Goal: Navigation & Orientation: Find specific page/section

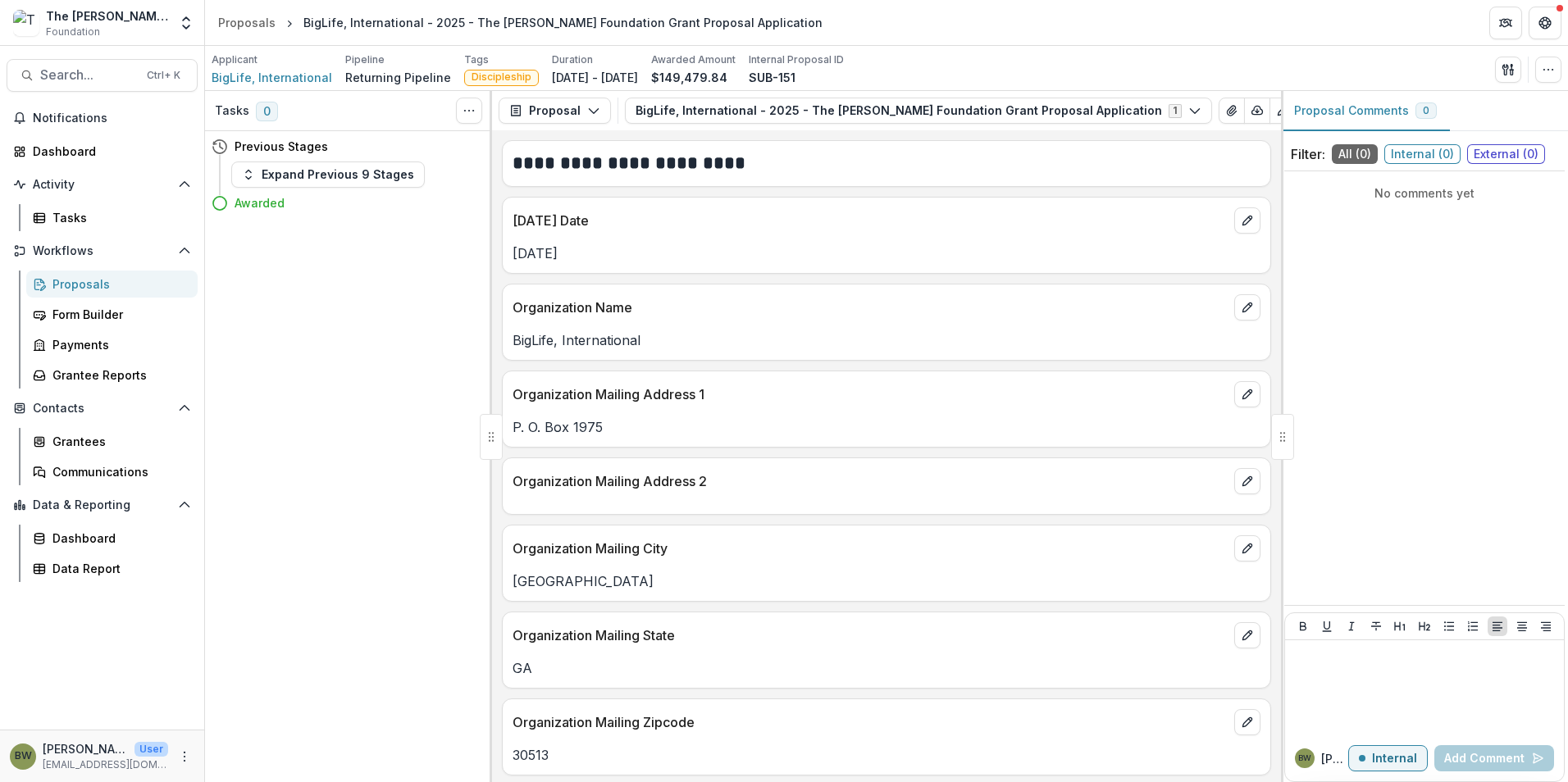
click at [69, 286] on div "Proposals" at bounding box center [118, 284] width 132 height 17
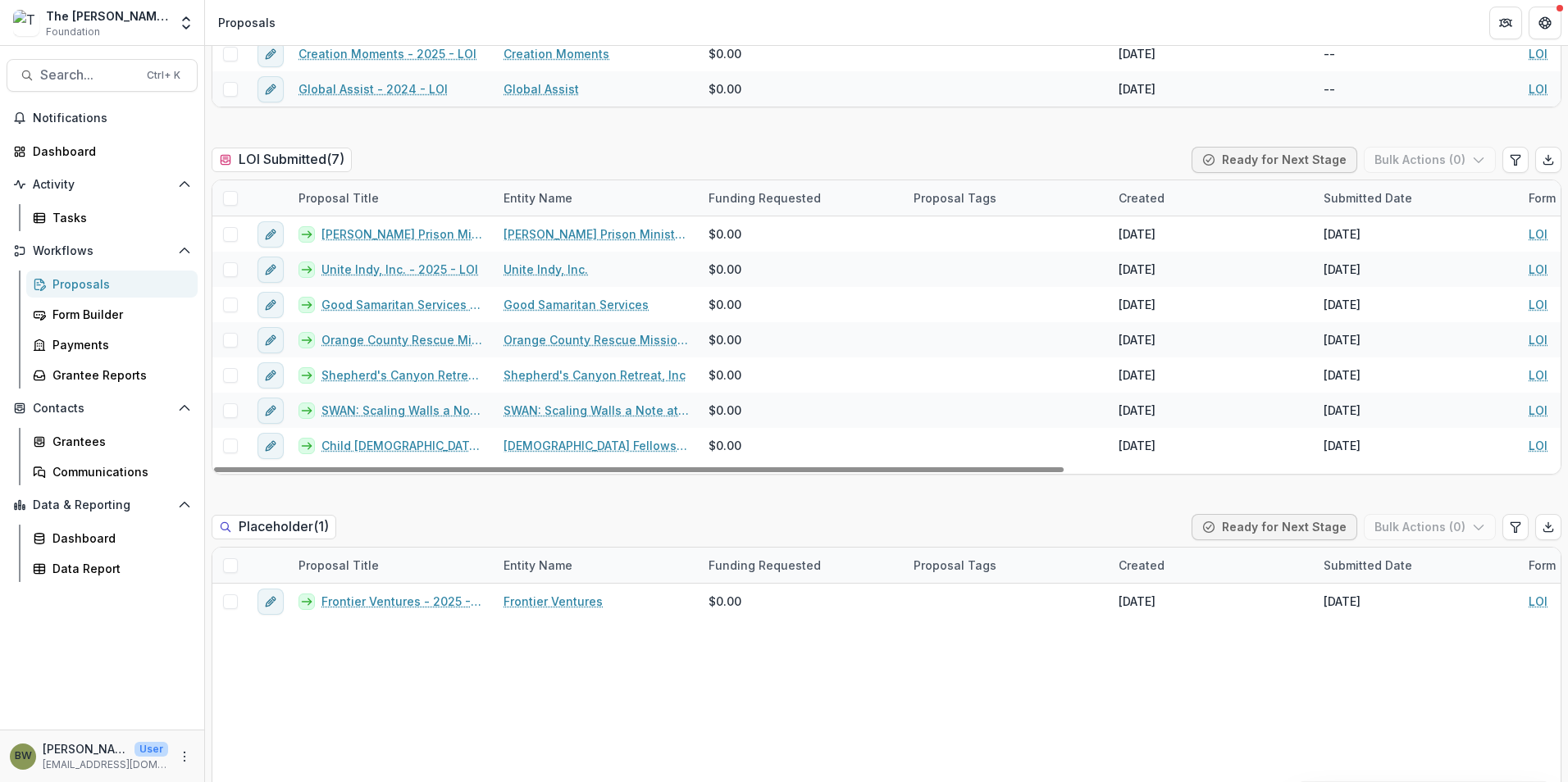
scroll to position [410, 0]
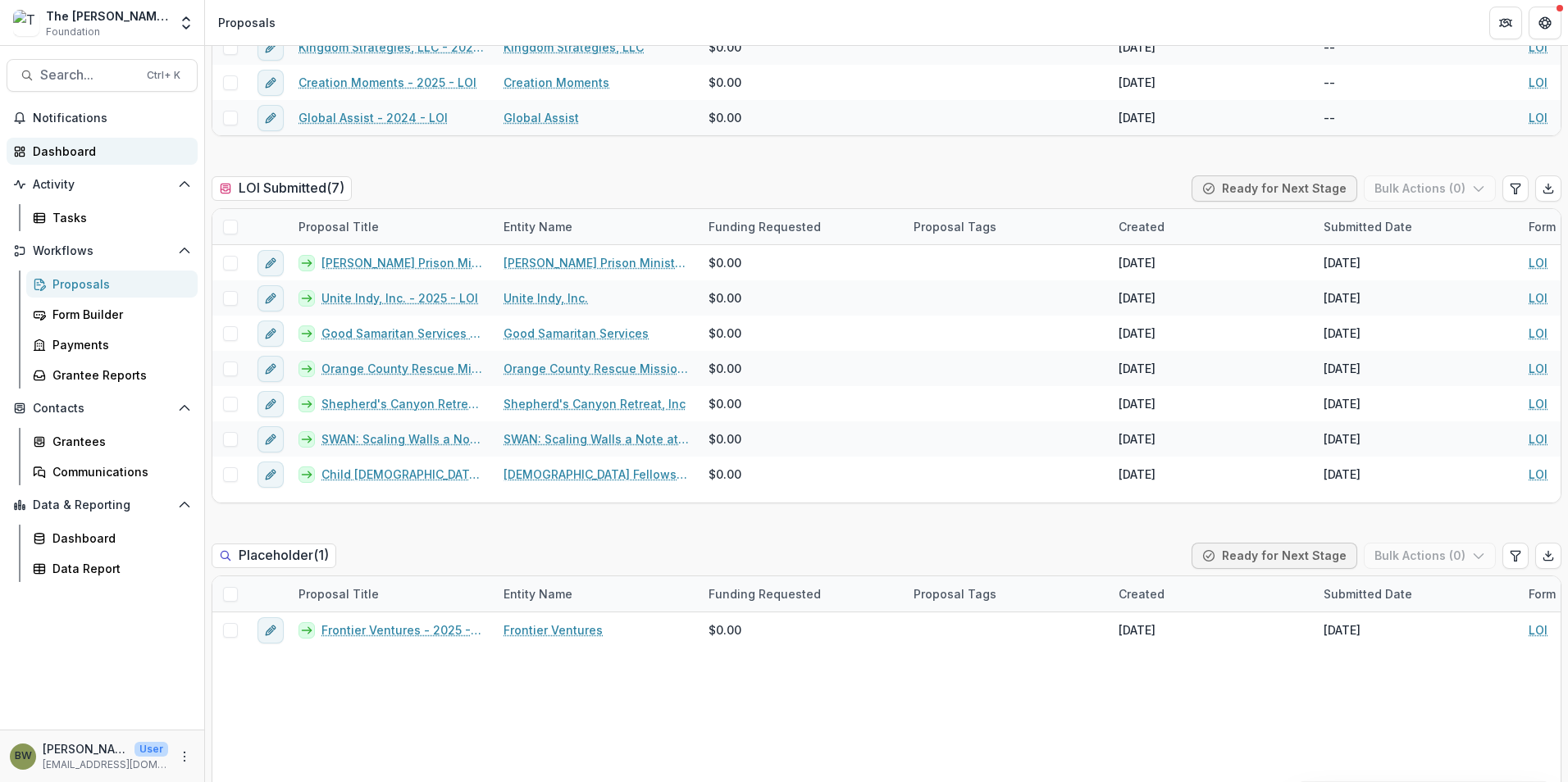
click at [70, 154] on div "Dashboard" at bounding box center [108, 151] width 151 height 17
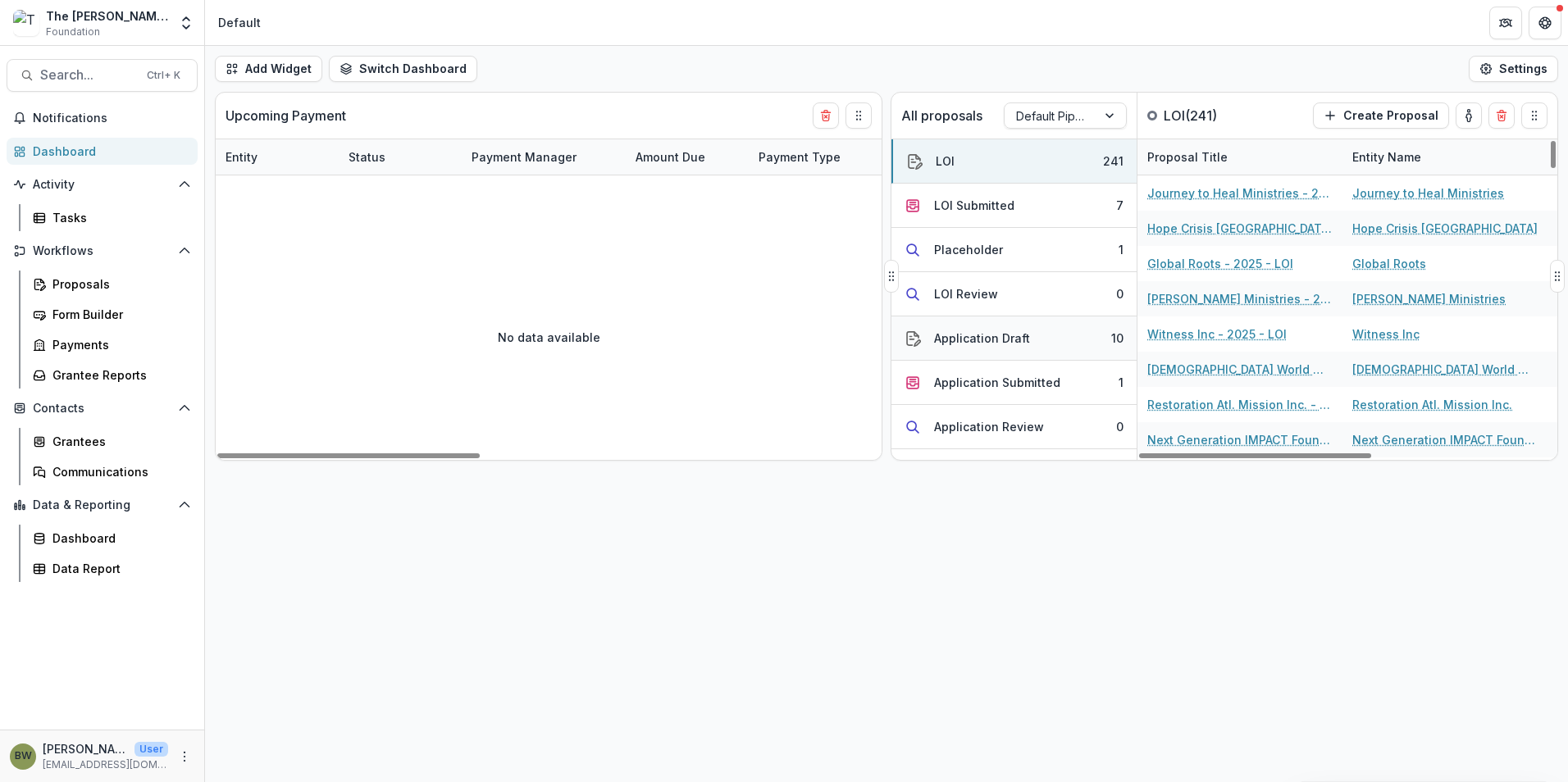
click at [1004, 343] on div "Application Draft" at bounding box center [982, 338] width 96 height 17
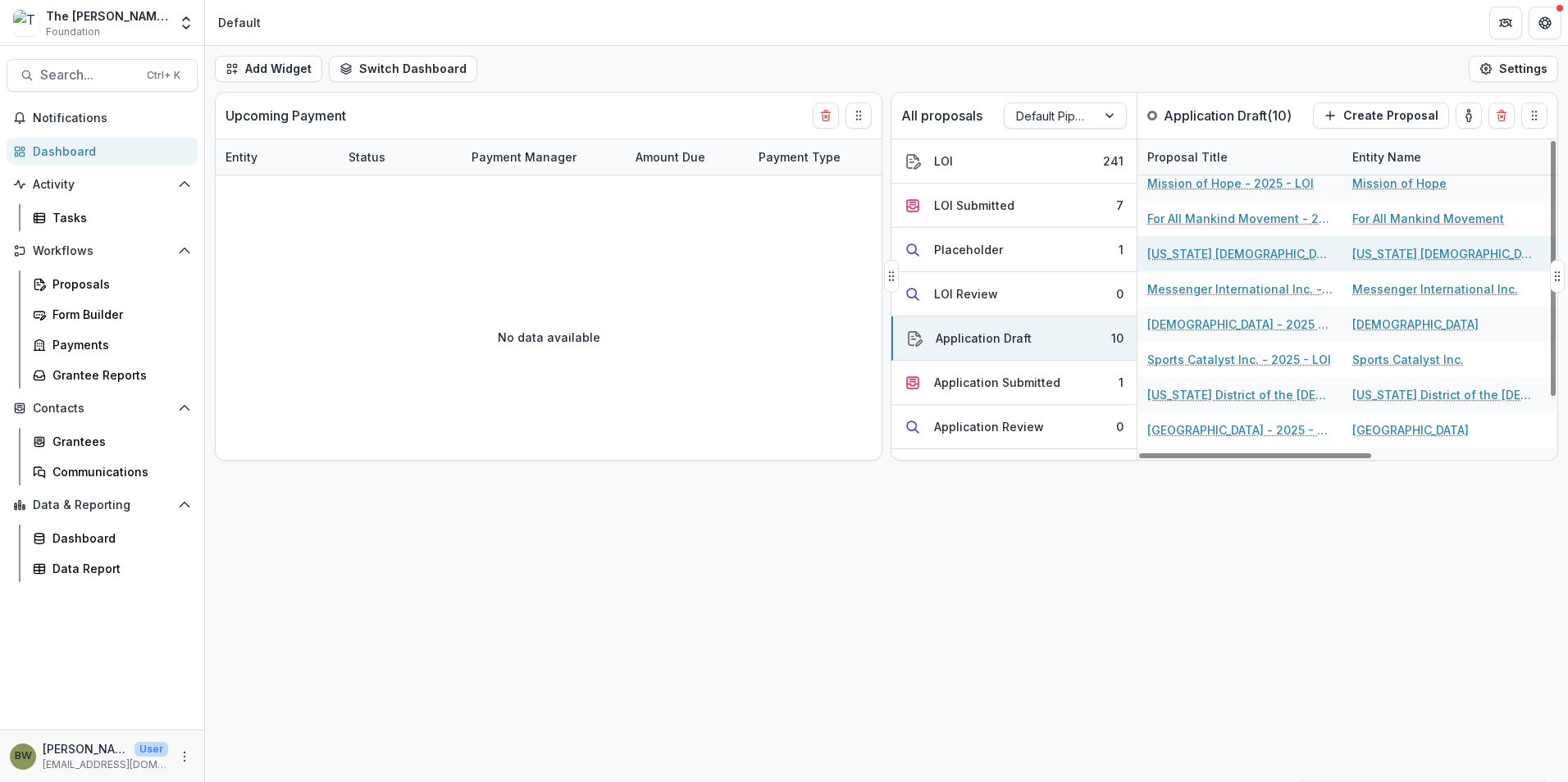
scroll to position [68, 0]
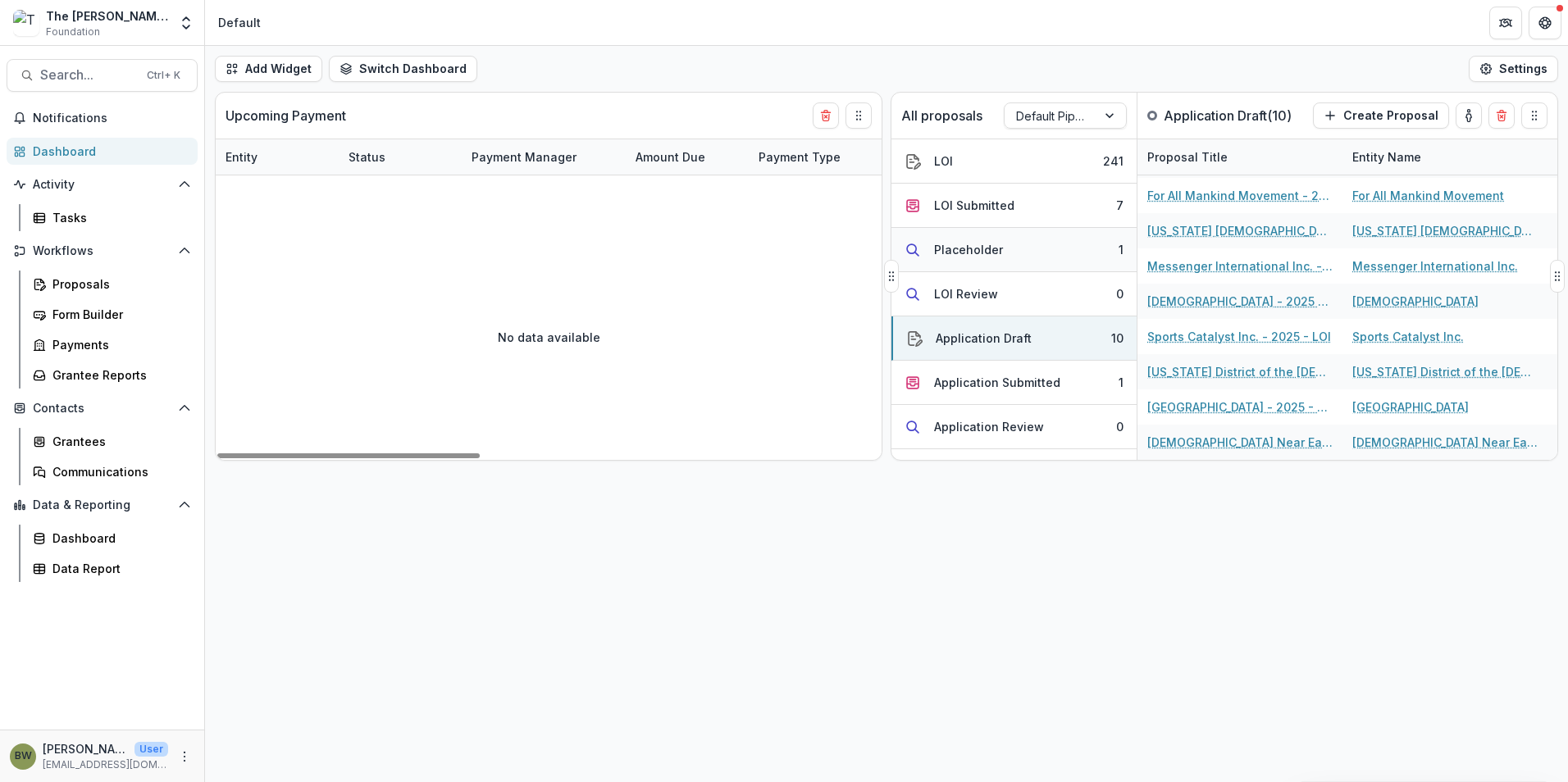
click at [977, 247] on div "Placeholder" at bounding box center [969, 250] width 69 height 17
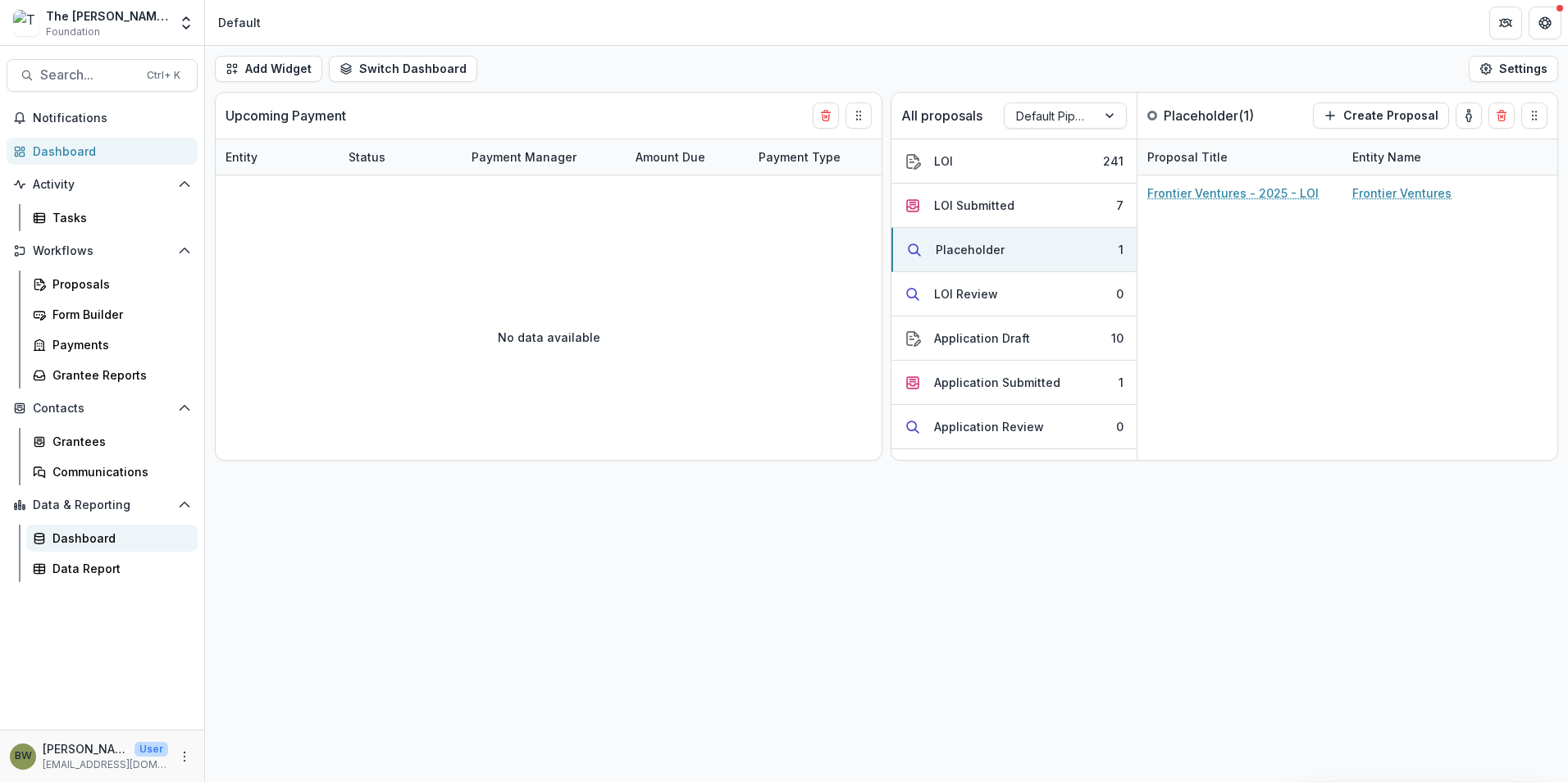
click at [127, 531] on div "Dashboard" at bounding box center [118, 538] width 132 height 17
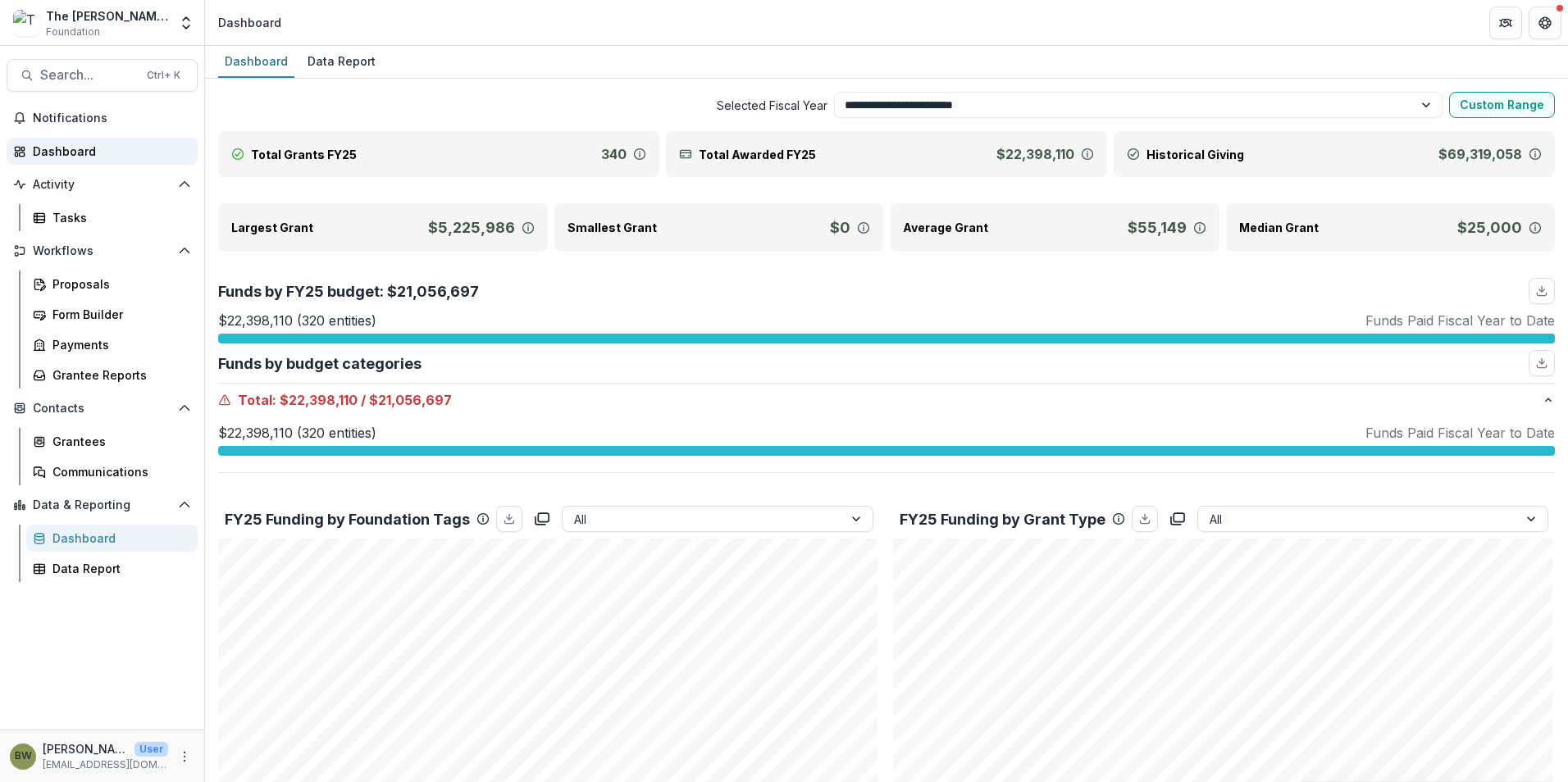
click at [68, 141] on link "Dashboard" at bounding box center [103, 151] width 192 height 27
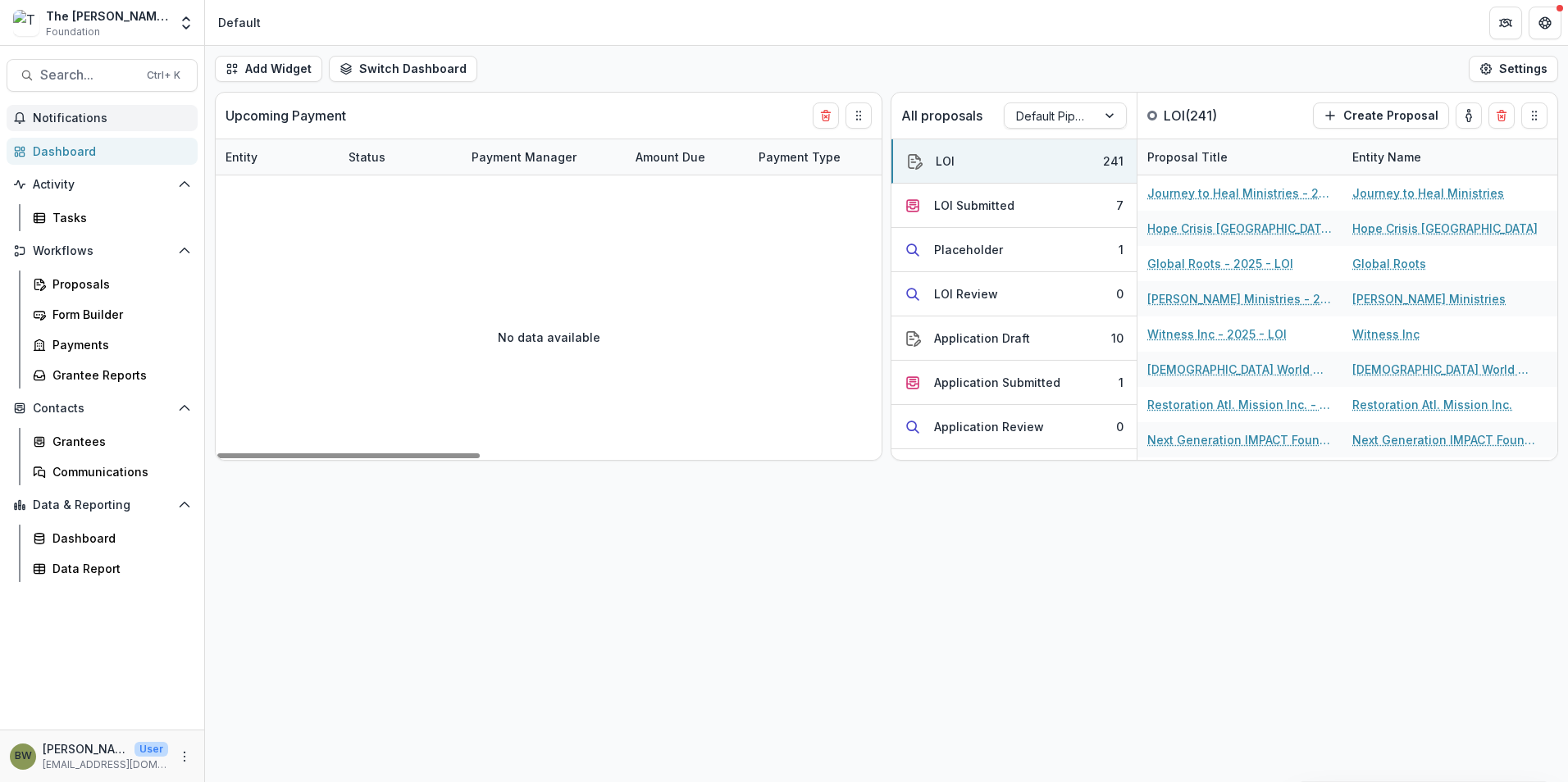
click at [51, 121] on span "Notifications" at bounding box center [111, 118] width 158 height 14
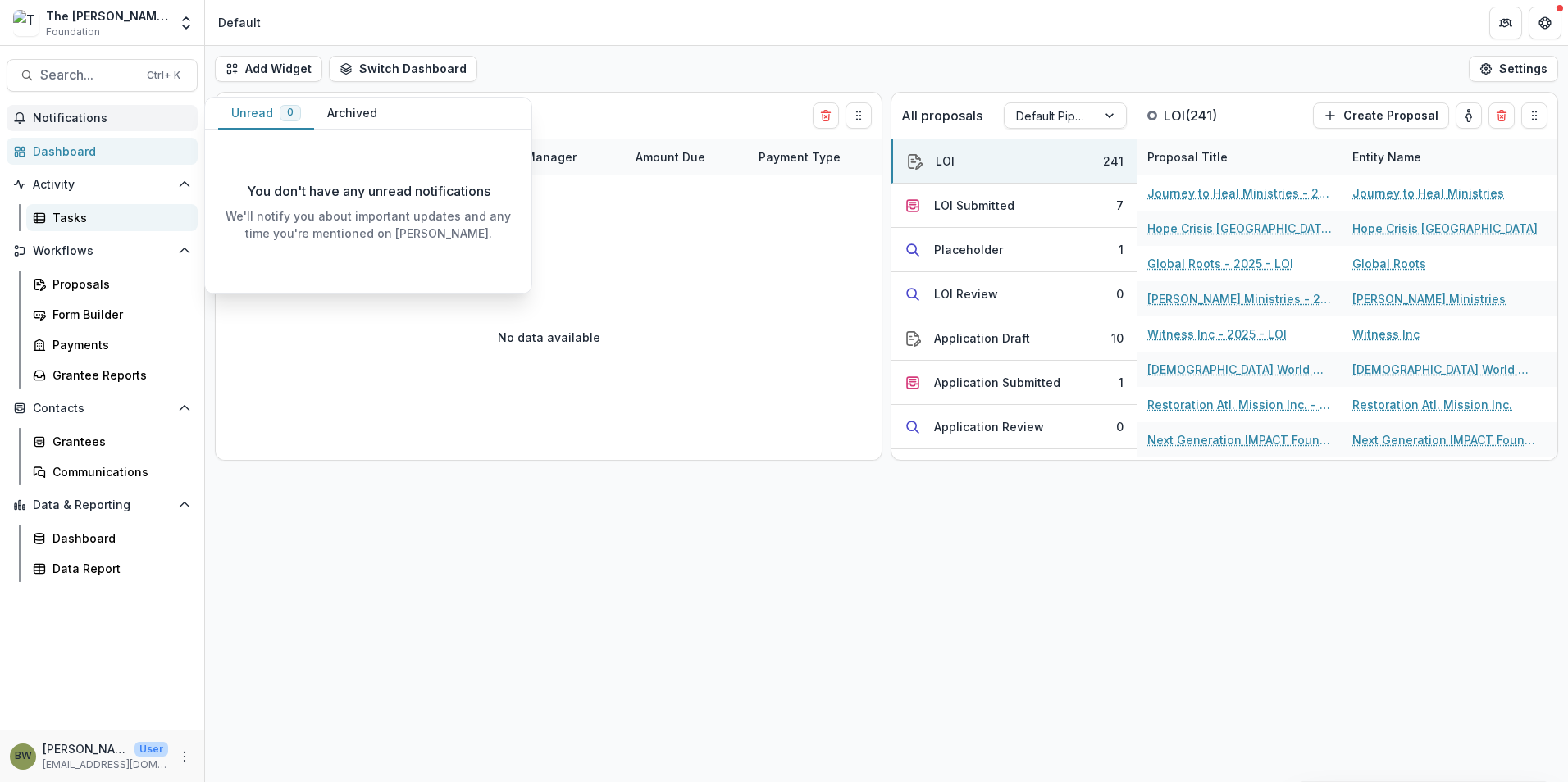
click at [76, 220] on div "Tasks" at bounding box center [118, 218] width 132 height 17
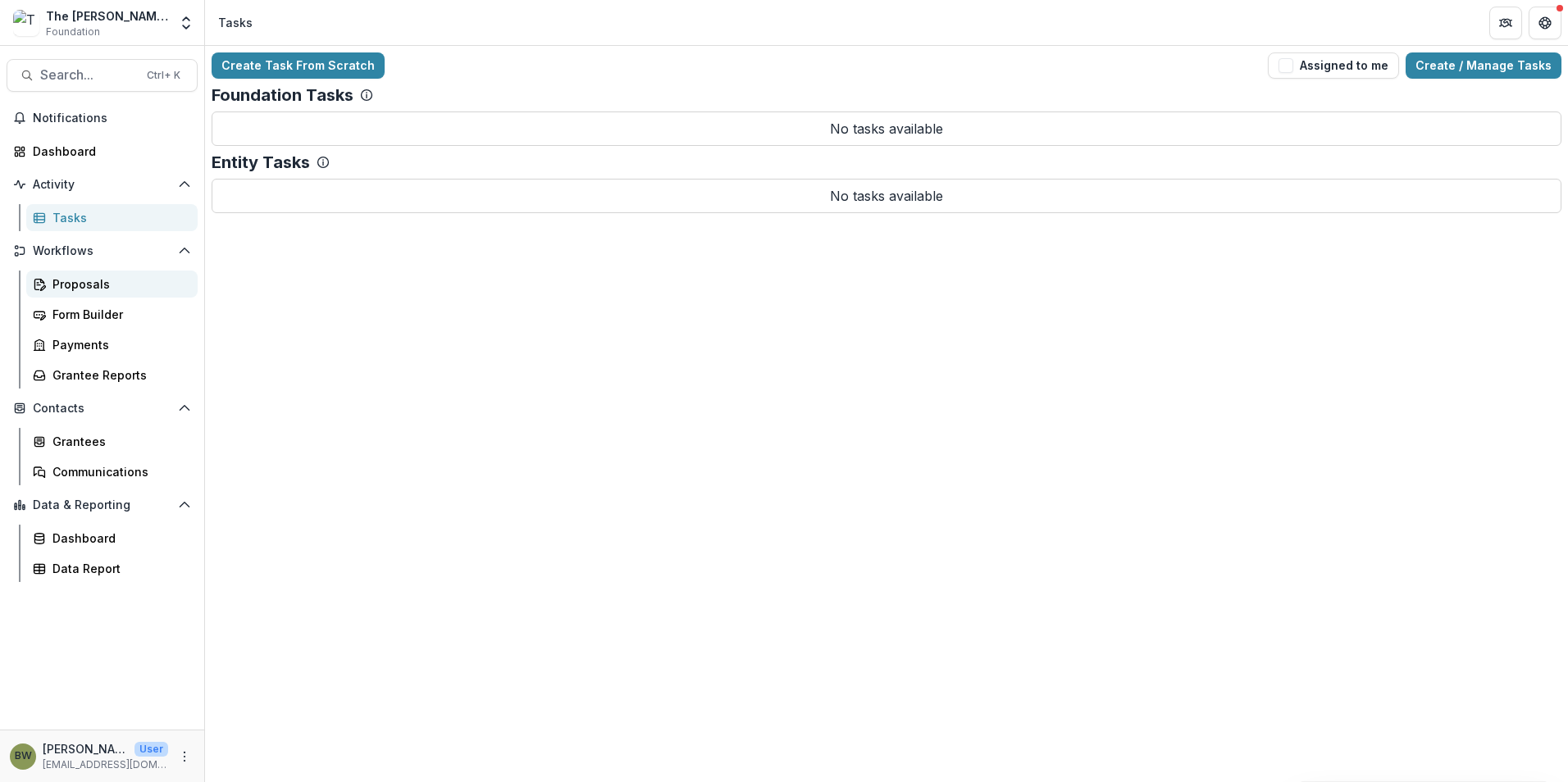
click at [91, 279] on div "Proposals" at bounding box center [118, 284] width 132 height 17
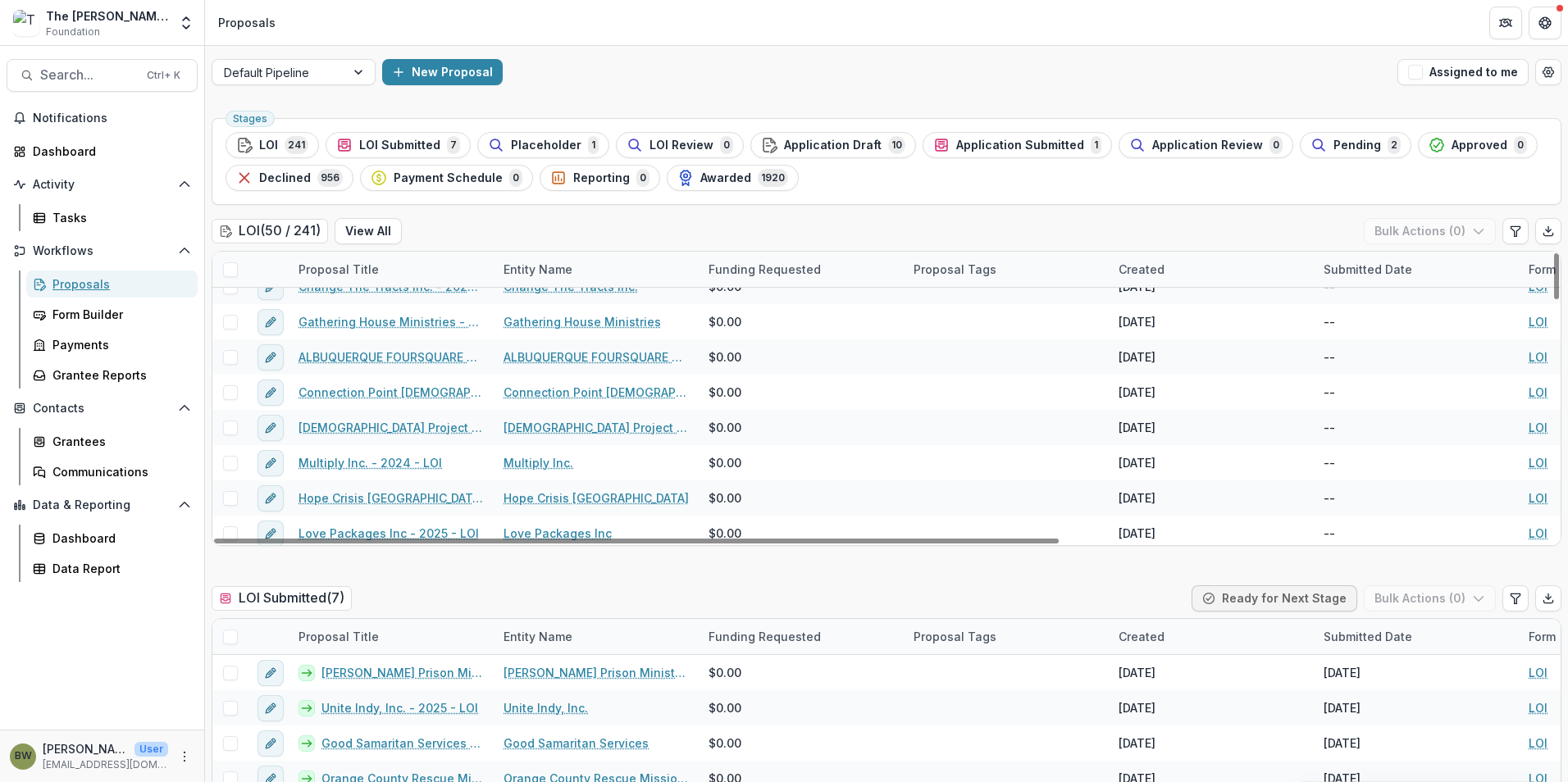
scroll to position [1505, 0]
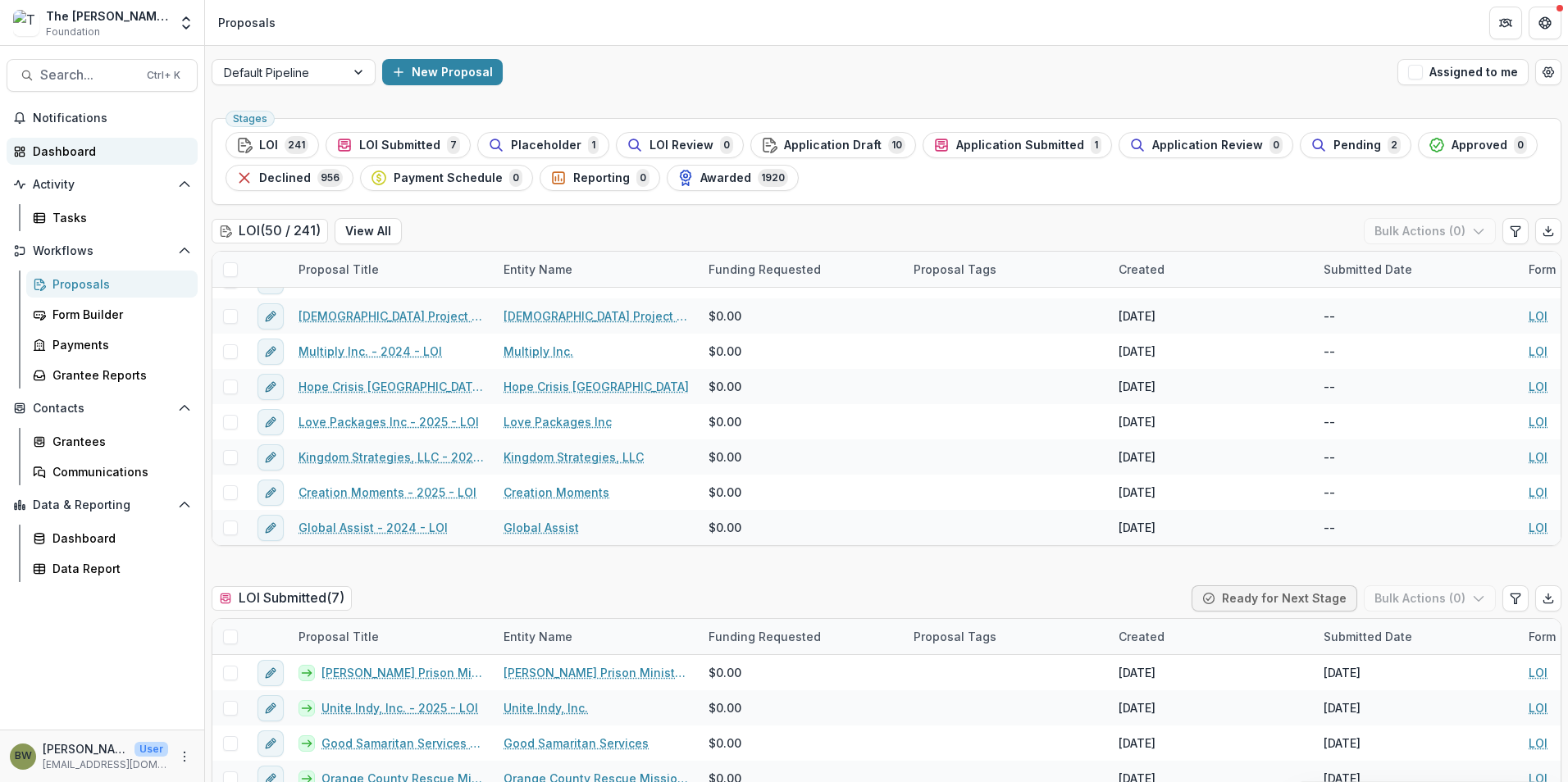
click at [50, 143] on div "Dashboard" at bounding box center [108, 151] width 151 height 17
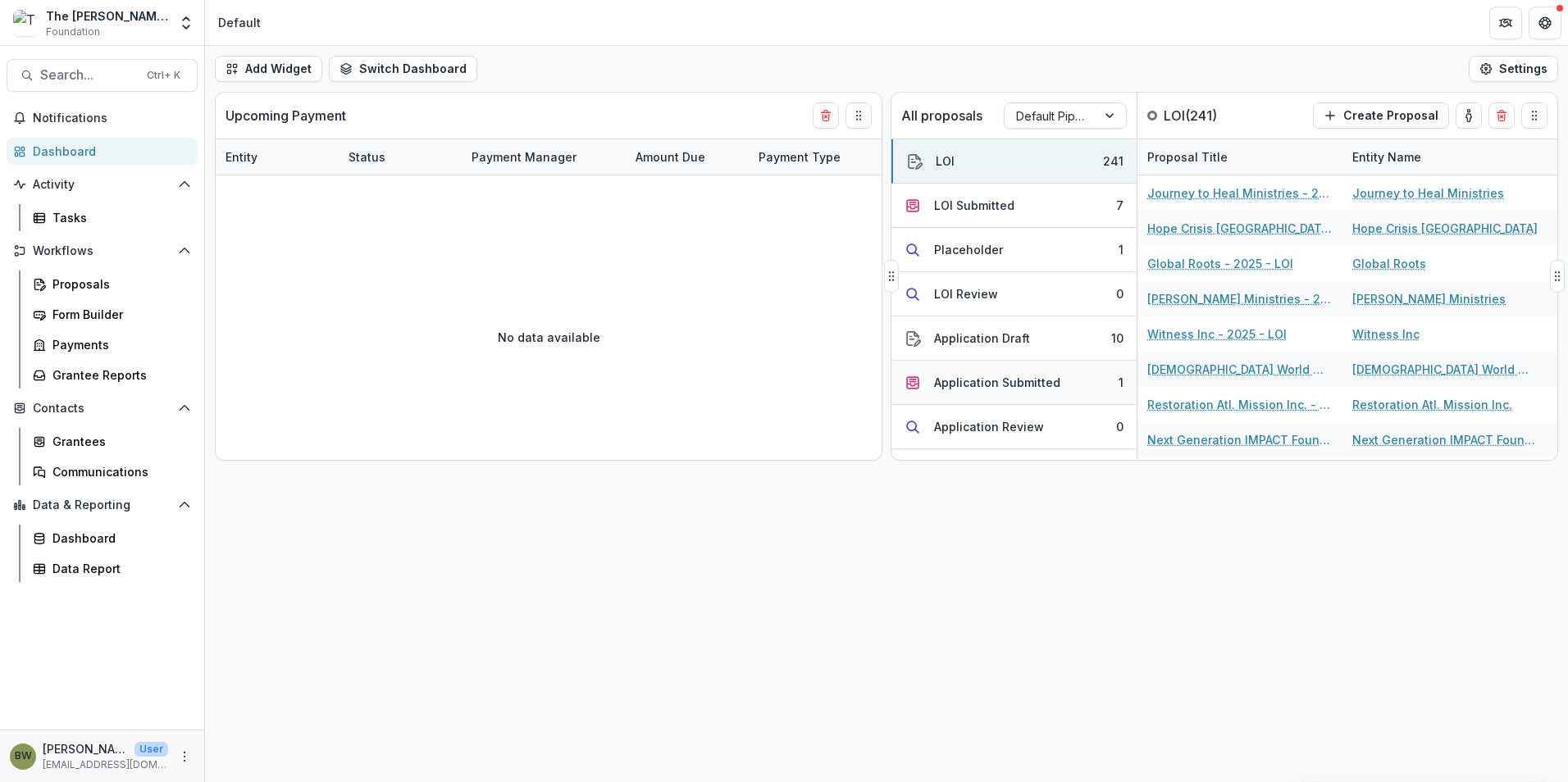
click at [988, 389] on div "Application Submitted" at bounding box center [998, 382] width 127 height 17
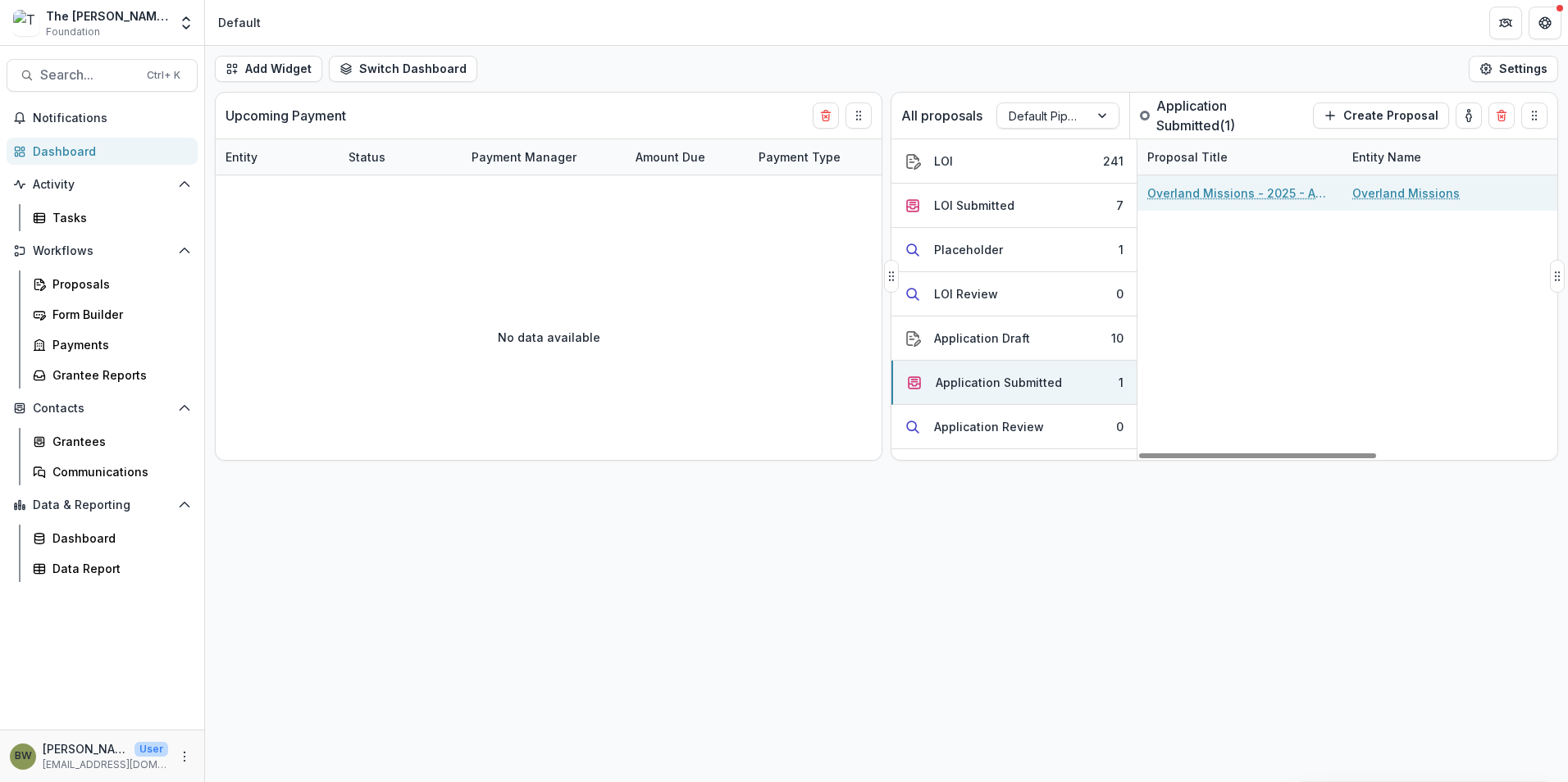
click at [1209, 192] on link "Overland Missions - 2025 - APPLICATION" at bounding box center [1240, 193] width 186 height 17
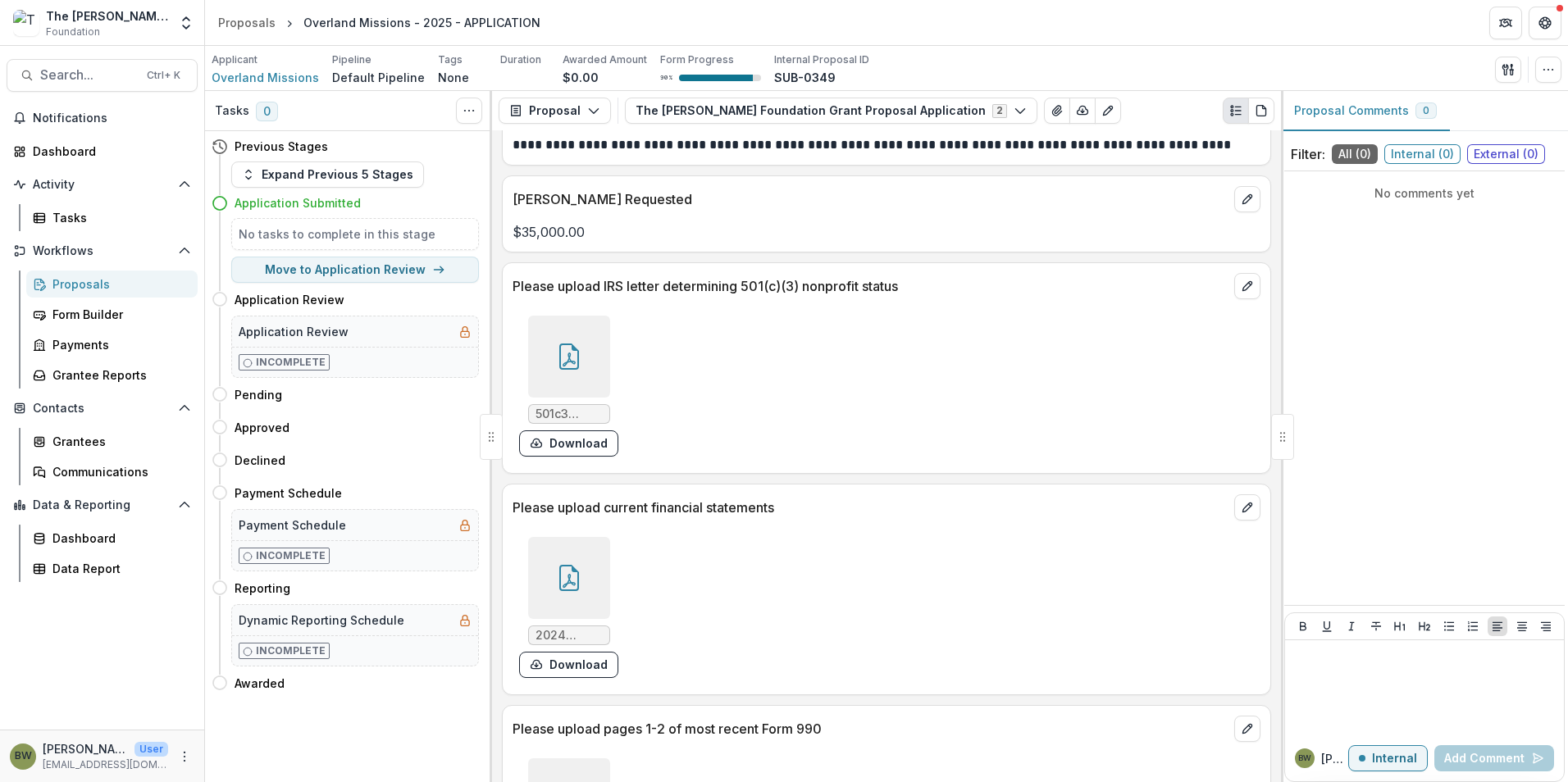
scroll to position [1967, 0]
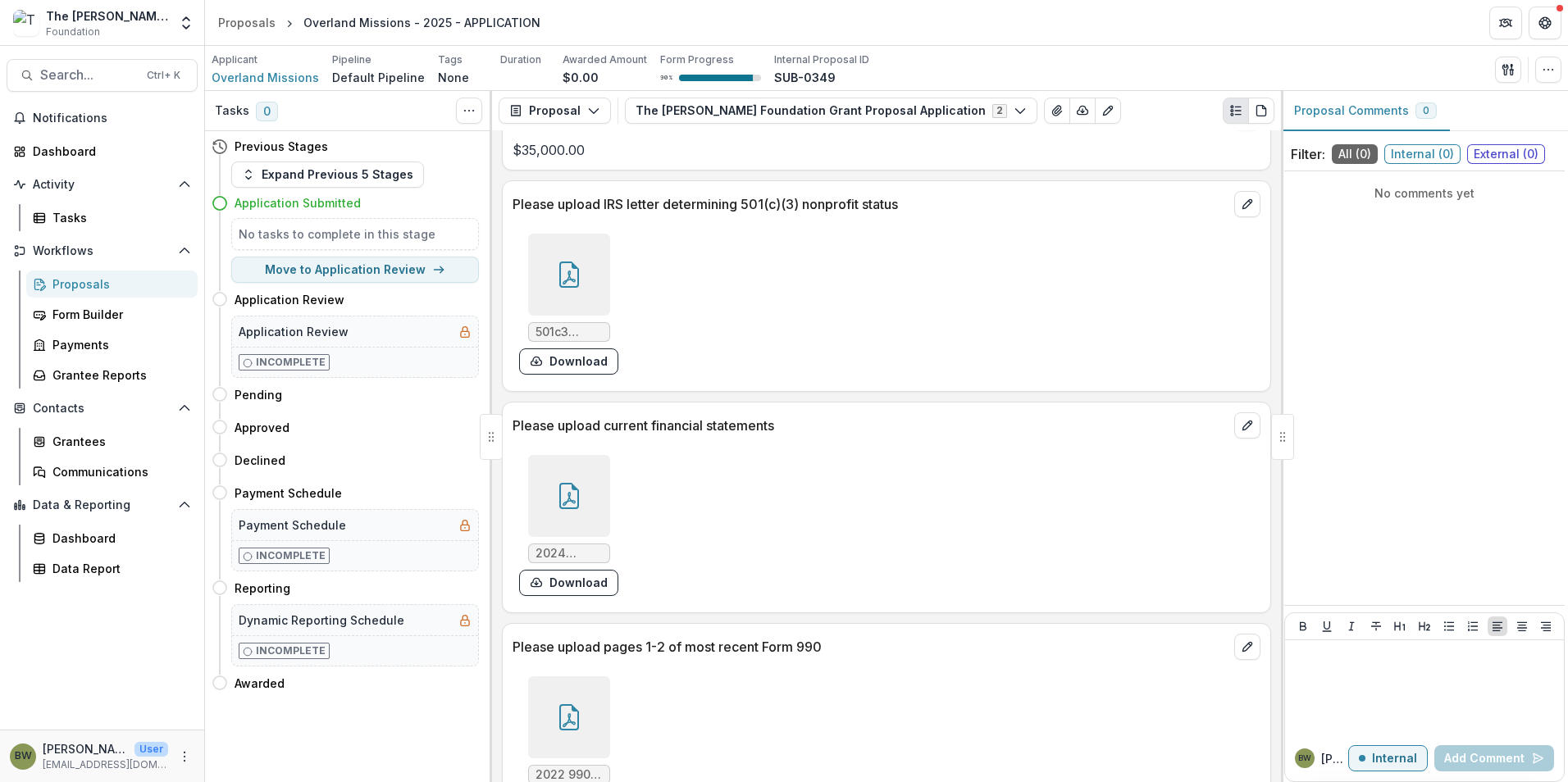
click at [575, 281] on icon at bounding box center [569, 274] width 27 height 26
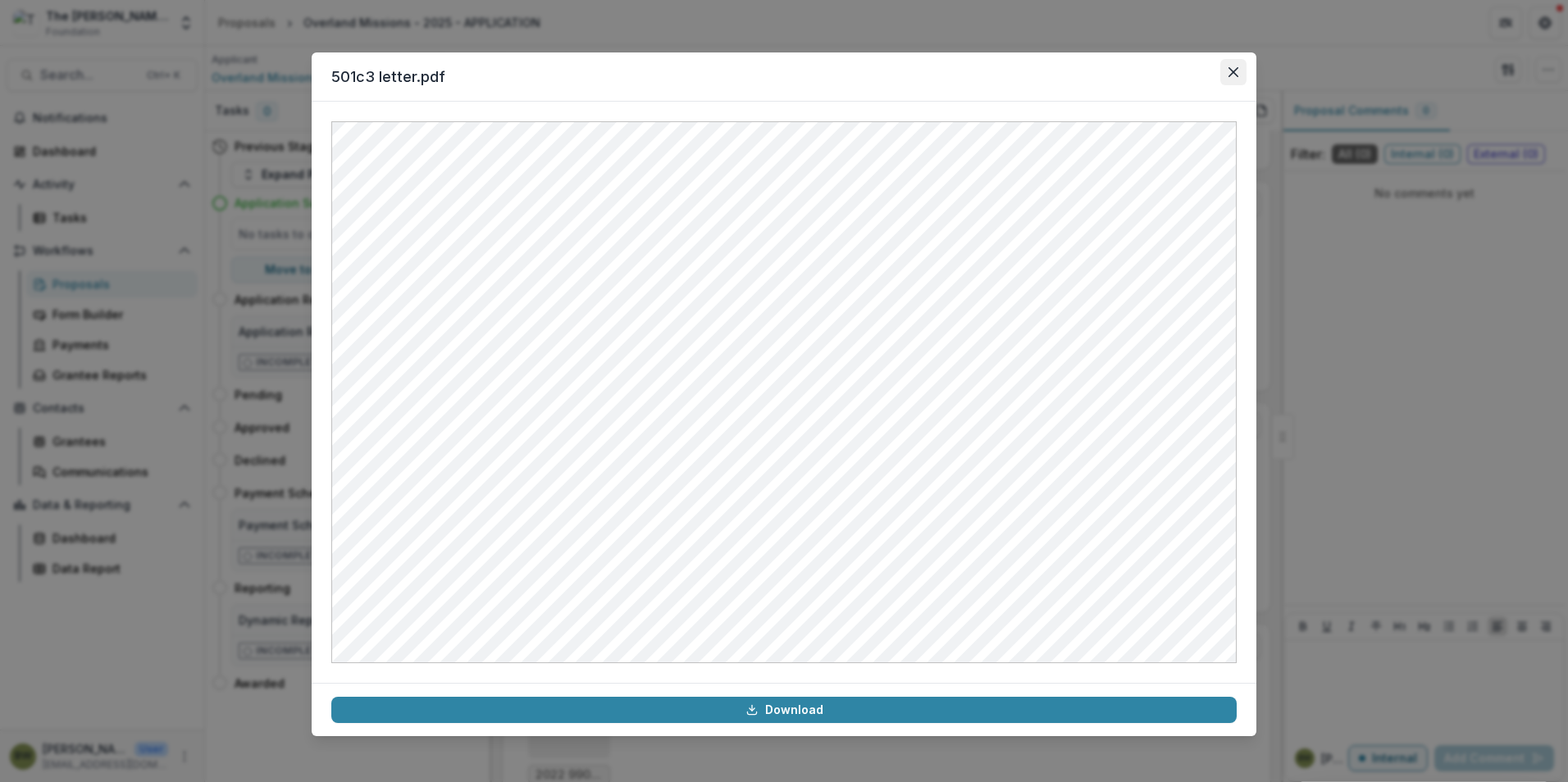
click at [1234, 71] on icon "Close" at bounding box center [1234, 73] width 10 height 10
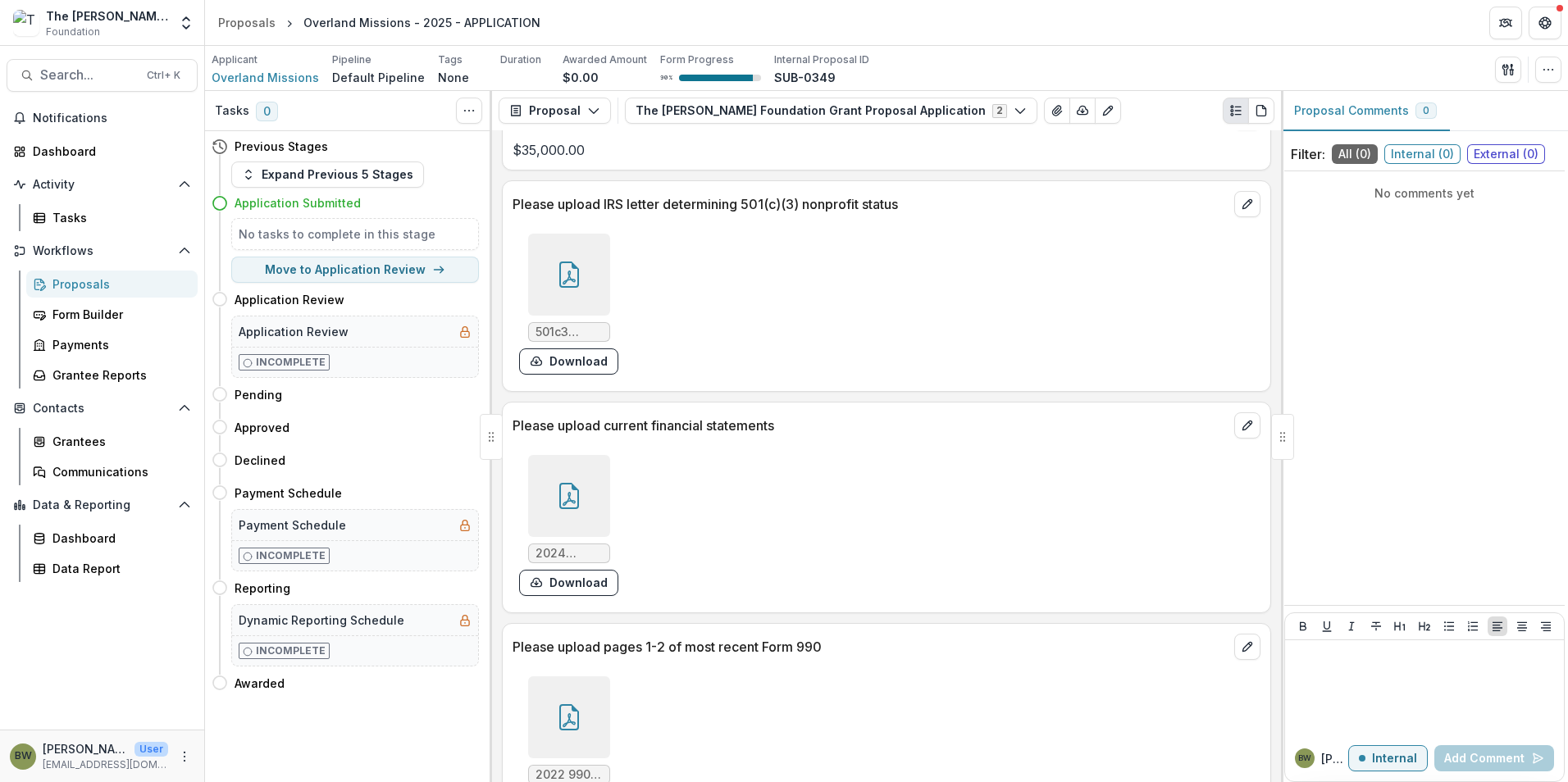
click at [563, 514] on div at bounding box center [569, 496] width 82 height 82
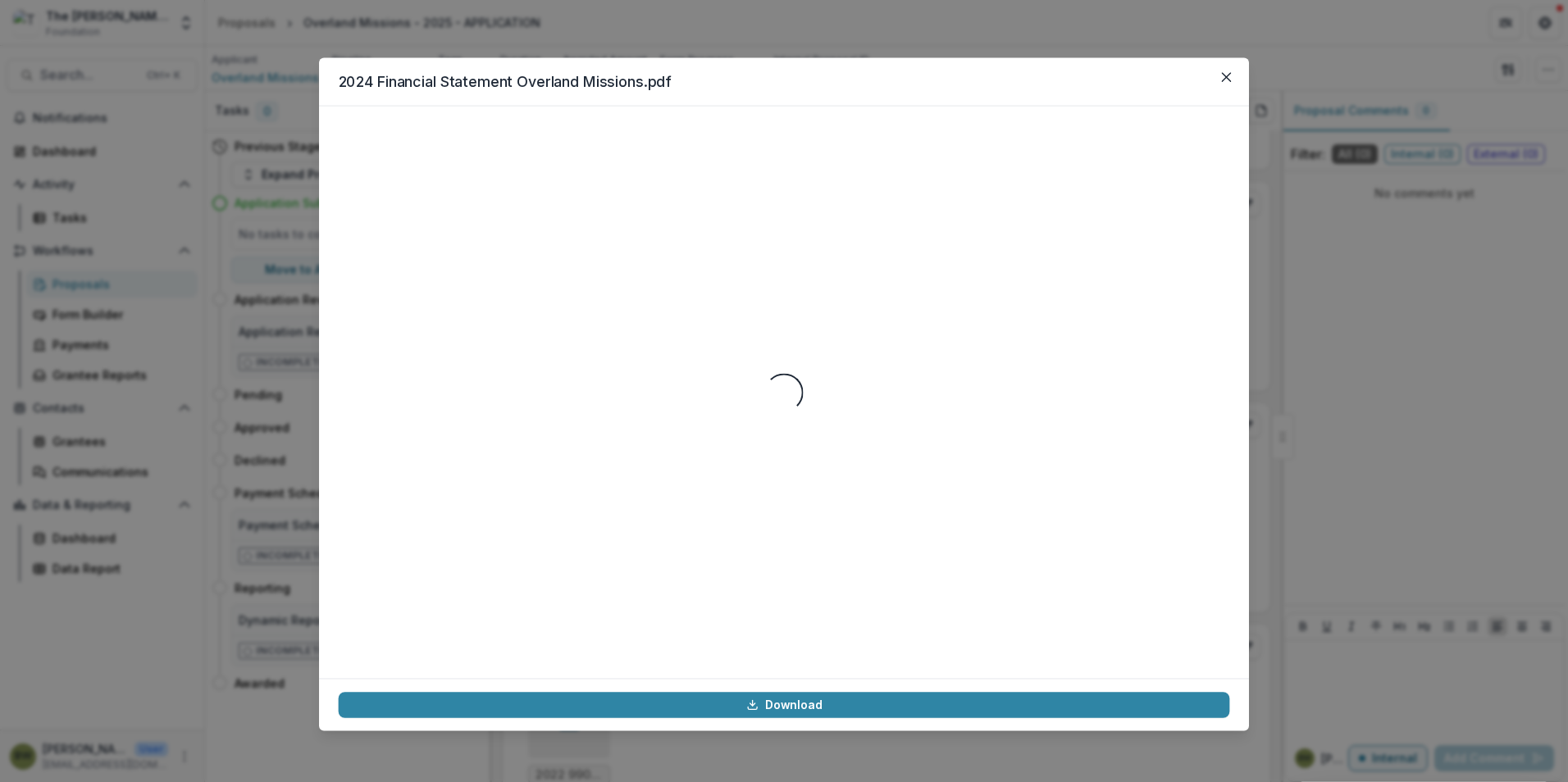
click at [563, 514] on div "Loading..." at bounding box center [784, 392] width 892 height 534
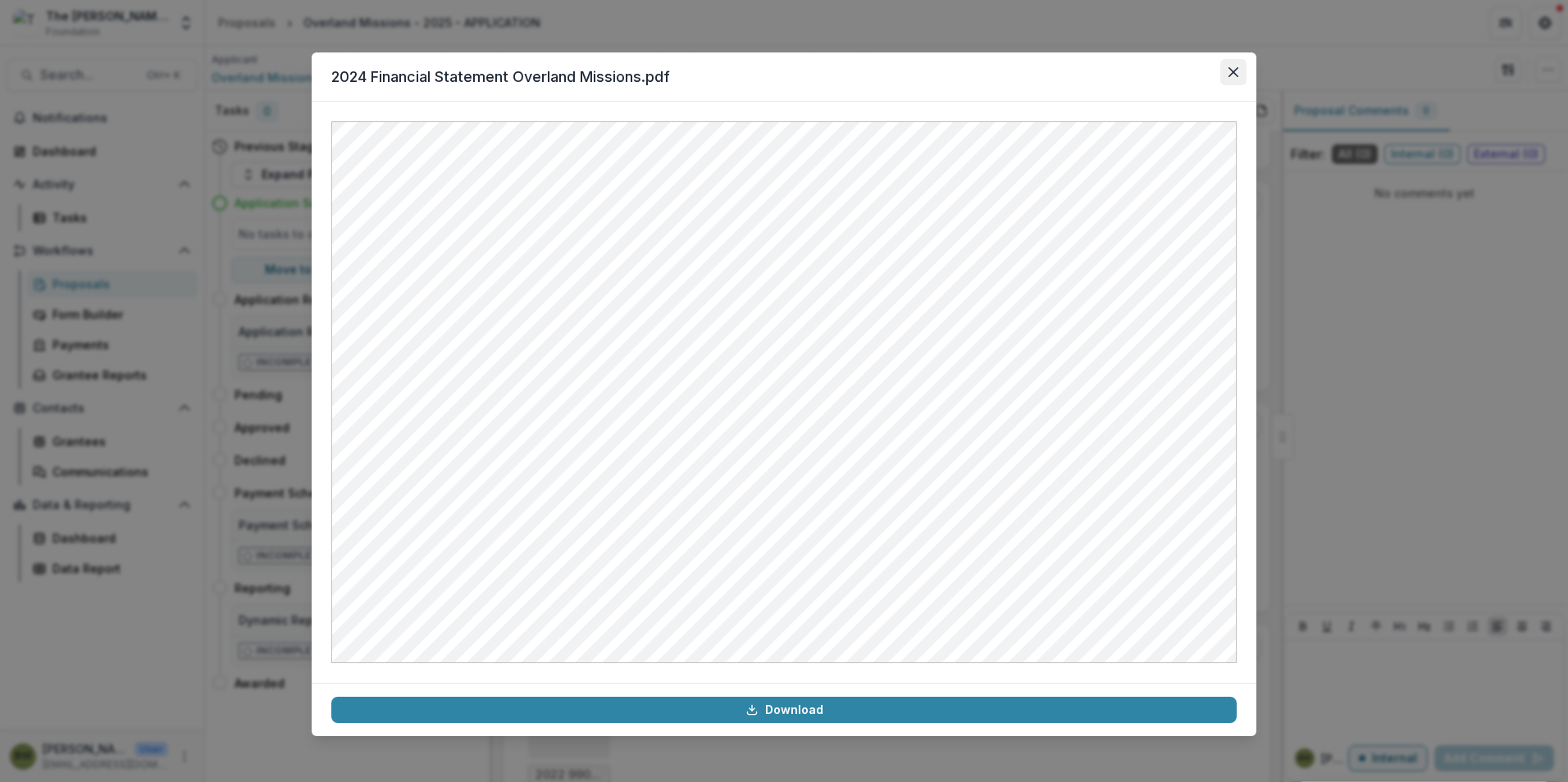
click at [1239, 66] on button "Close" at bounding box center [1233, 72] width 27 height 26
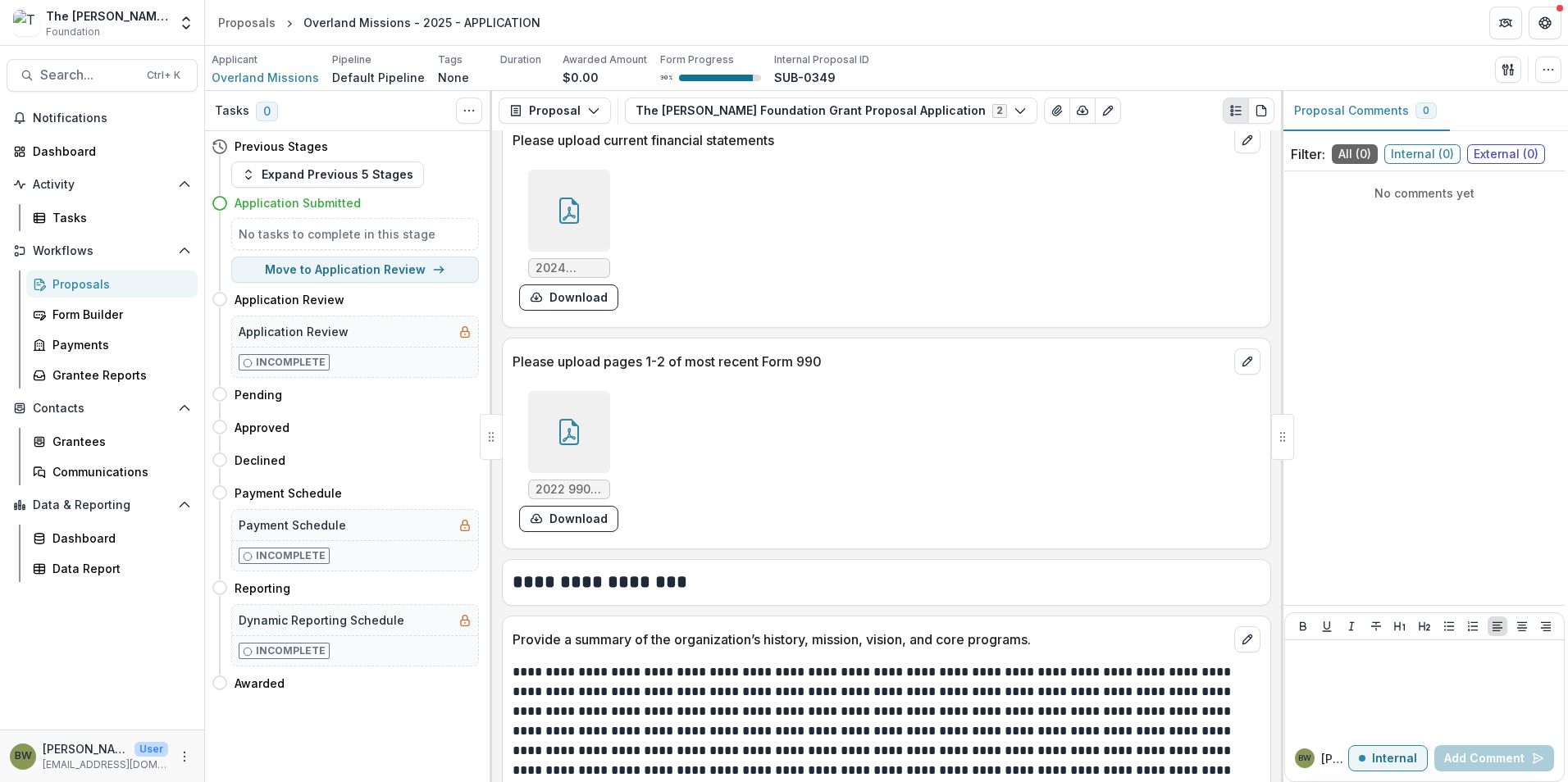
scroll to position [2296, 0]
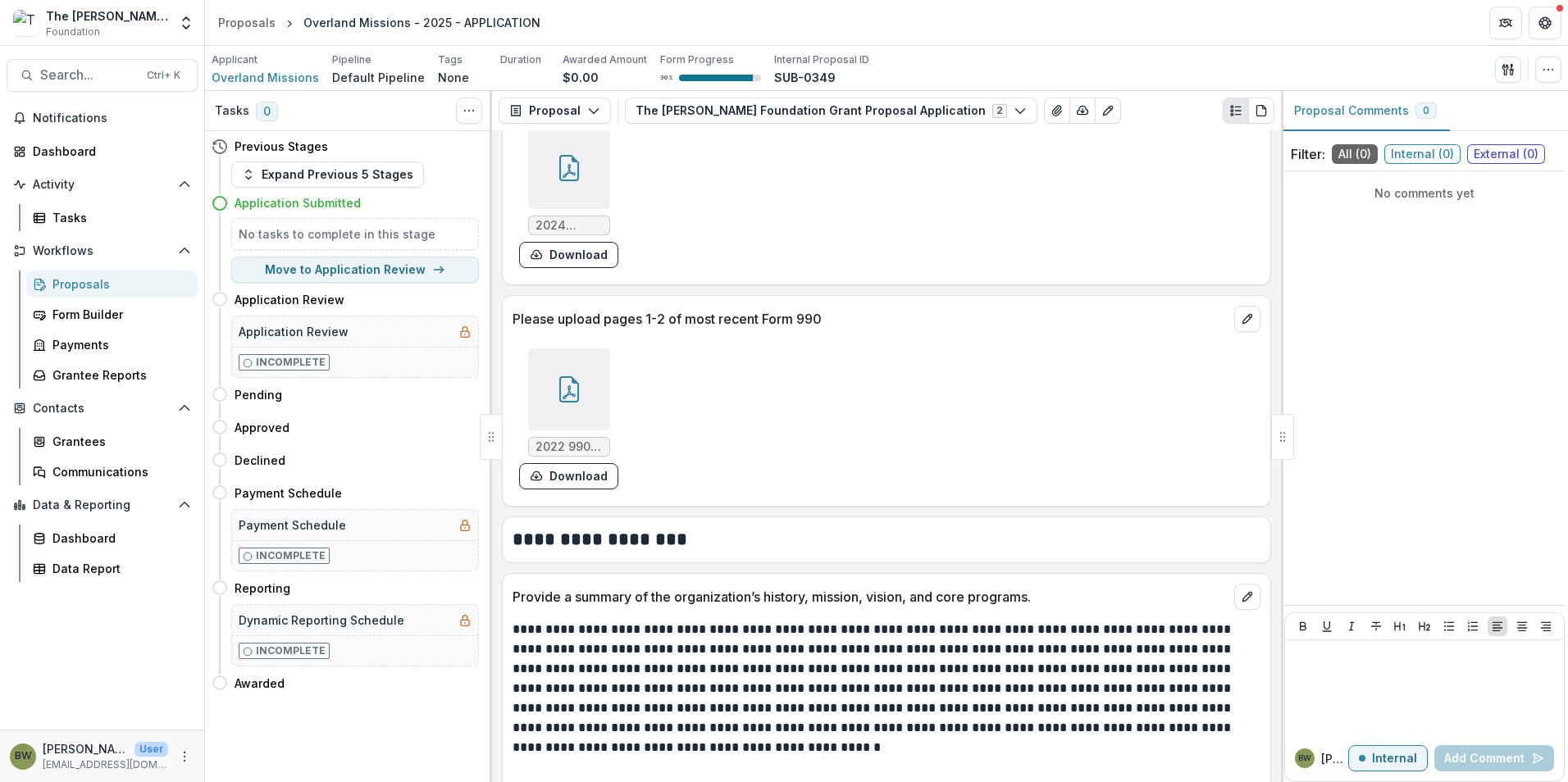
click at [541, 372] on div at bounding box center [569, 390] width 82 height 82
click at [541, 372] on div "Loading..." at bounding box center [784, 392] width 905 height 542
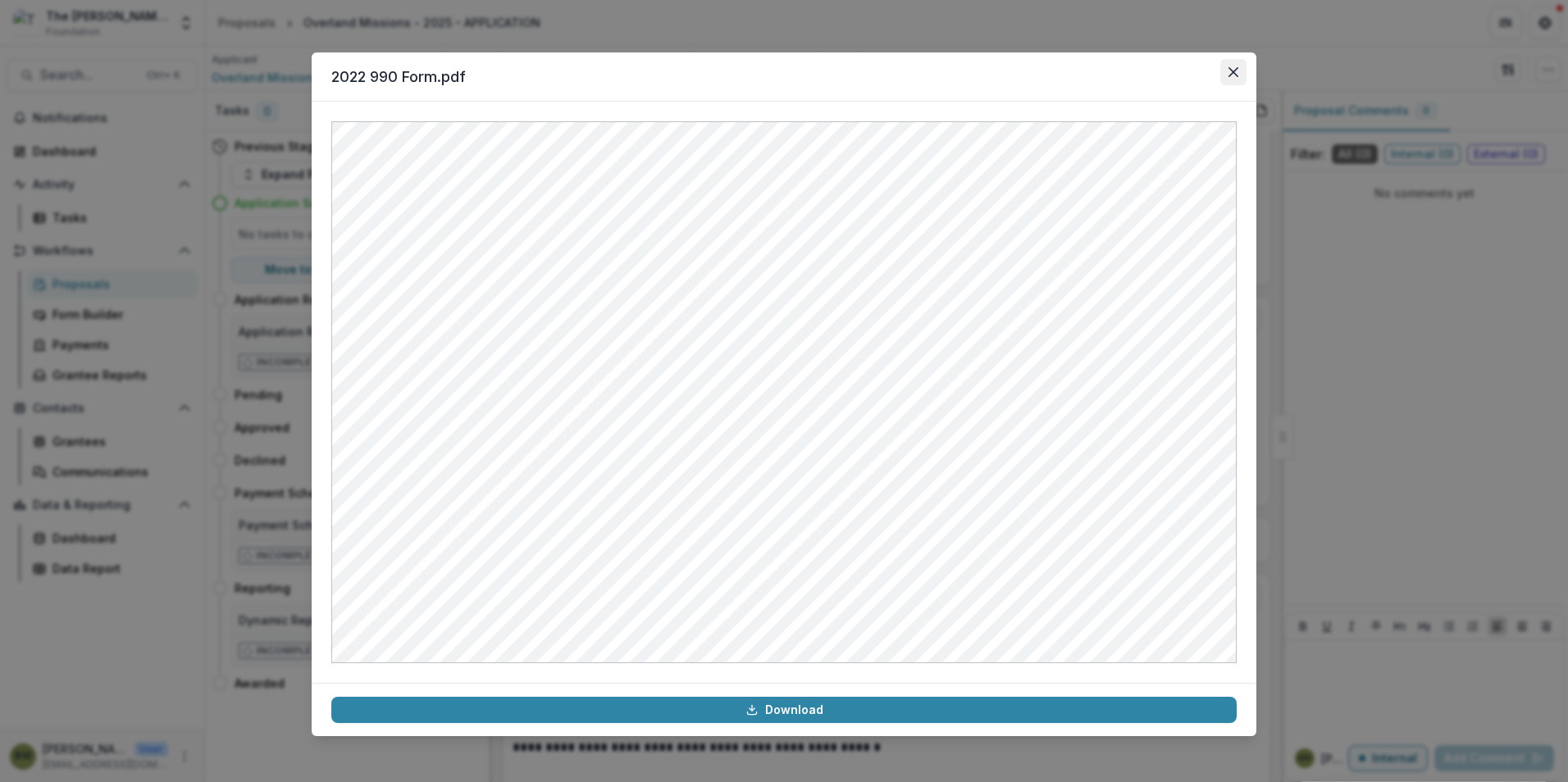
click at [1240, 66] on button "Close" at bounding box center [1233, 72] width 27 height 26
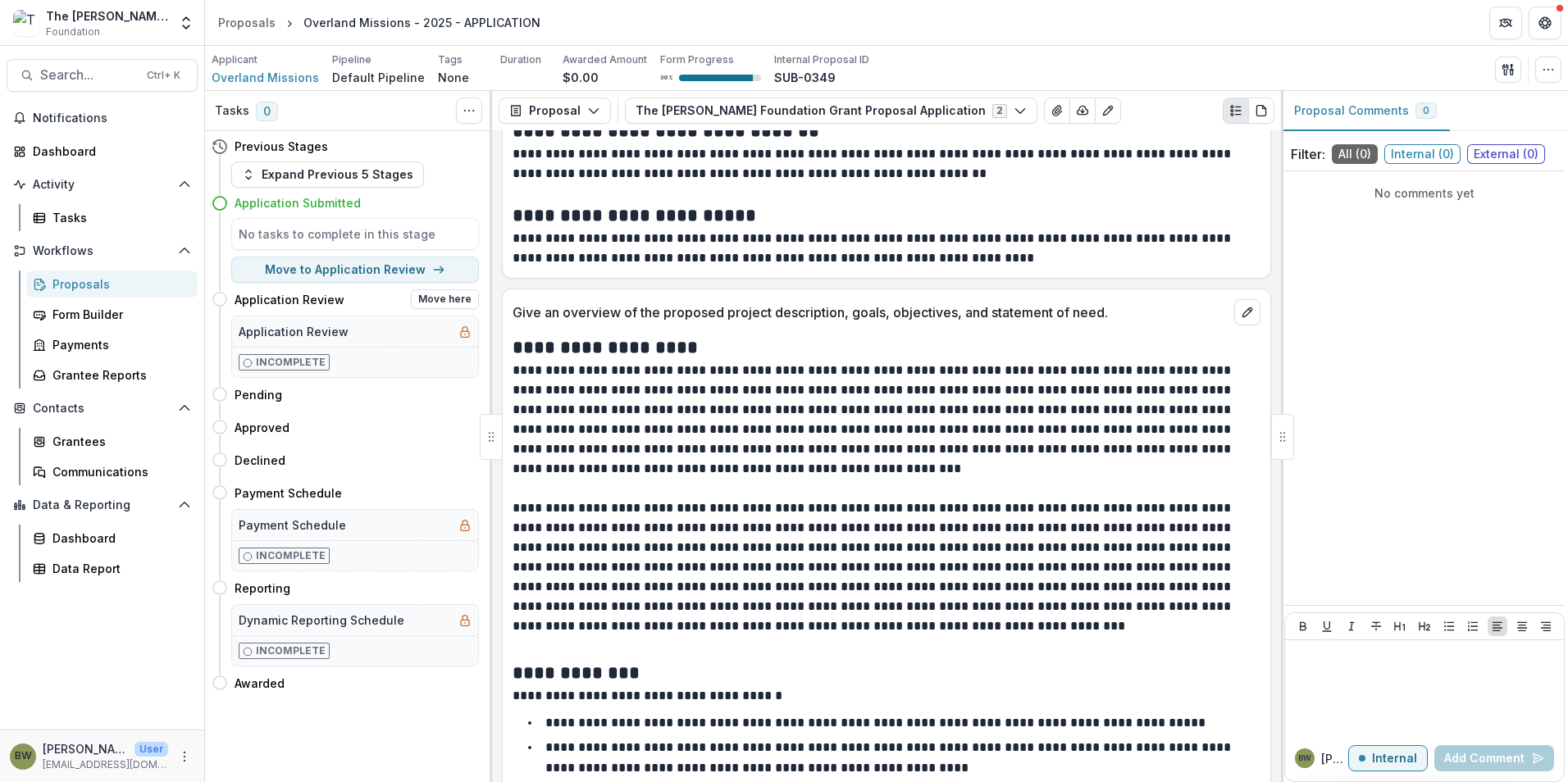
scroll to position [3607, 0]
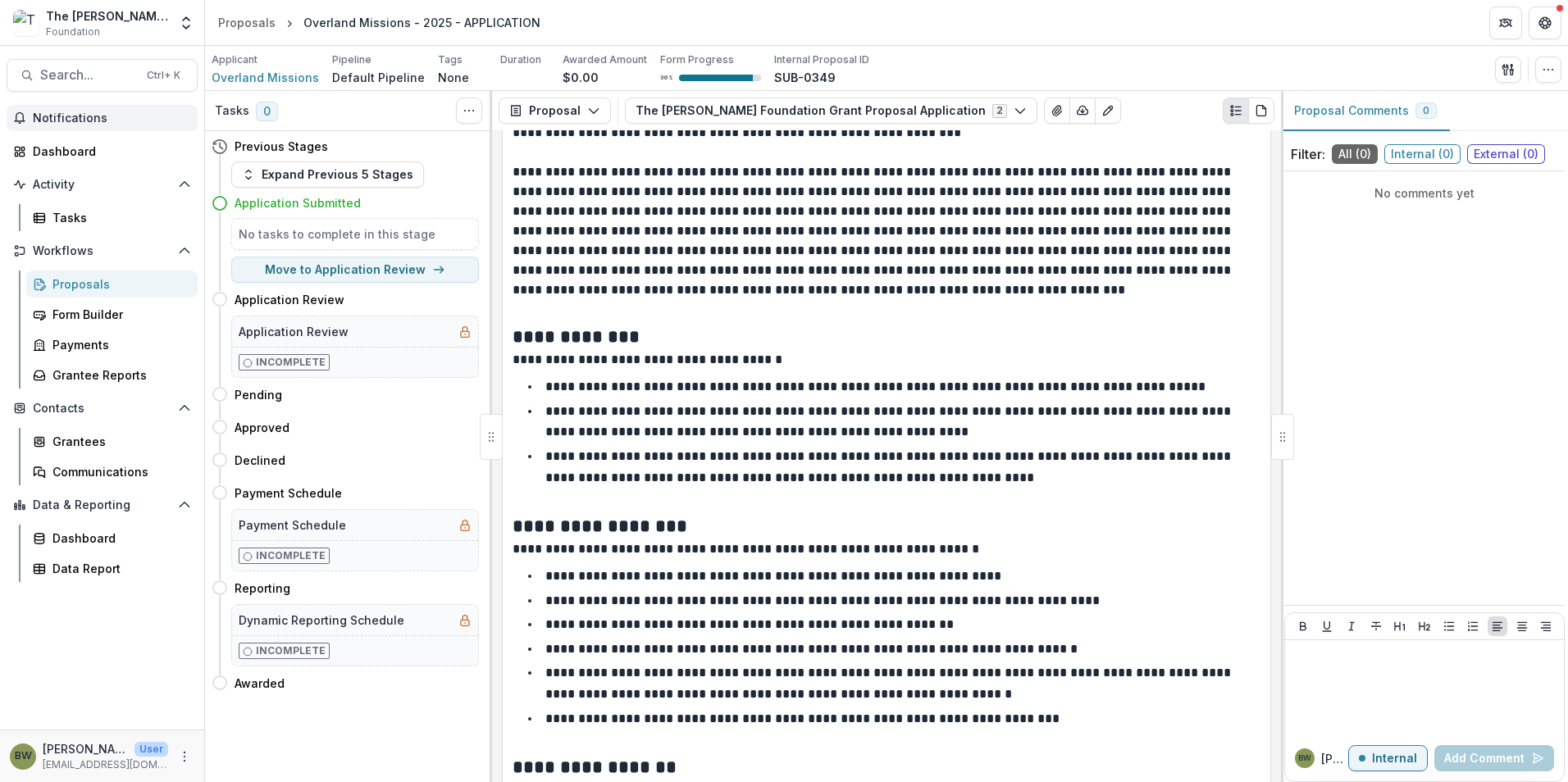
click at [55, 122] on span "Notifications" at bounding box center [111, 118] width 158 height 14
drag, startPoint x: 993, startPoint y: 143, endPoint x: 1031, endPoint y: 121, distance: 43.9
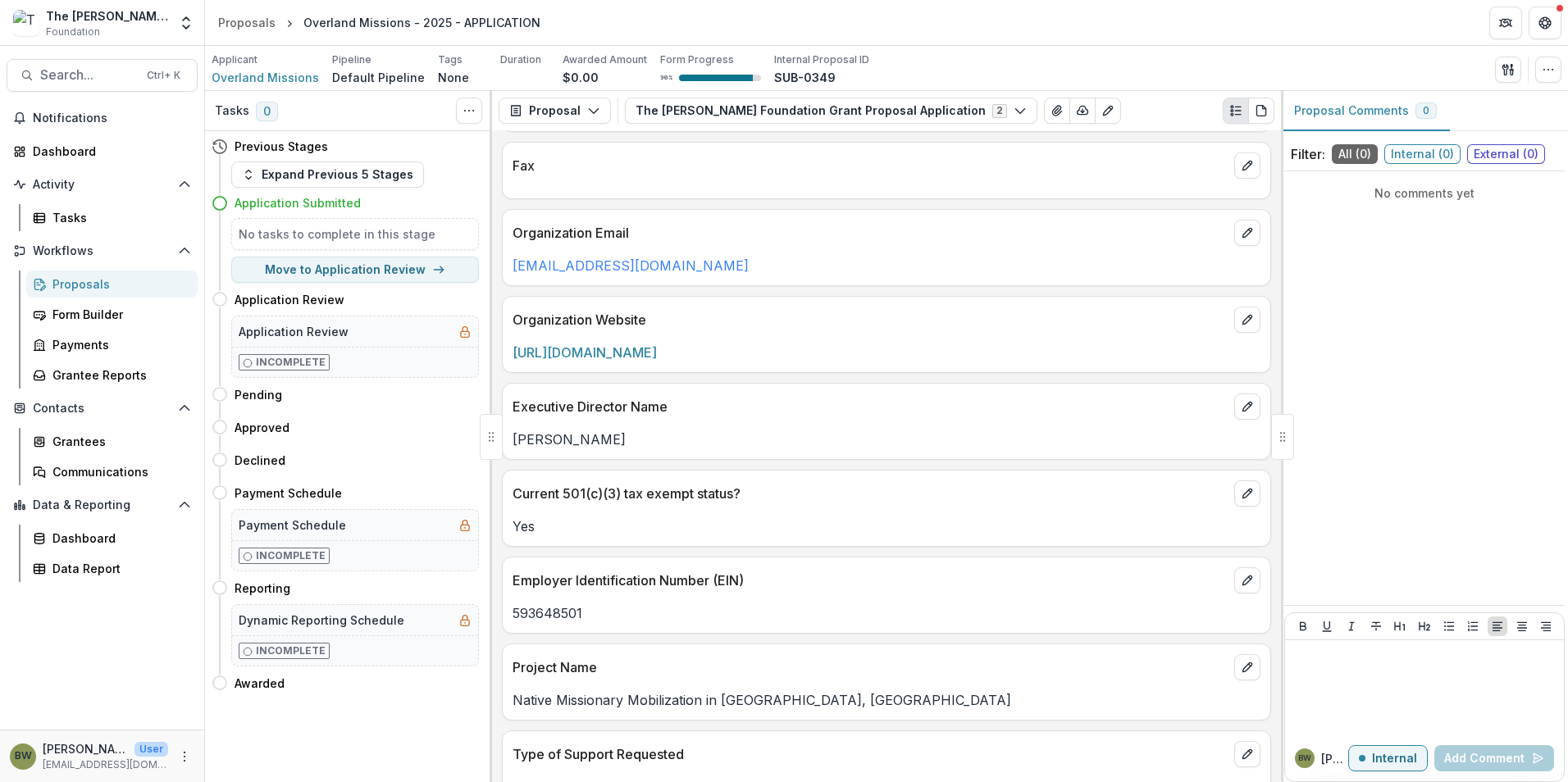
scroll to position [902, 0]
click at [93, 320] on div "Form Builder" at bounding box center [118, 315] width 132 height 17
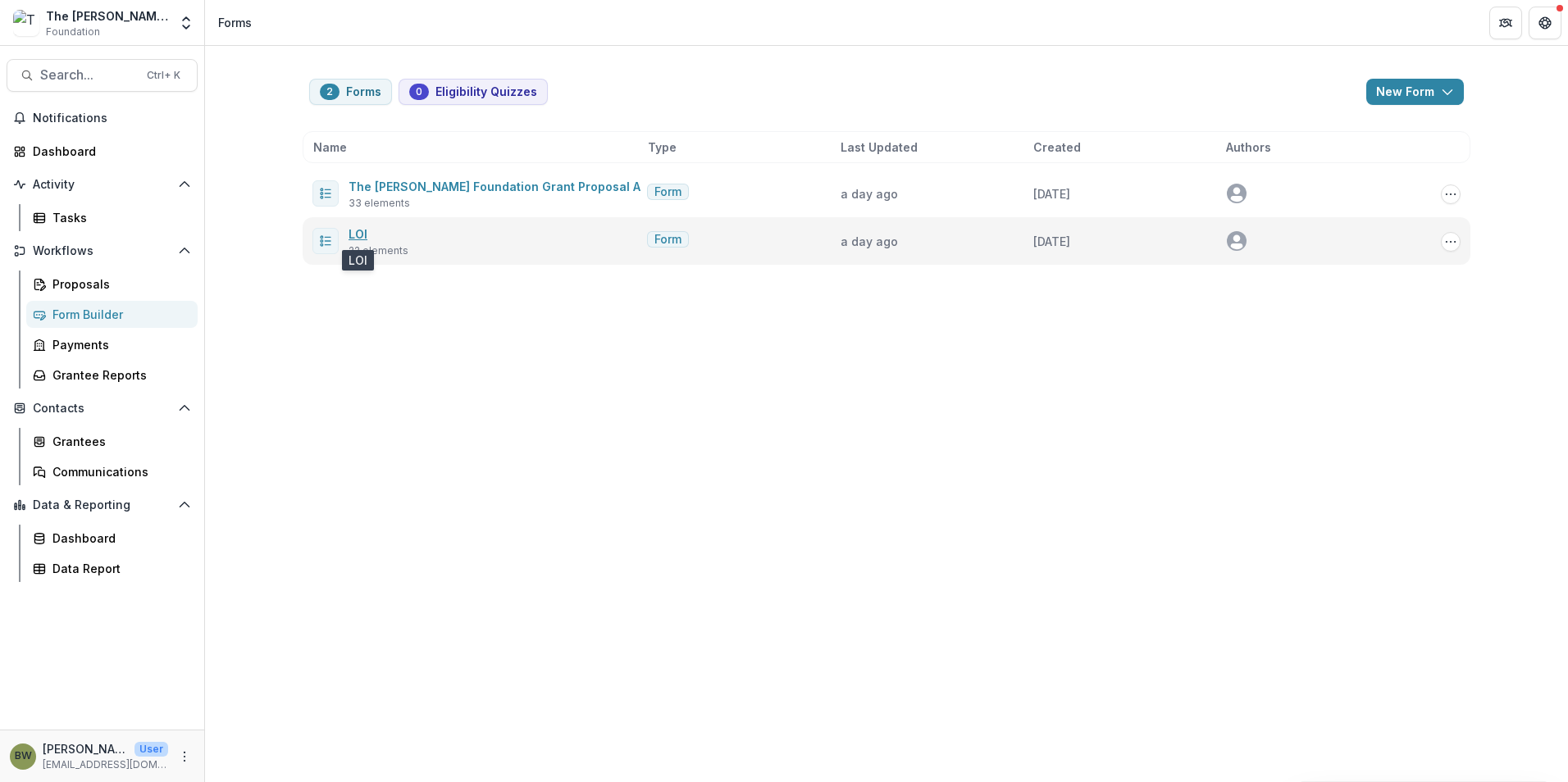
click at [356, 236] on link "LOI" at bounding box center [358, 234] width 19 height 14
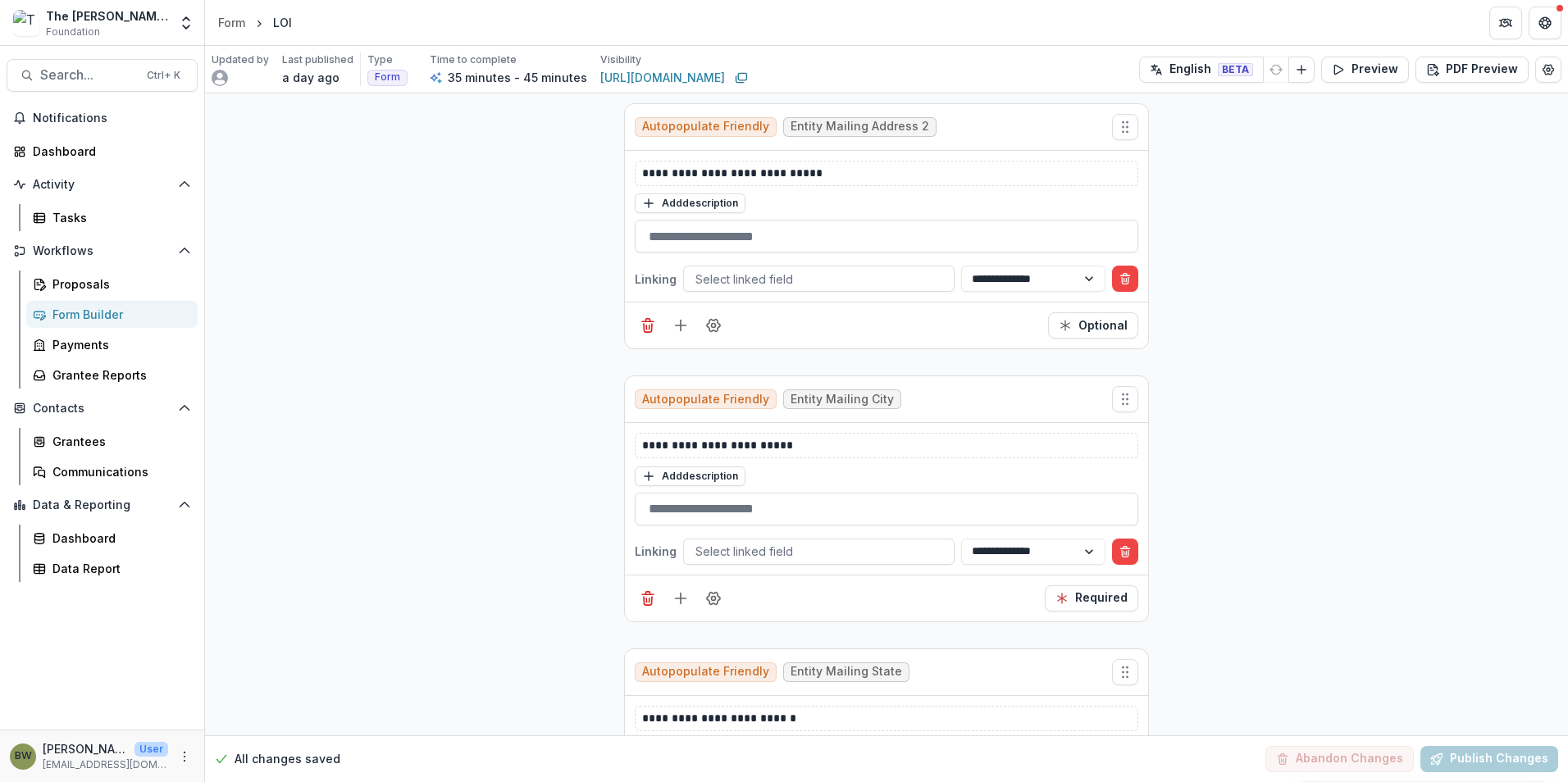
scroll to position [2049, 0]
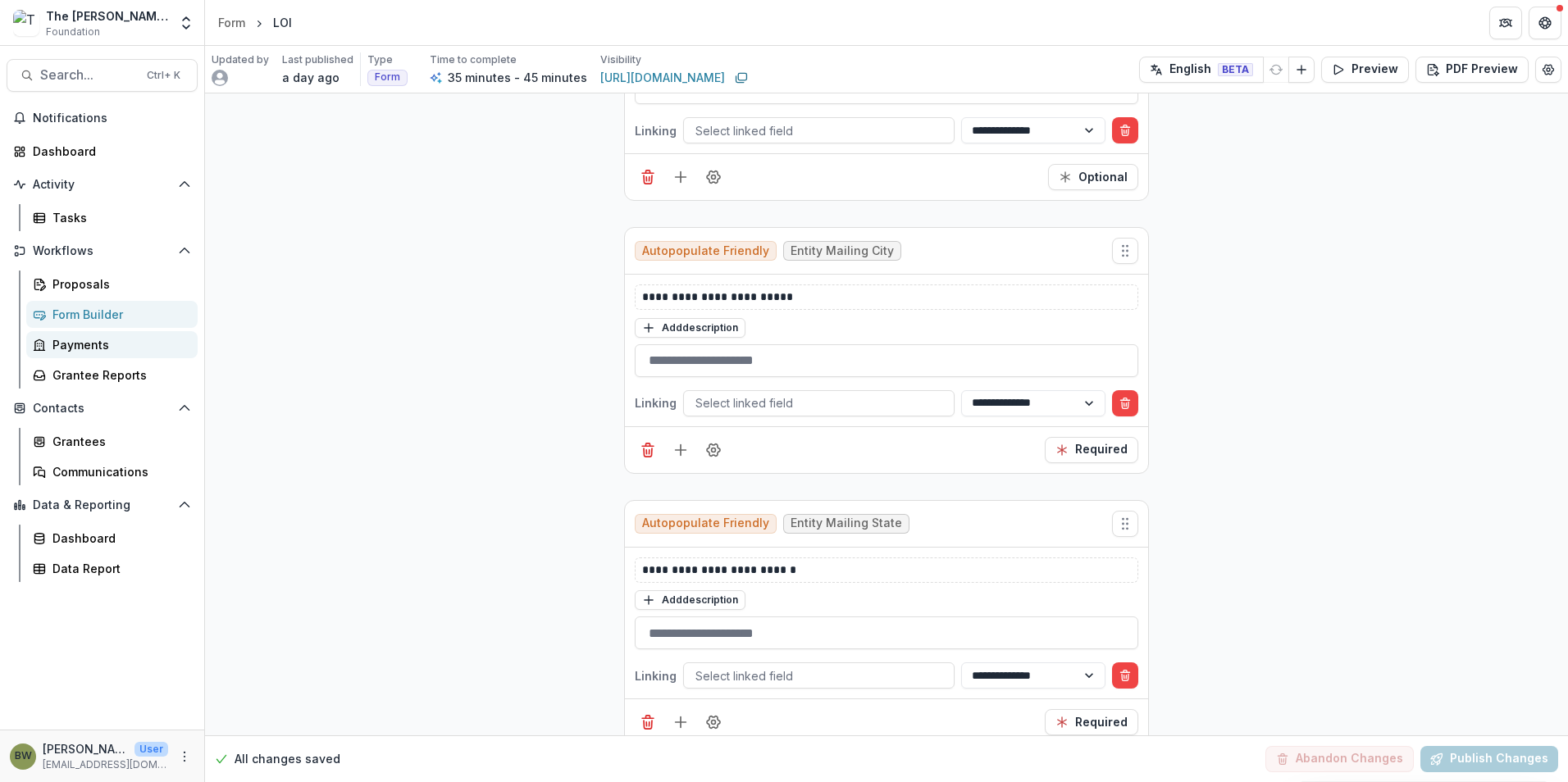
click at [97, 351] on div "Payments" at bounding box center [118, 344] width 132 height 17
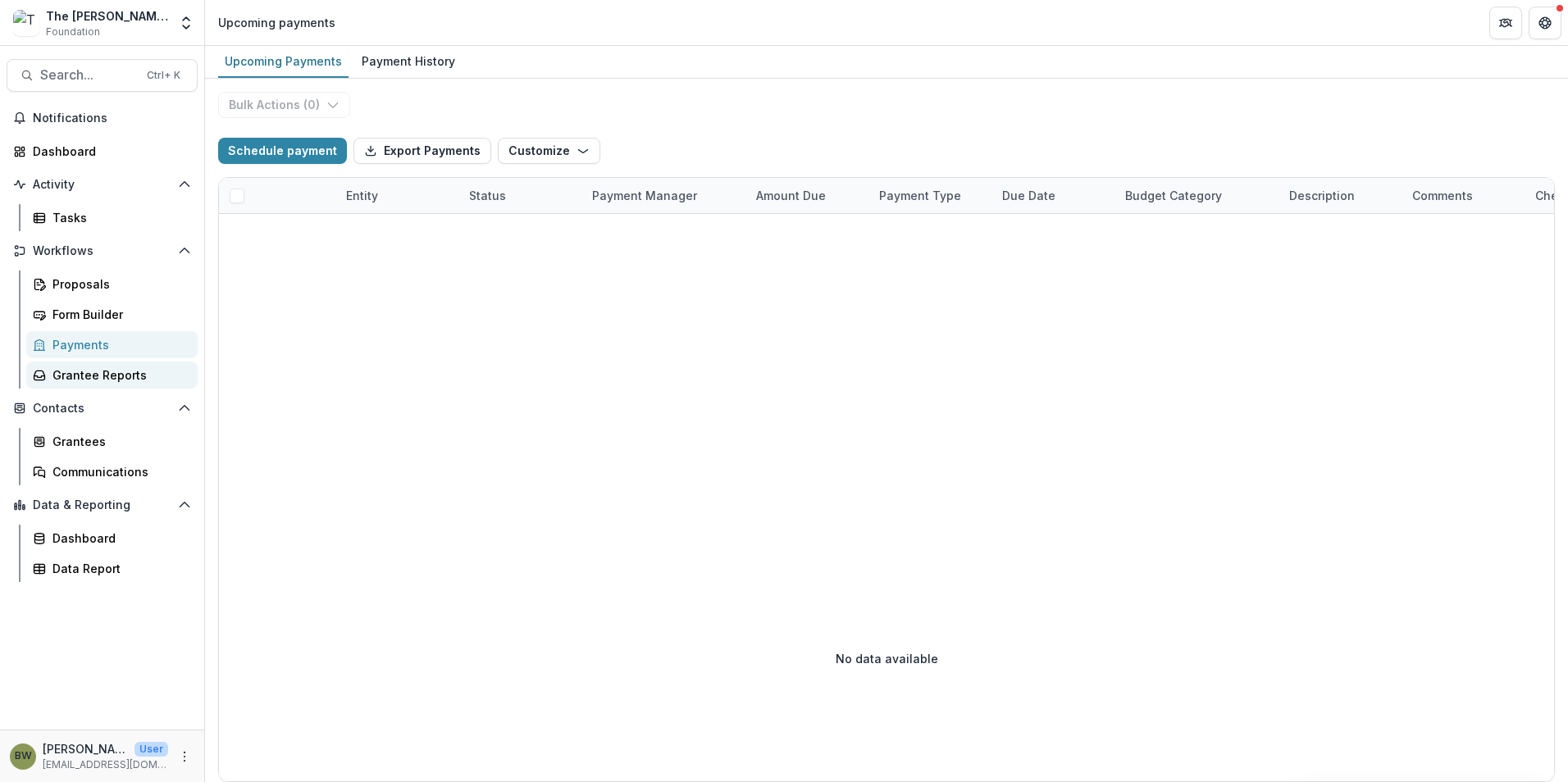
click at [101, 380] on div "Grantee Reports" at bounding box center [118, 375] width 132 height 17
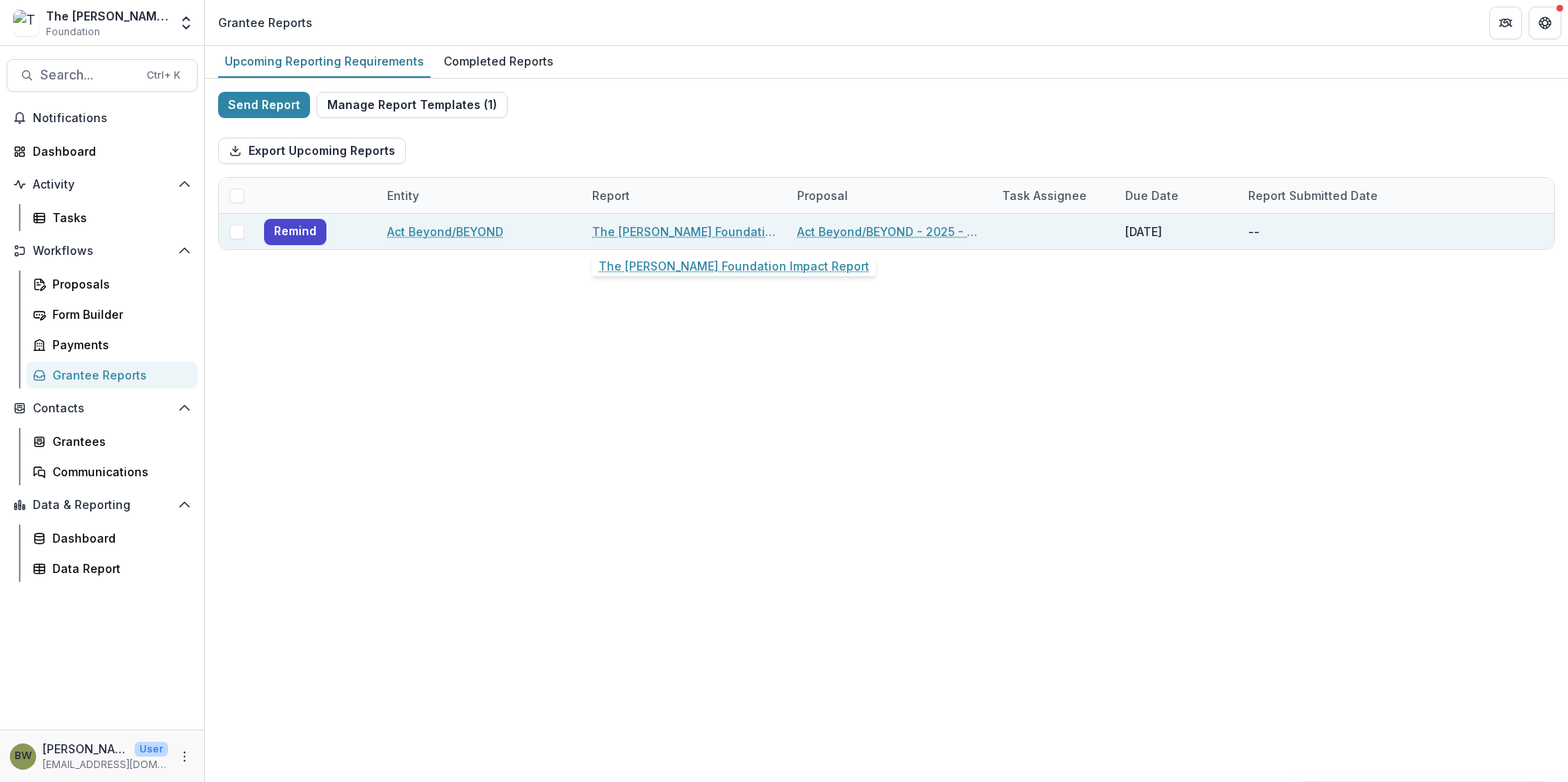
click at [698, 238] on link "The Bolick Foundation Impact Report" at bounding box center [685, 232] width 186 height 17
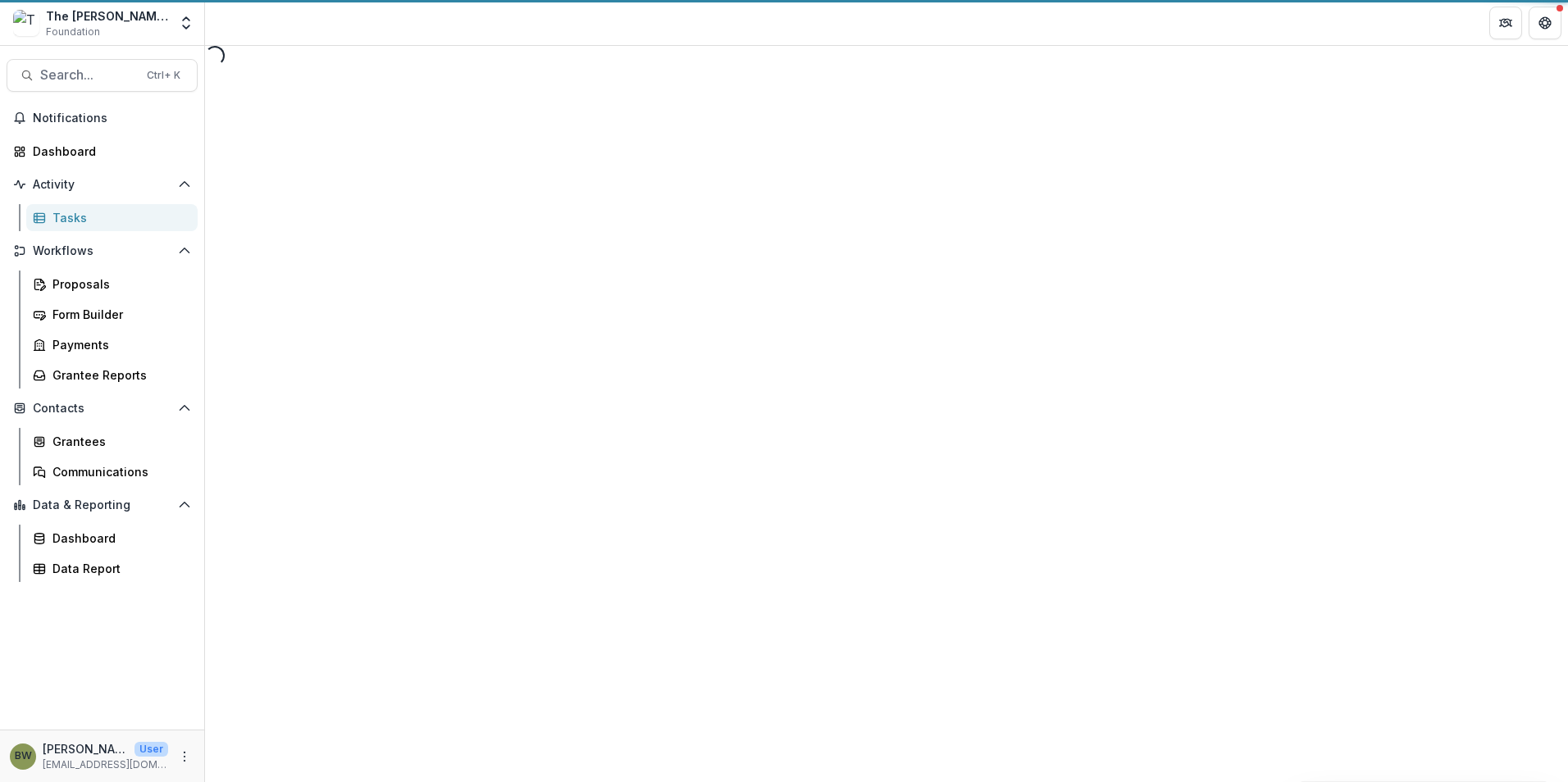
select select "********"
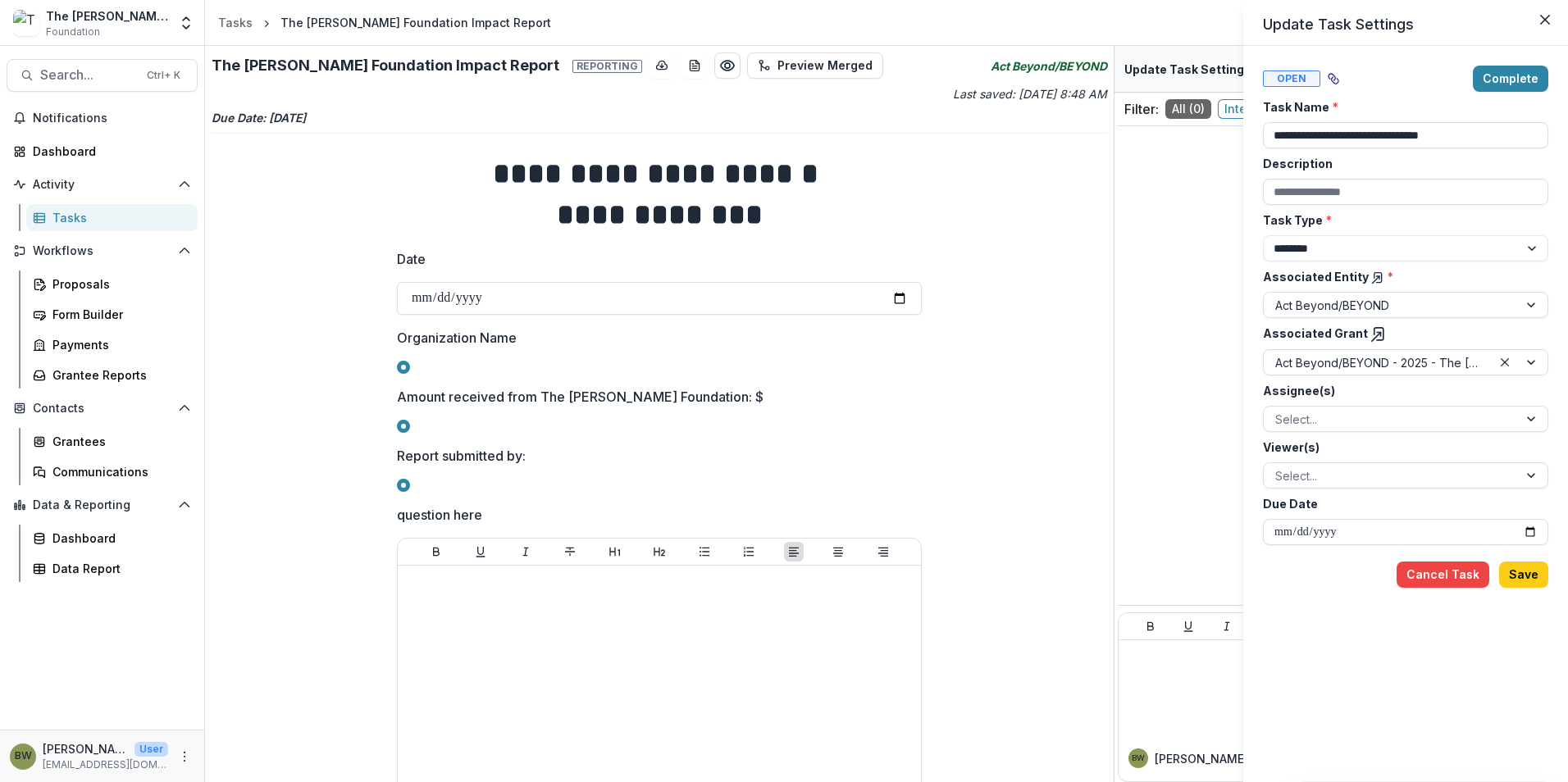
click at [80, 539] on div "**********" at bounding box center [784, 391] width 1568 height 782
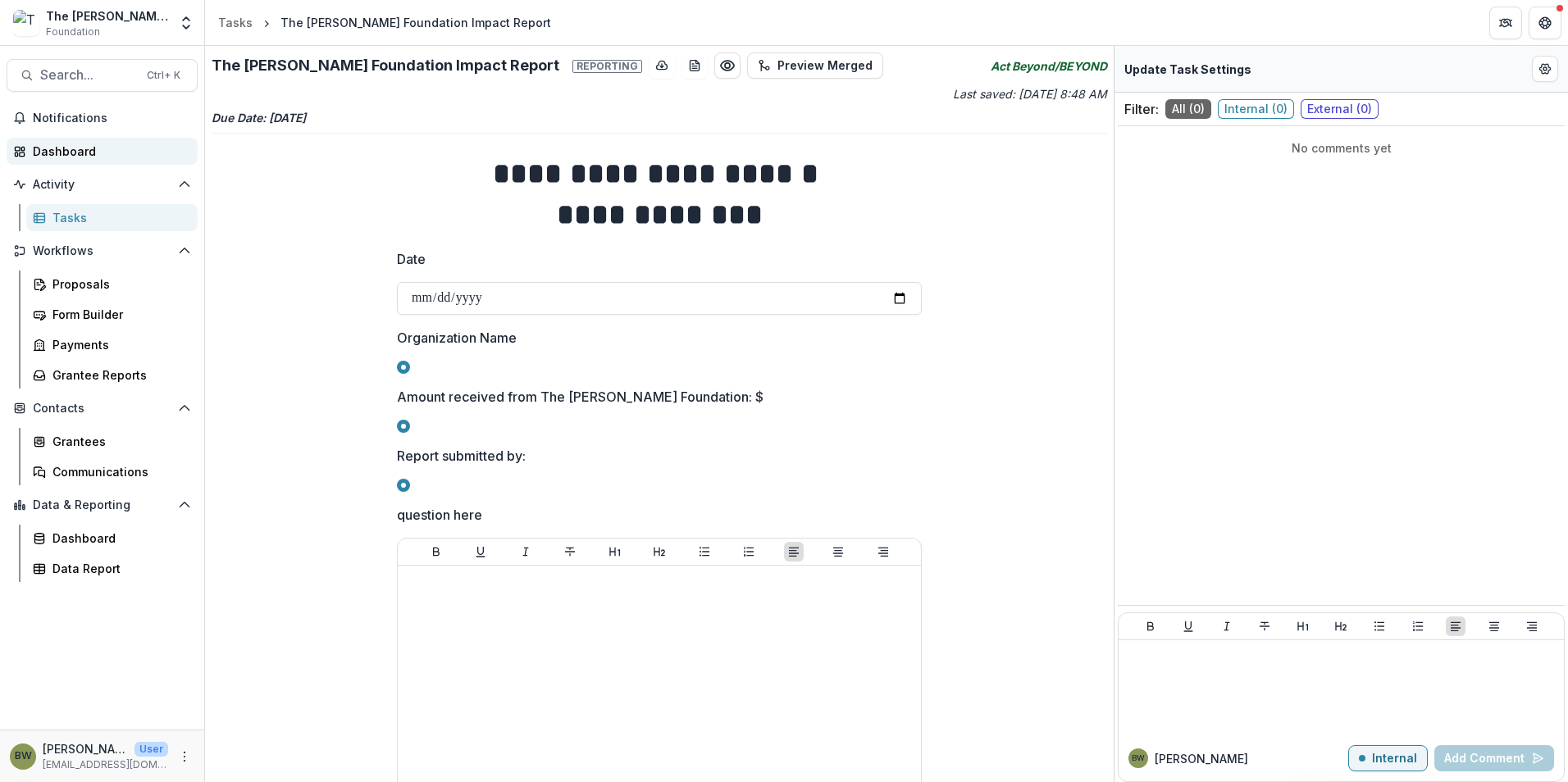
click at [69, 146] on div "Dashboard" at bounding box center [108, 151] width 151 height 17
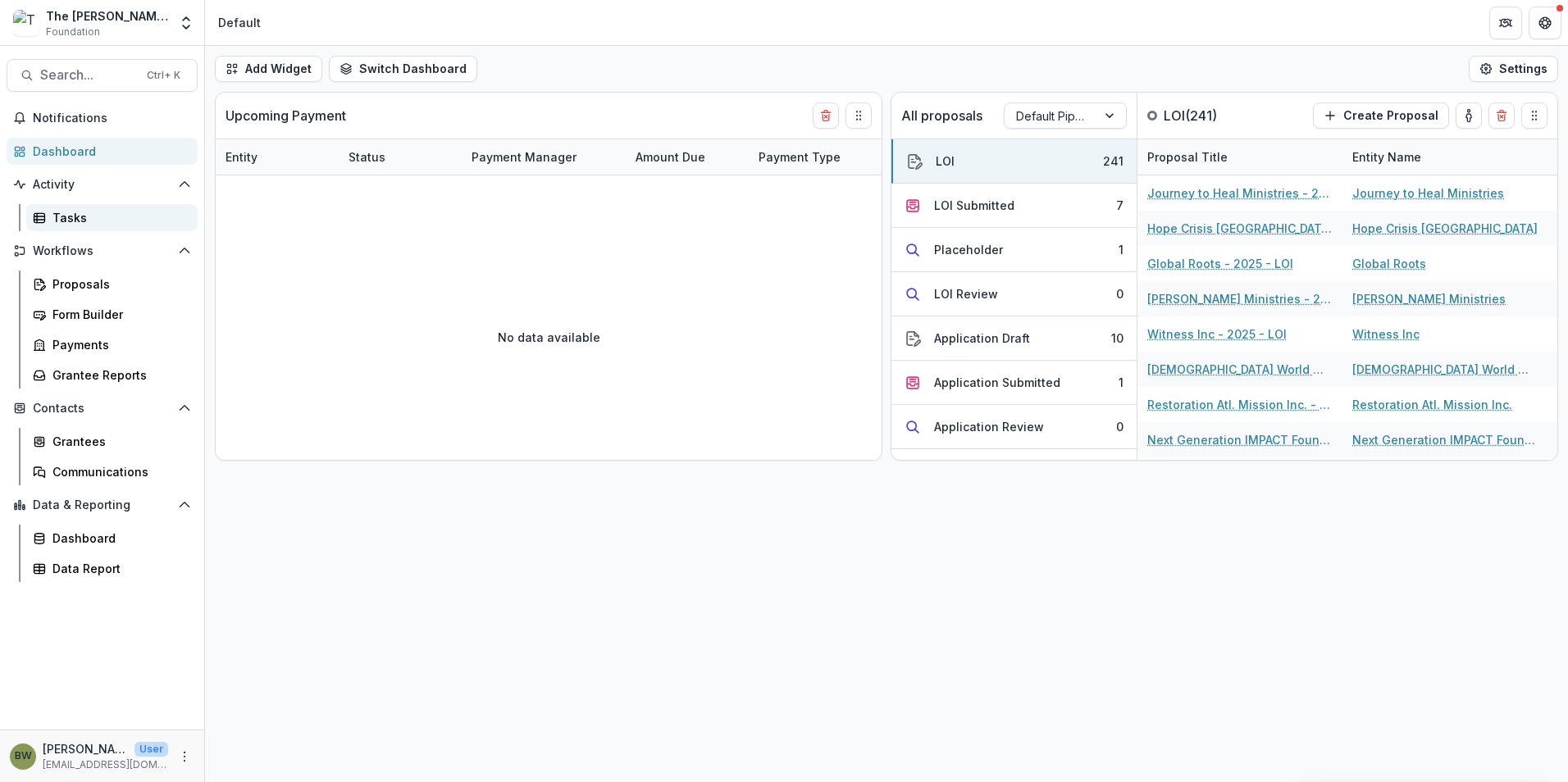
click at [50, 219] on link "Tasks" at bounding box center [112, 218] width 171 height 27
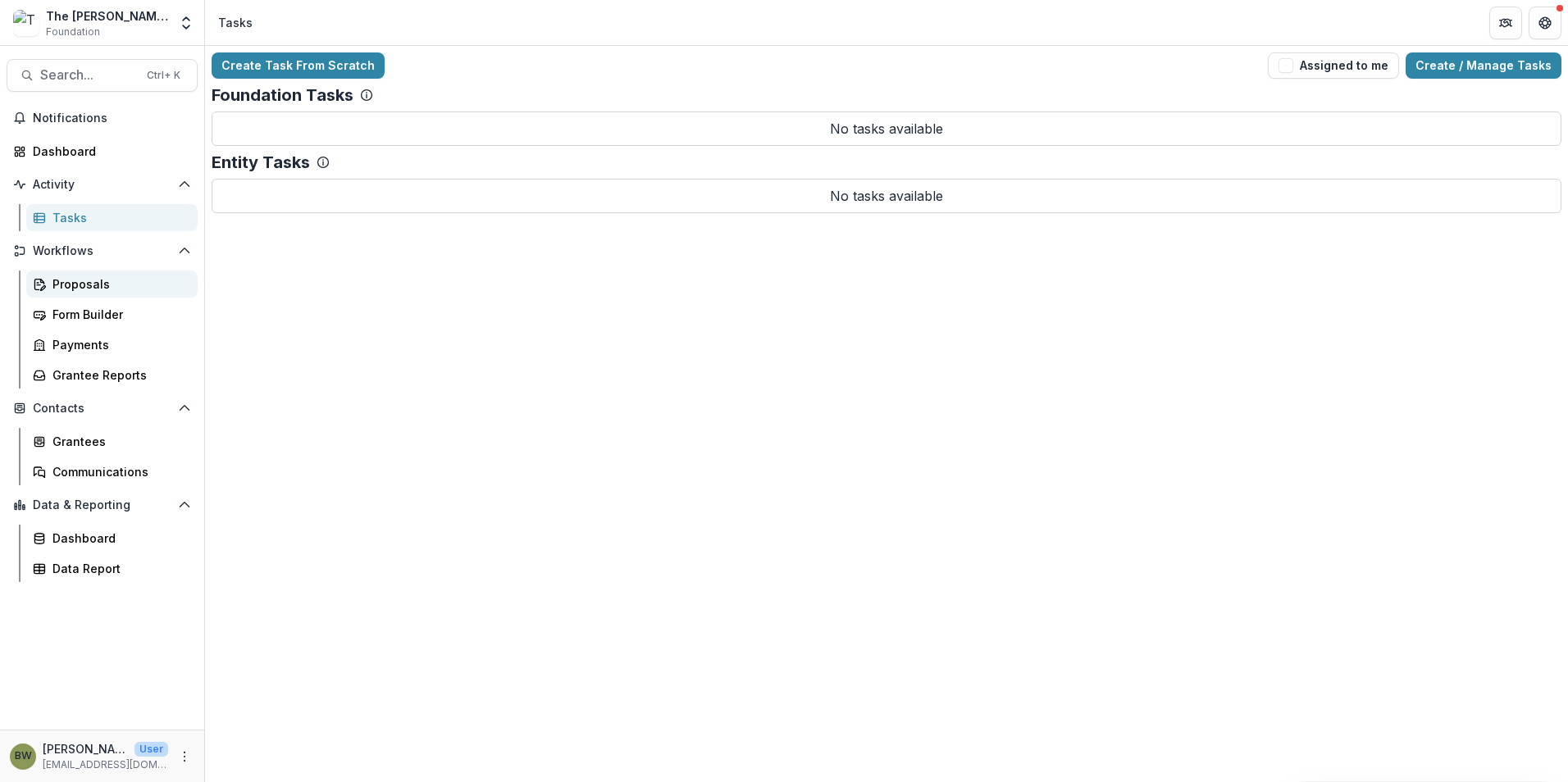
click at [59, 283] on div "Proposals" at bounding box center [118, 284] width 132 height 17
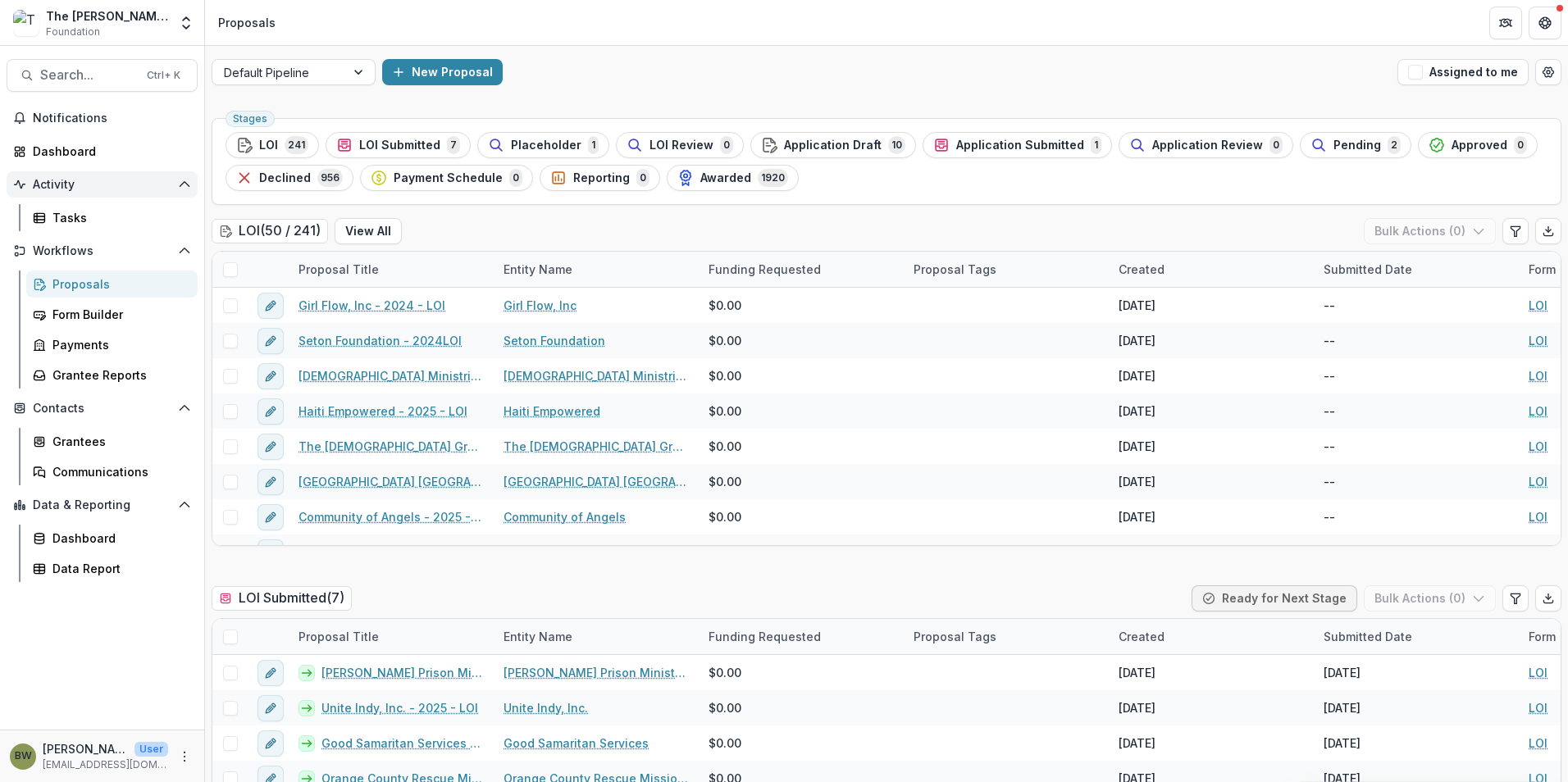
click at [51, 189] on span "Activity" at bounding box center [102, 185] width 139 height 14
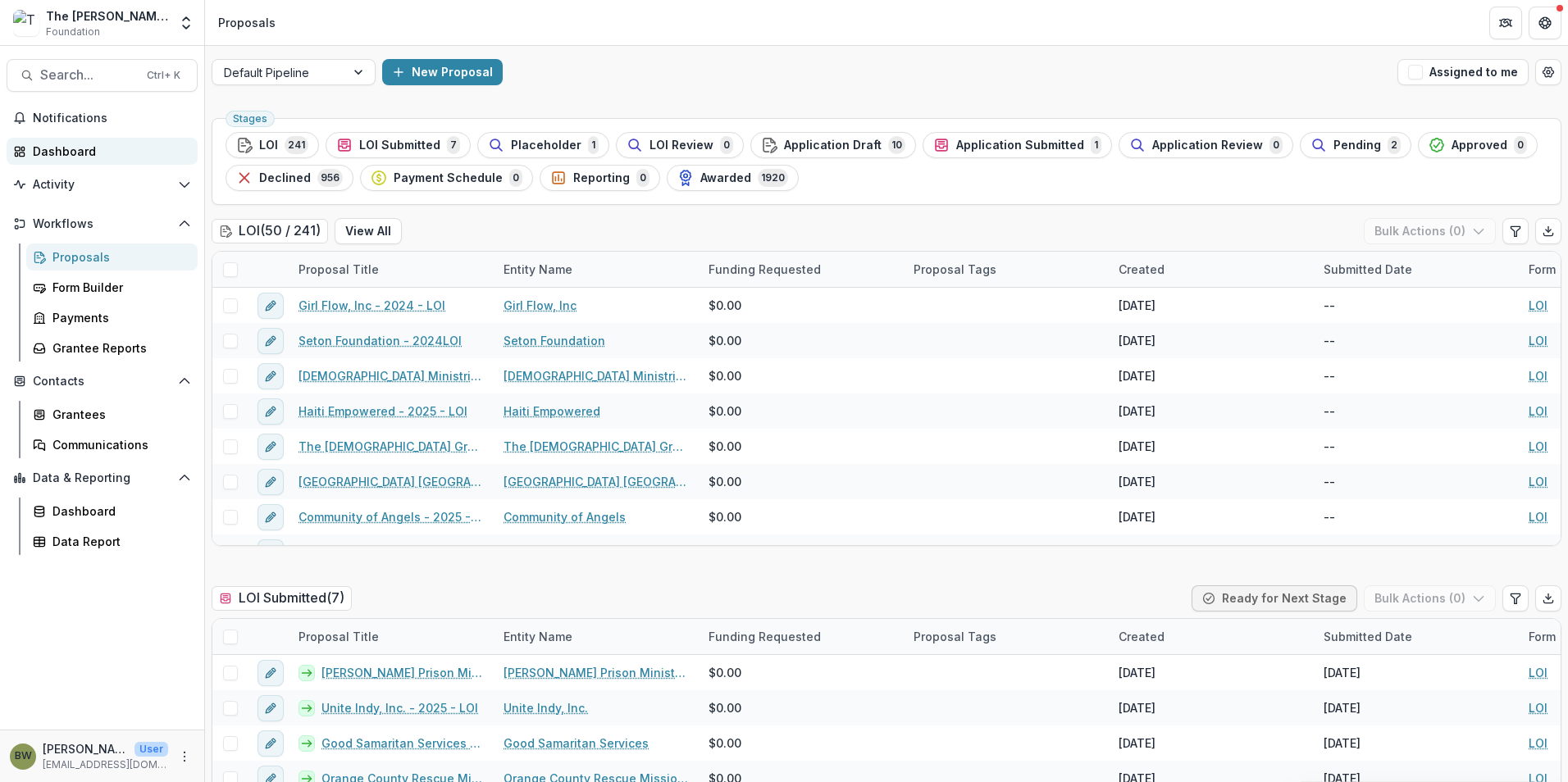
click at [61, 146] on div "Dashboard" at bounding box center [108, 151] width 151 height 17
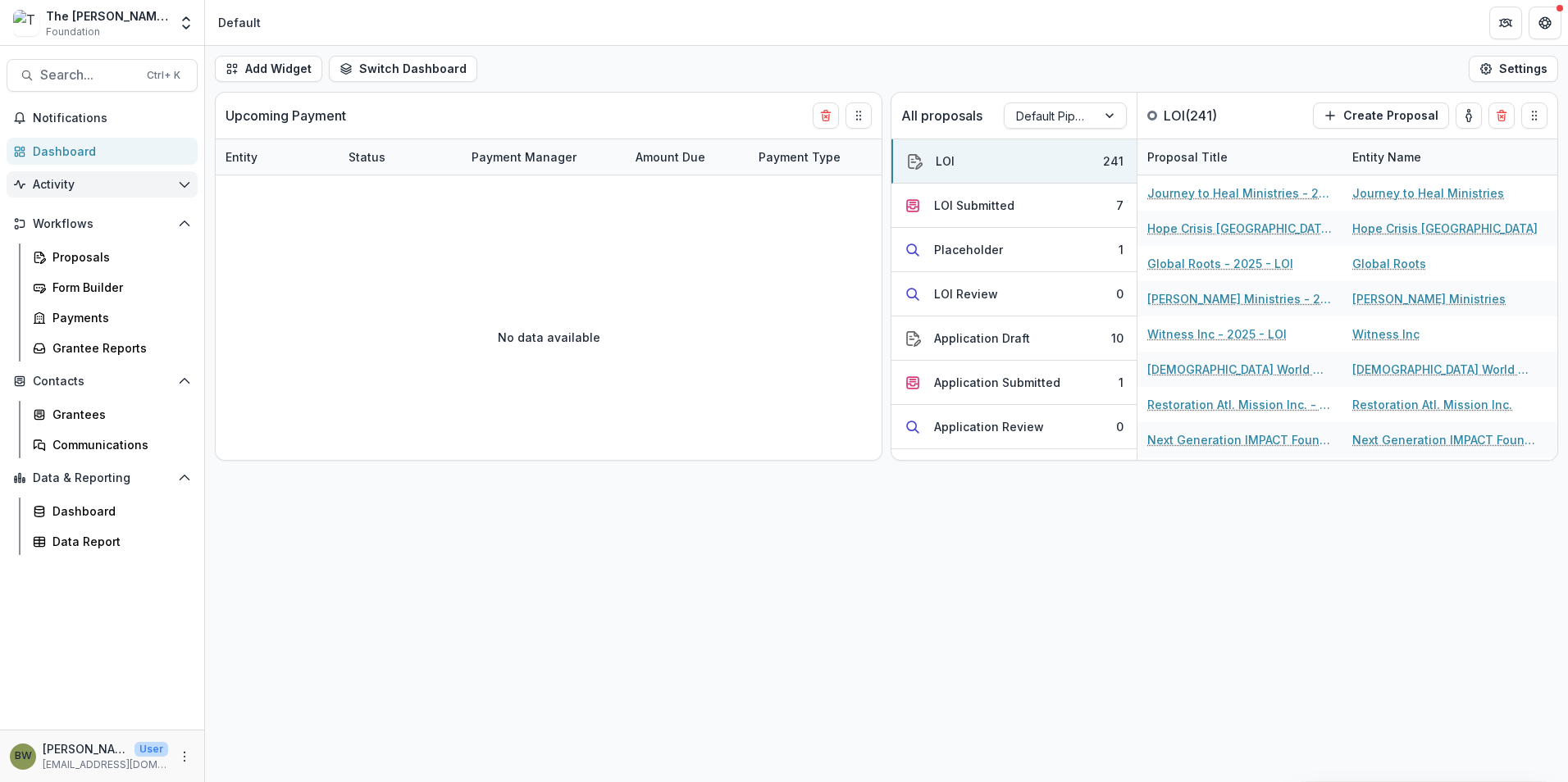
click at [180, 185] on icon "Open Activity" at bounding box center [184, 184] width 13 height 13
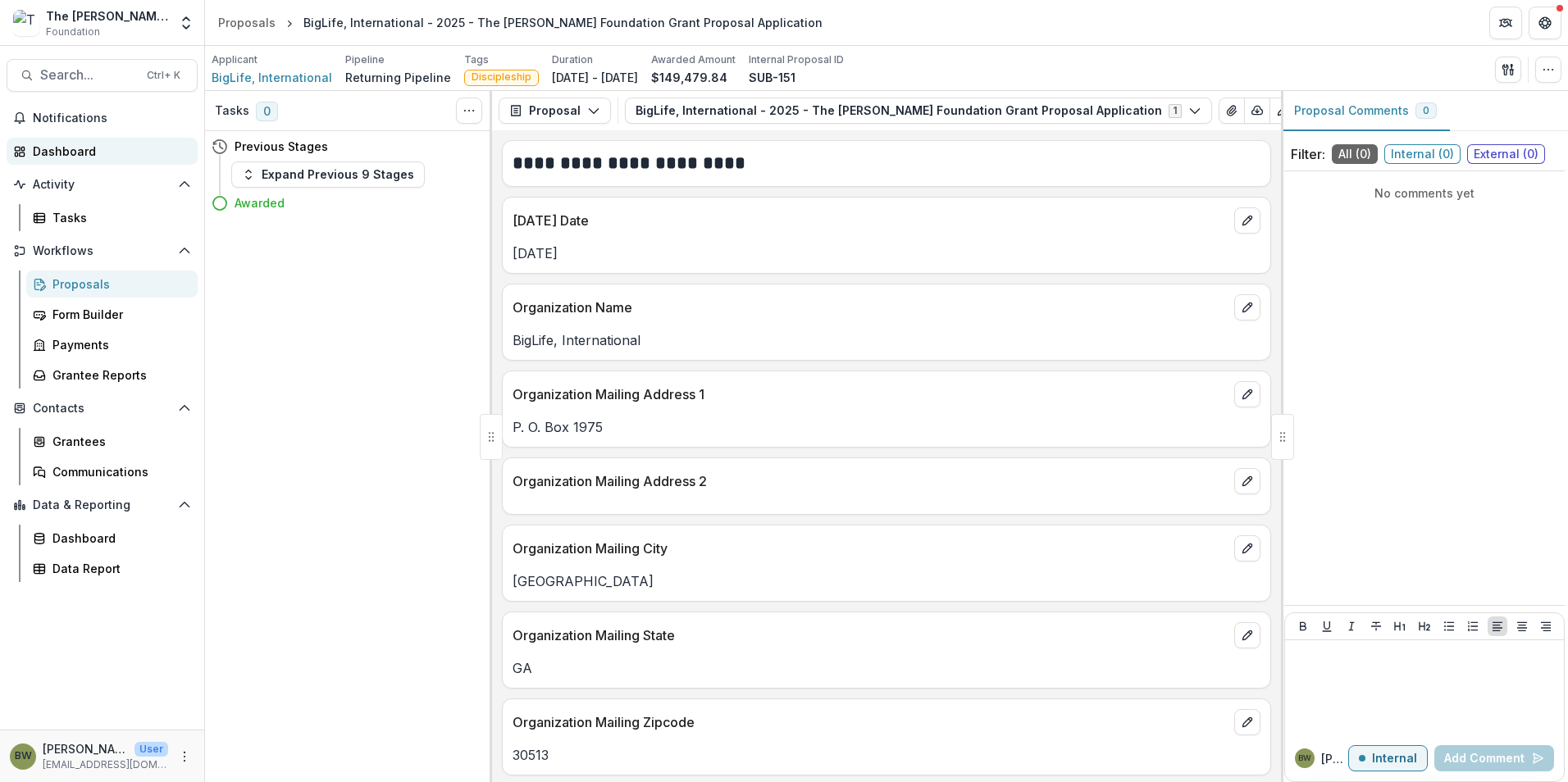
click at [85, 152] on div "Dashboard" at bounding box center [108, 151] width 151 height 17
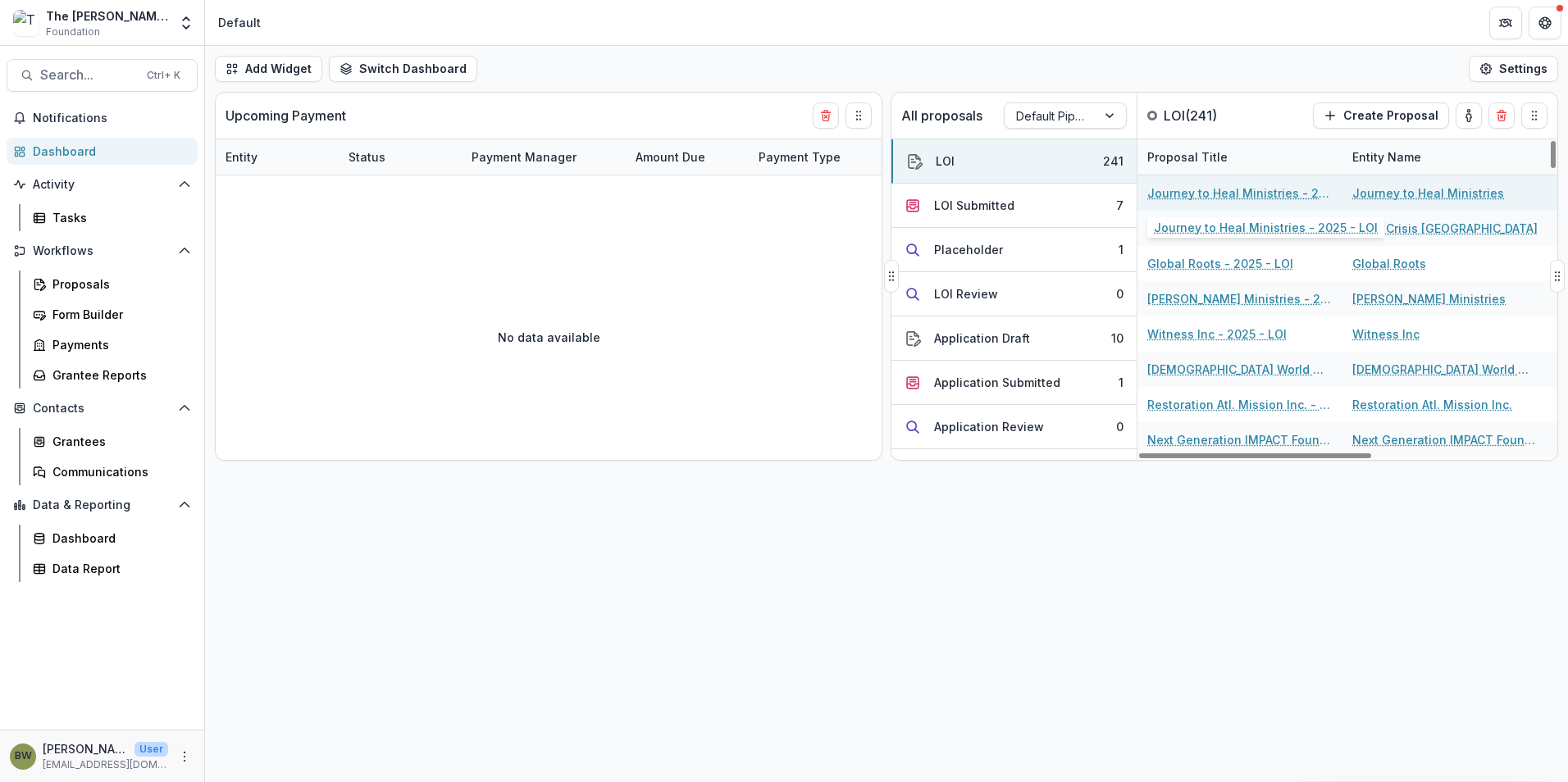
click at [1227, 191] on link "Journey to Heal Ministries - 2025 - LOI" at bounding box center [1240, 193] width 186 height 17
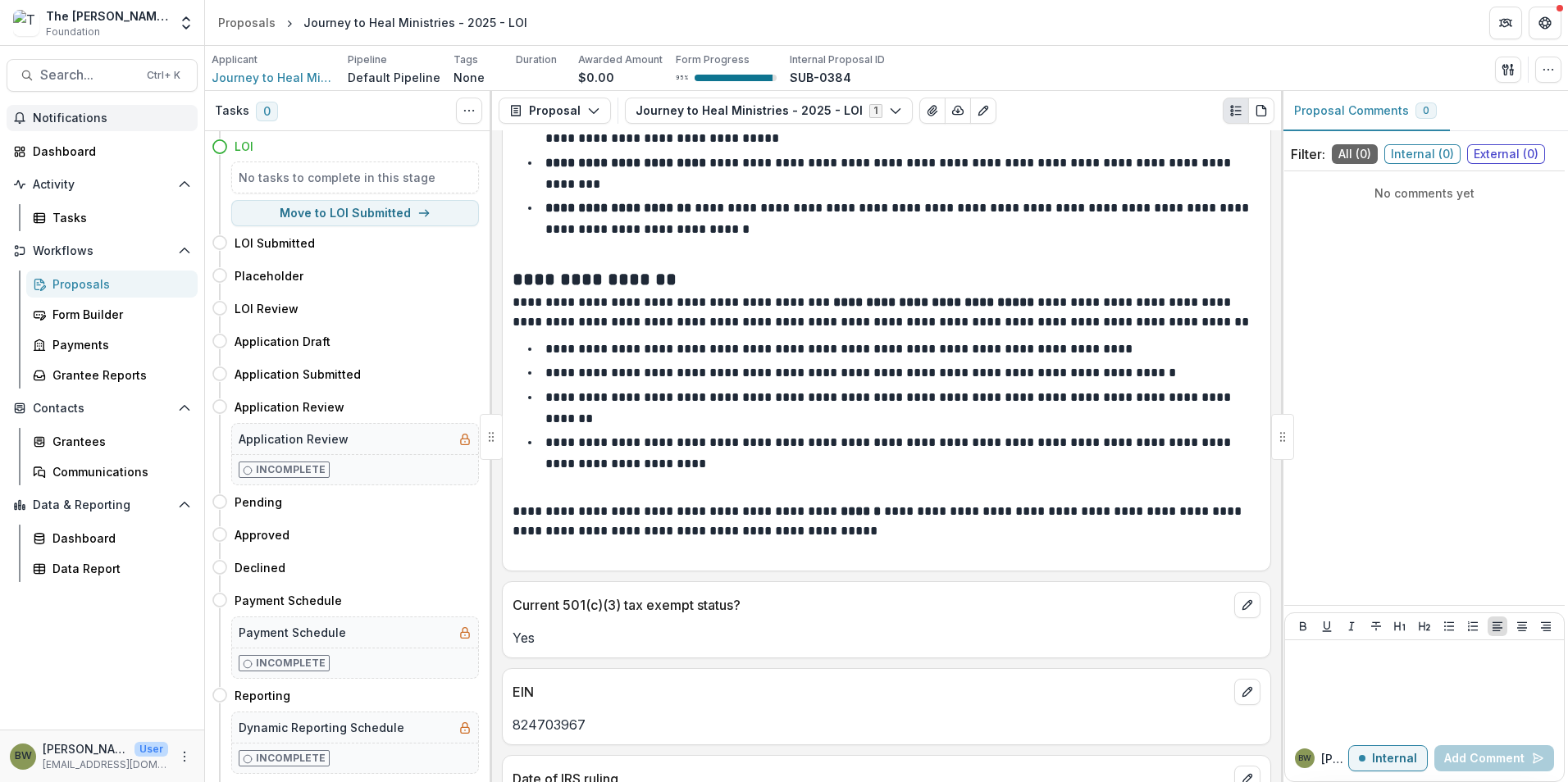
scroll to position [1640, 0]
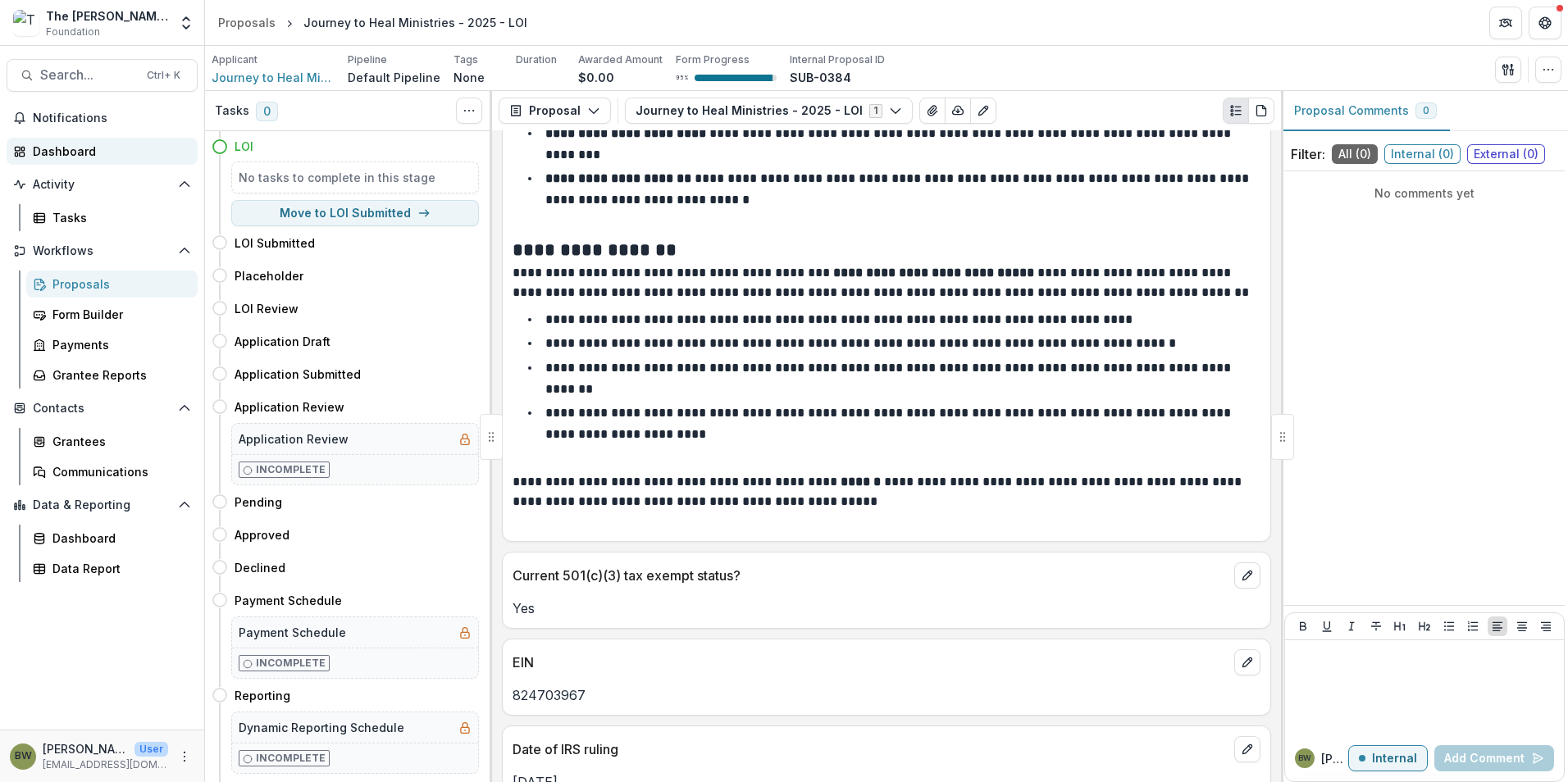
click at [75, 146] on div "Dashboard" at bounding box center [108, 151] width 151 height 17
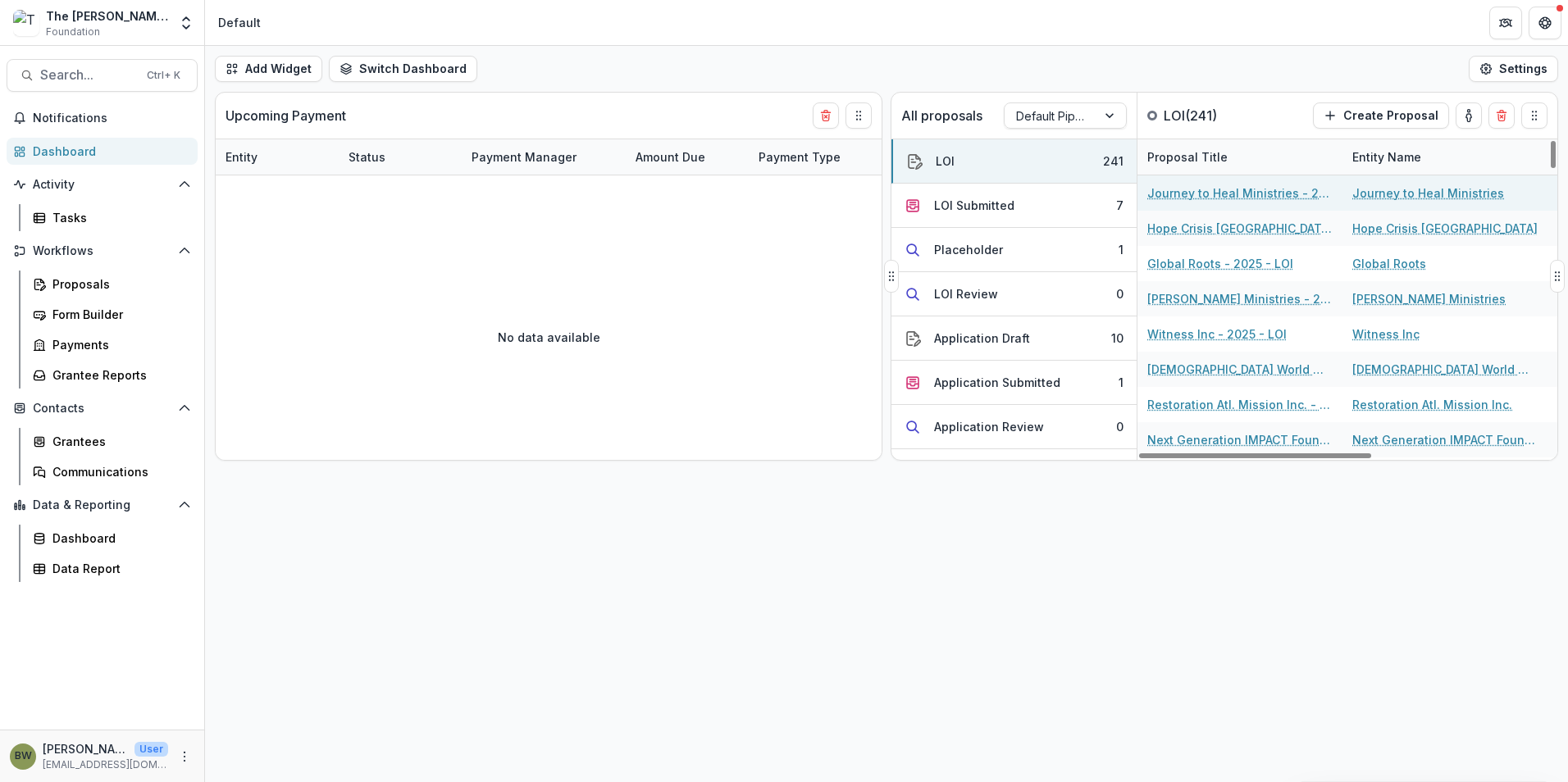
click at [1200, 191] on link "Journey to Heal Ministries - 2025 - LOI" at bounding box center [1240, 193] width 186 height 17
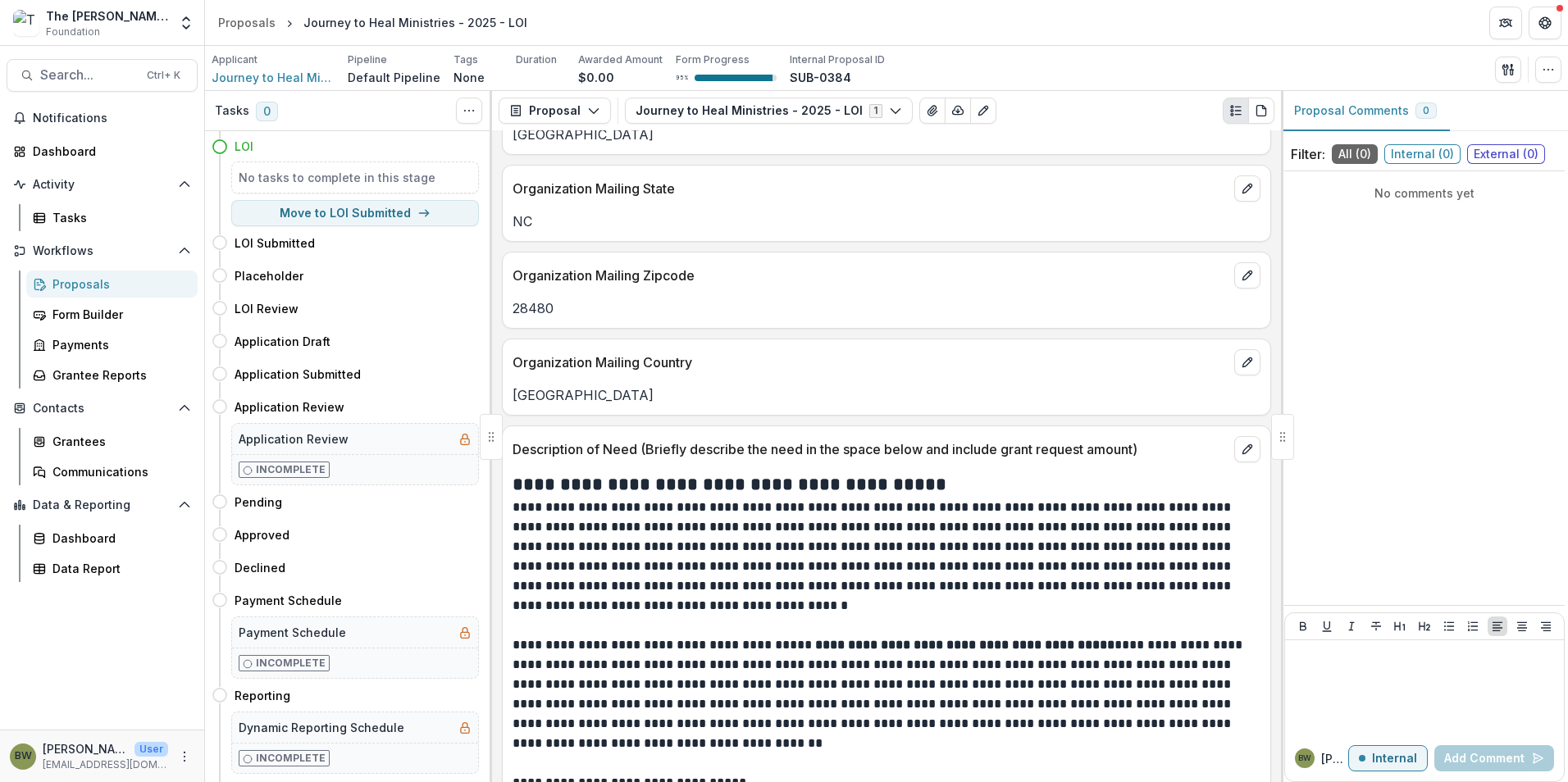
scroll to position [902, 0]
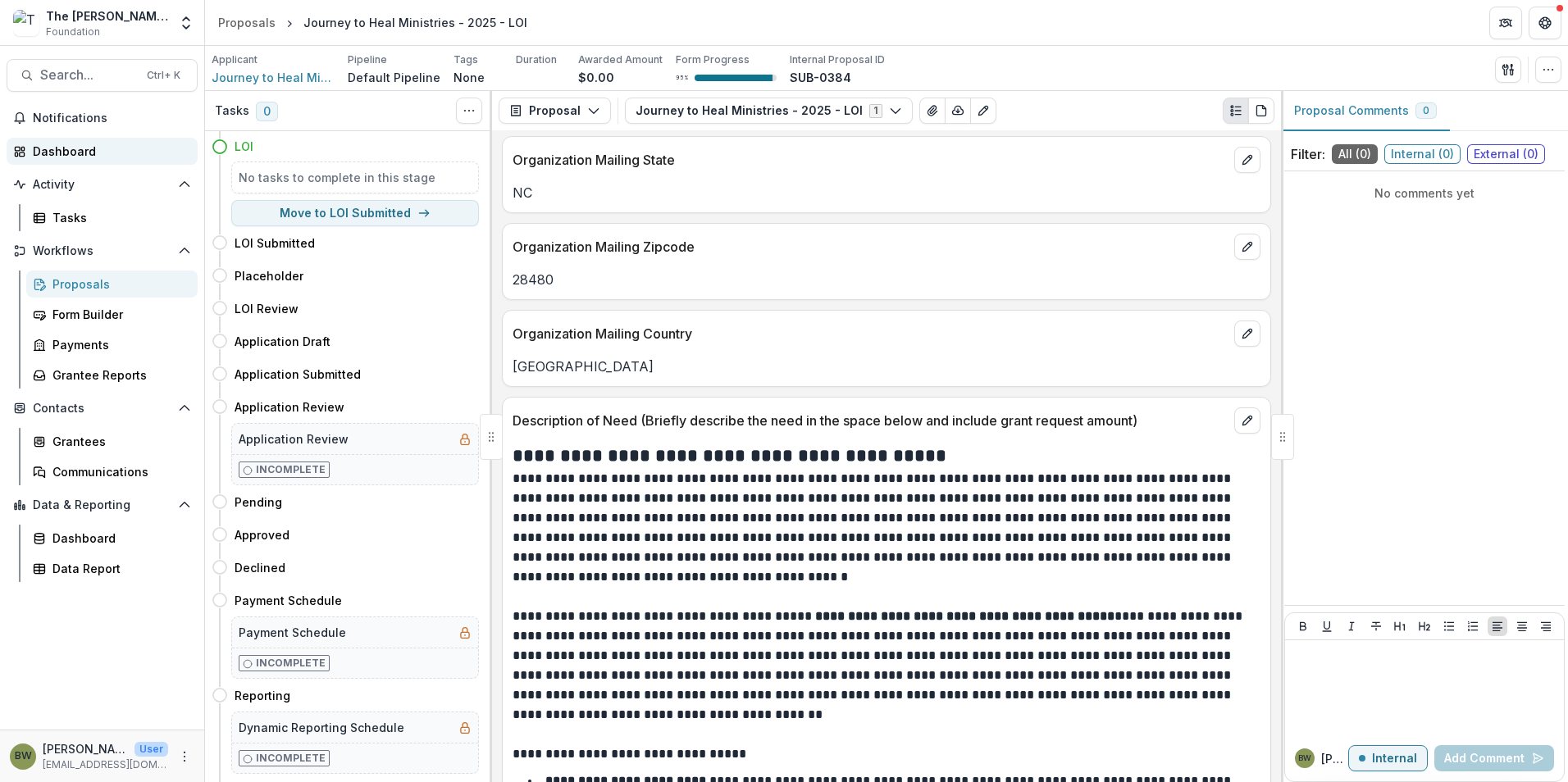
click at [68, 152] on div "Dashboard" at bounding box center [108, 151] width 151 height 17
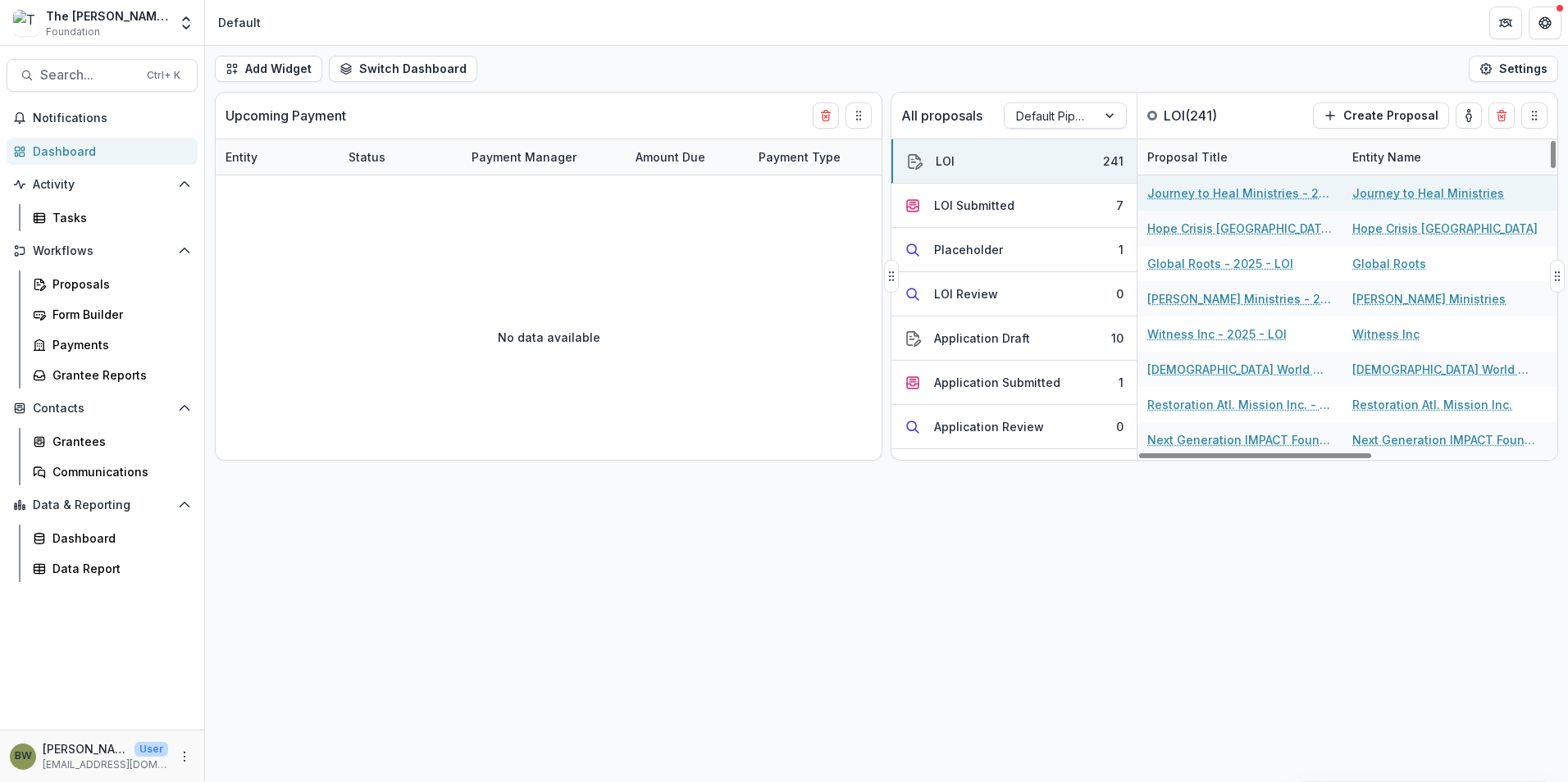
click at [1230, 191] on link "Journey to Heal Ministries - 2025 - LOI" at bounding box center [1240, 193] width 186 height 17
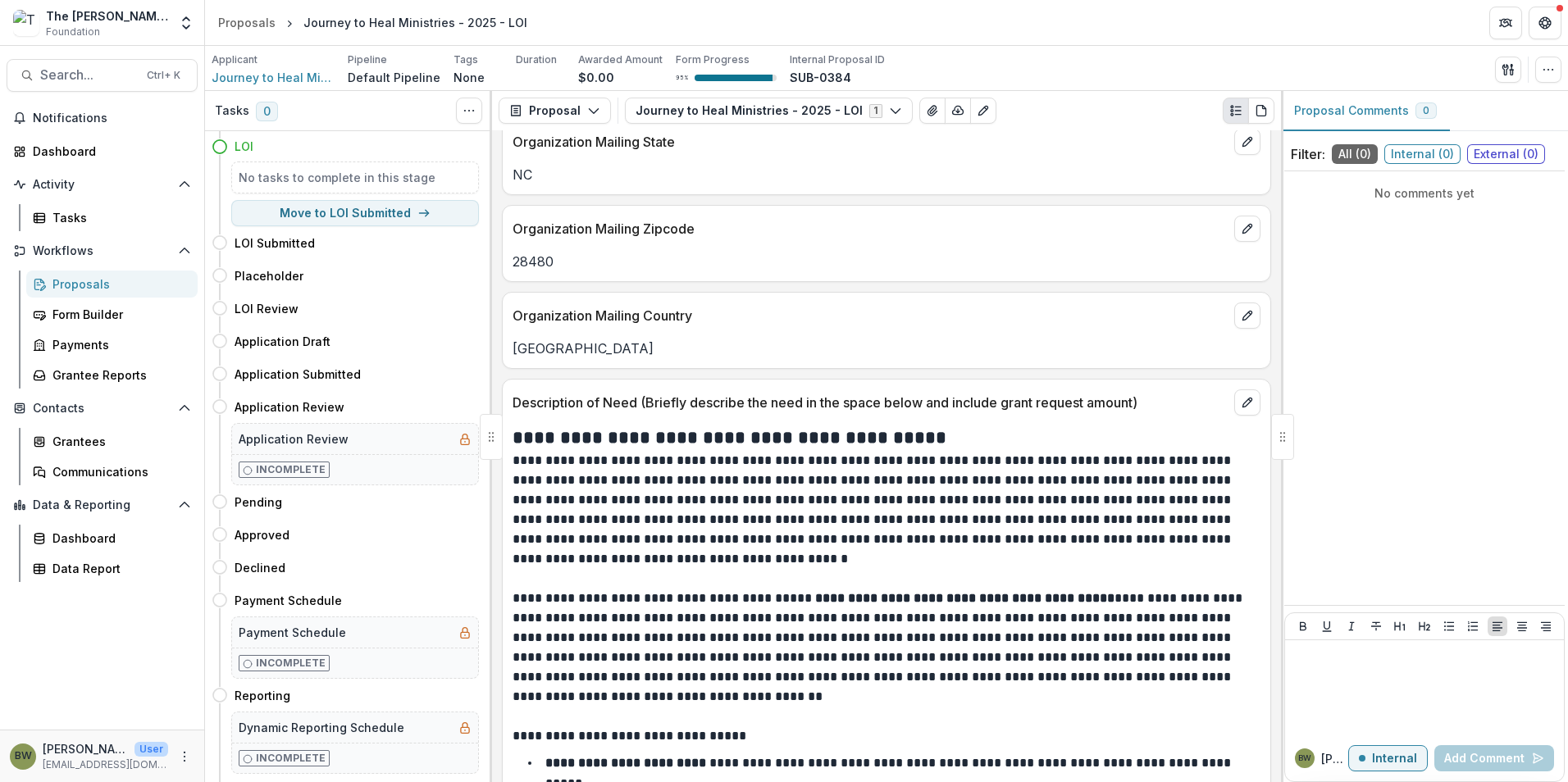
scroll to position [902, 0]
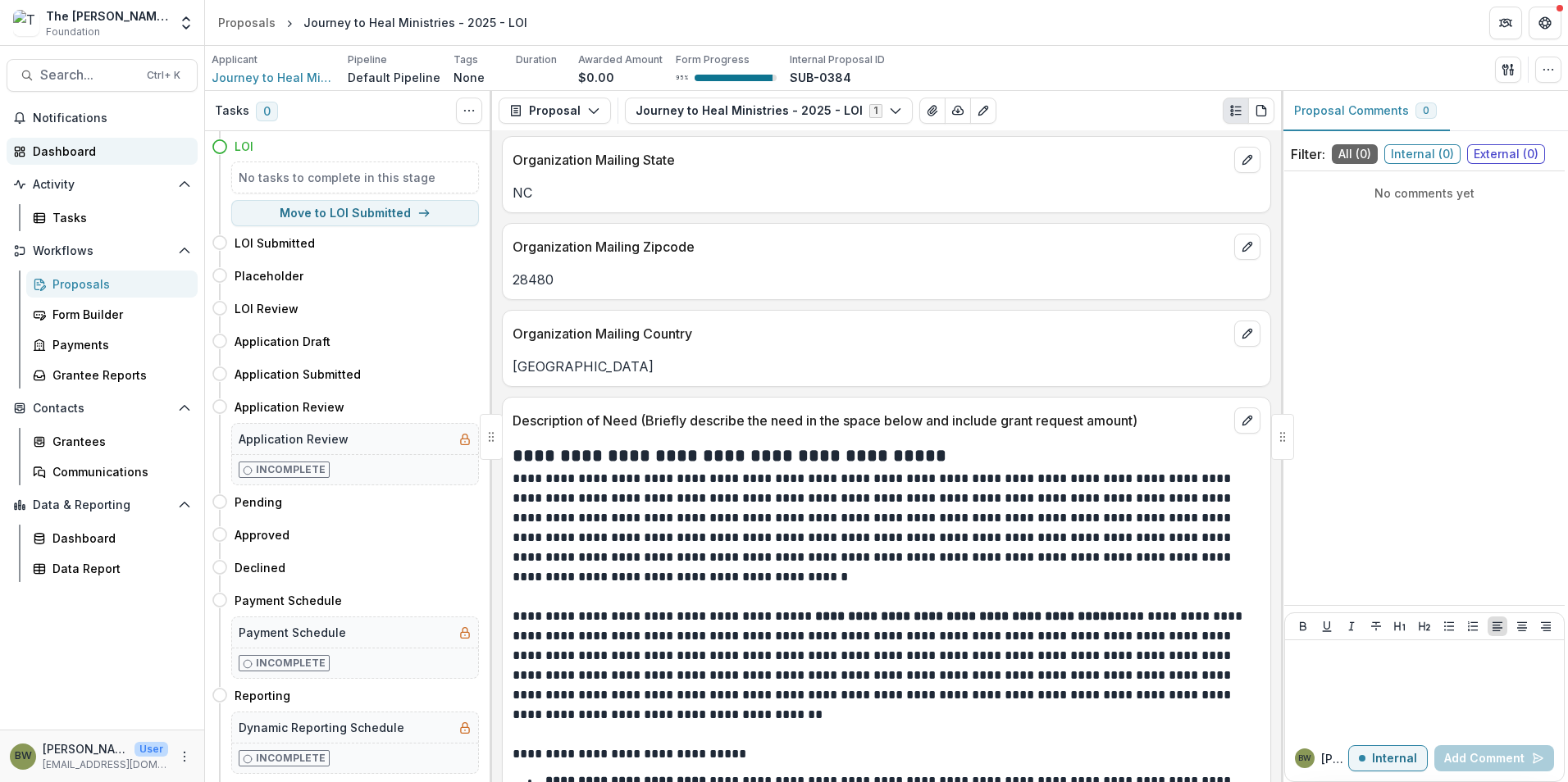
click at [91, 158] on div "Dashboard" at bounding box center [108, 151] width 151 height 17
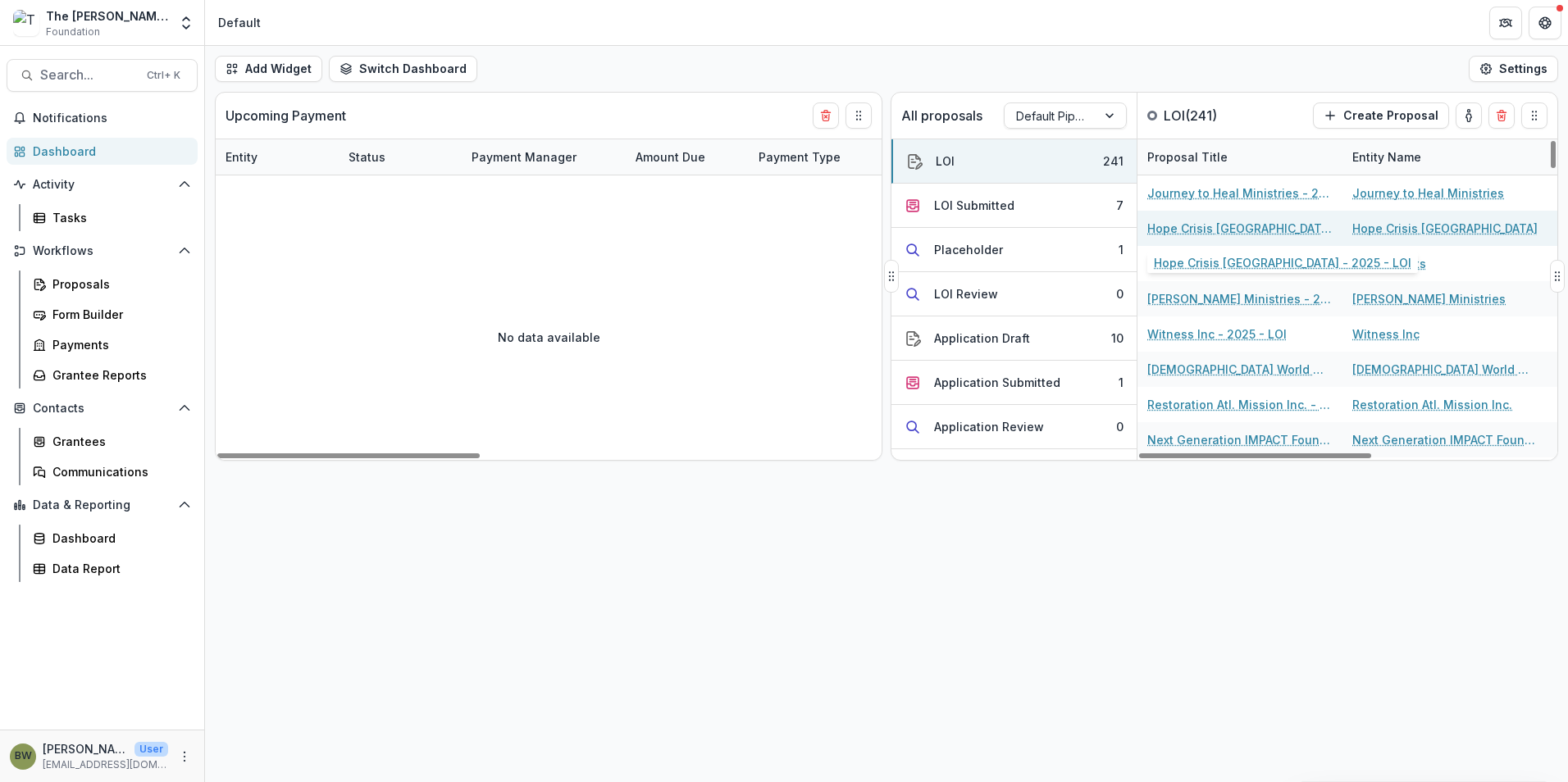
click at [1231, 235] on link "Hope Crisis [GEOGRAPHIC_DATA] - 2025 - LOI" at bounding box center [1240, 228] width 186 height 17
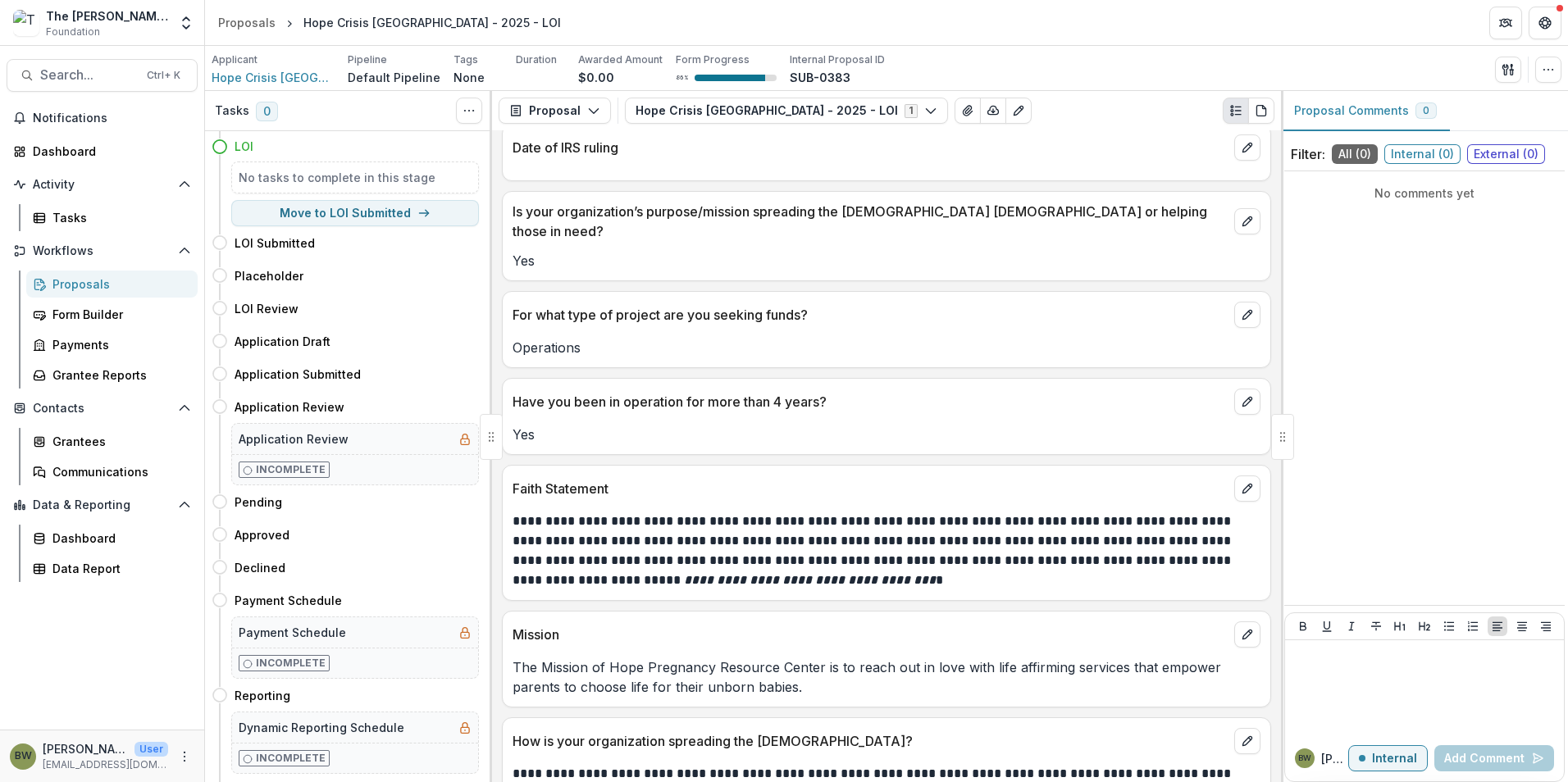
scroll to position [1476, 0]
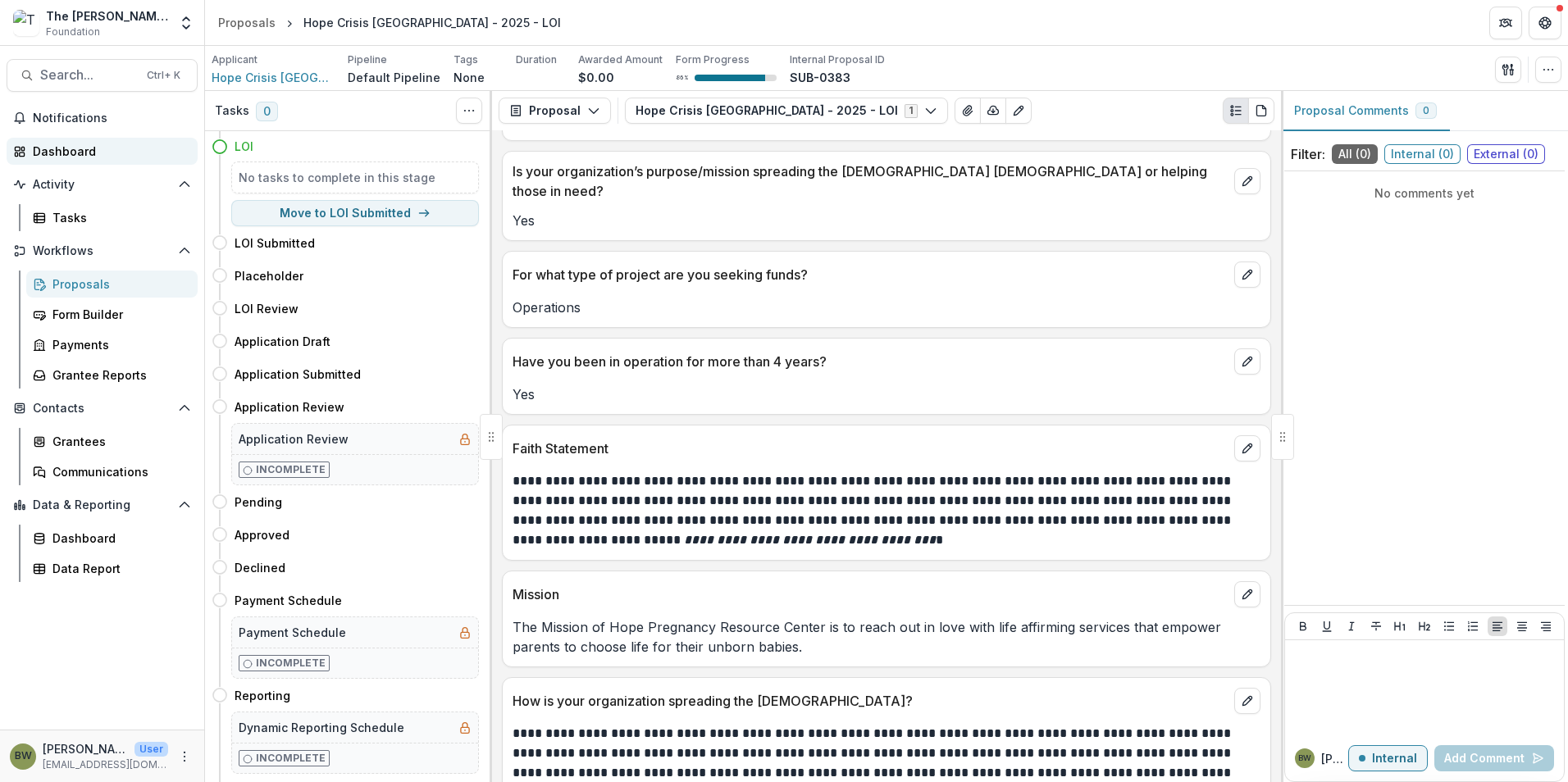
click at [68, 148] on div "Dashboard" at bounding box center [108, 151] width 151 height 17
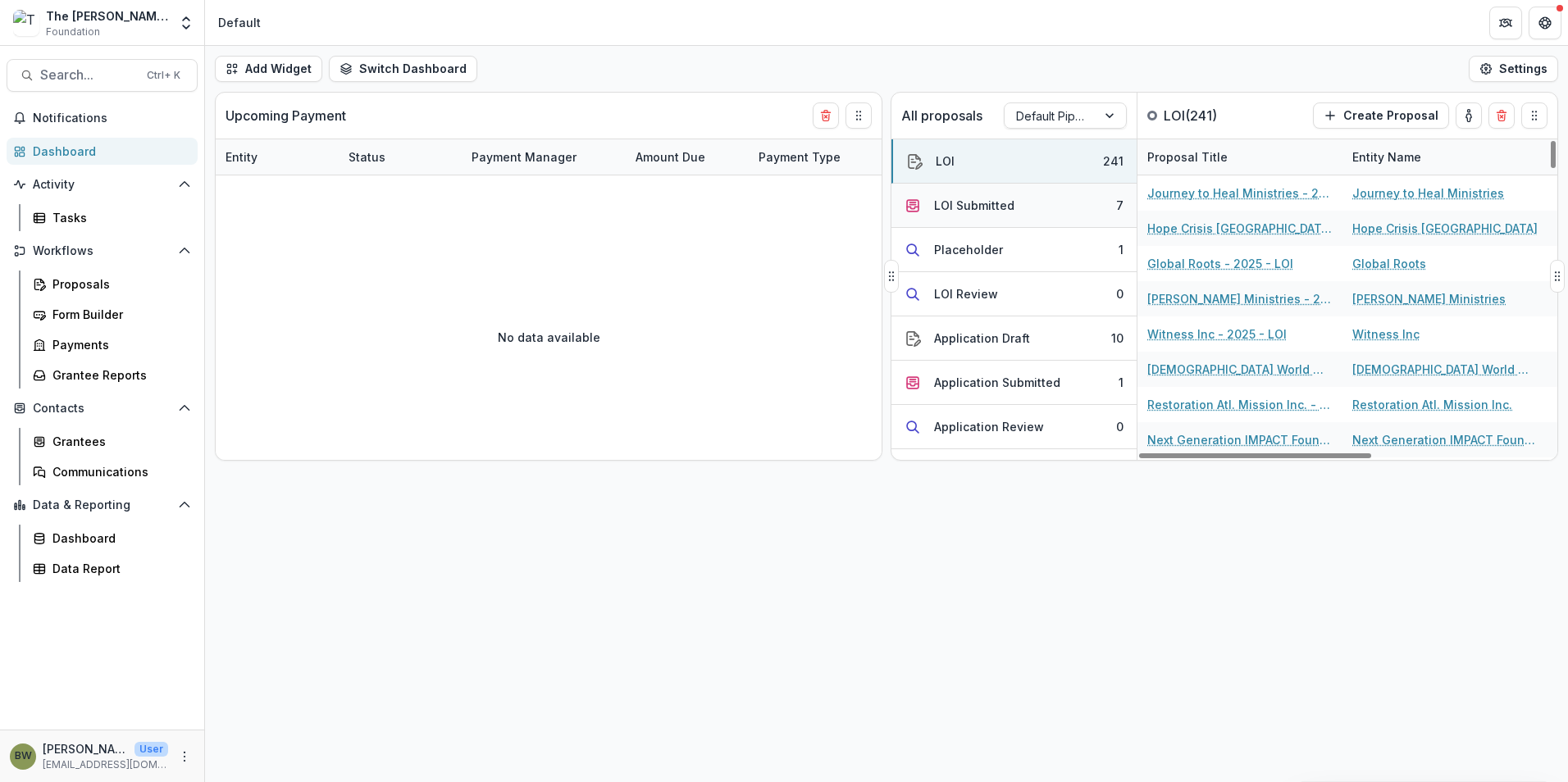
click at [961, 211] on div "LOI Submitted" at bounding box center [975, 205] width 80 height 17
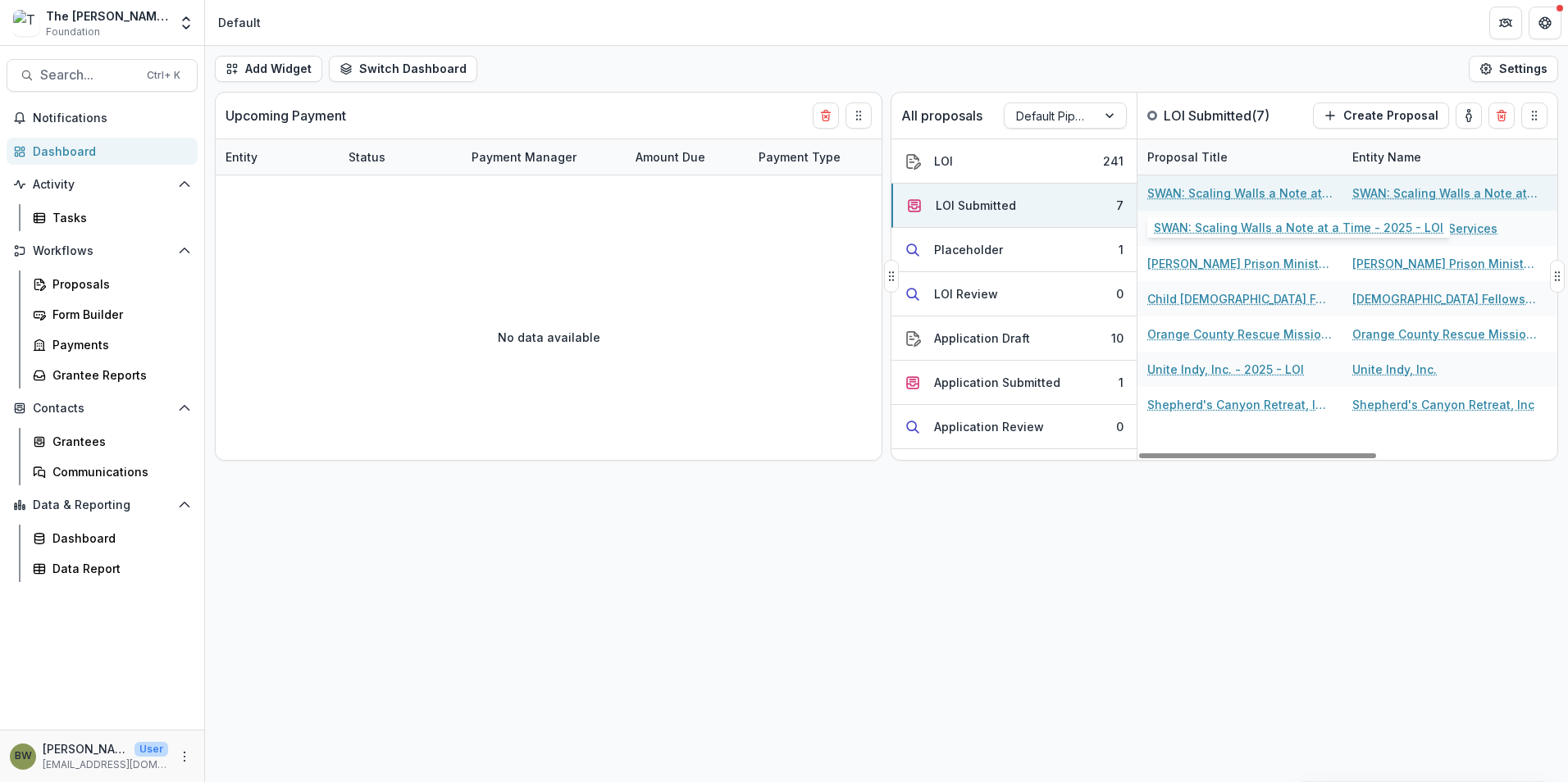
click at [1272, 191] on link "SWAN: Scaling Walls a Note at a Time - 2025 - LOI" at bounding box center [1240, 193] width 186 height 17
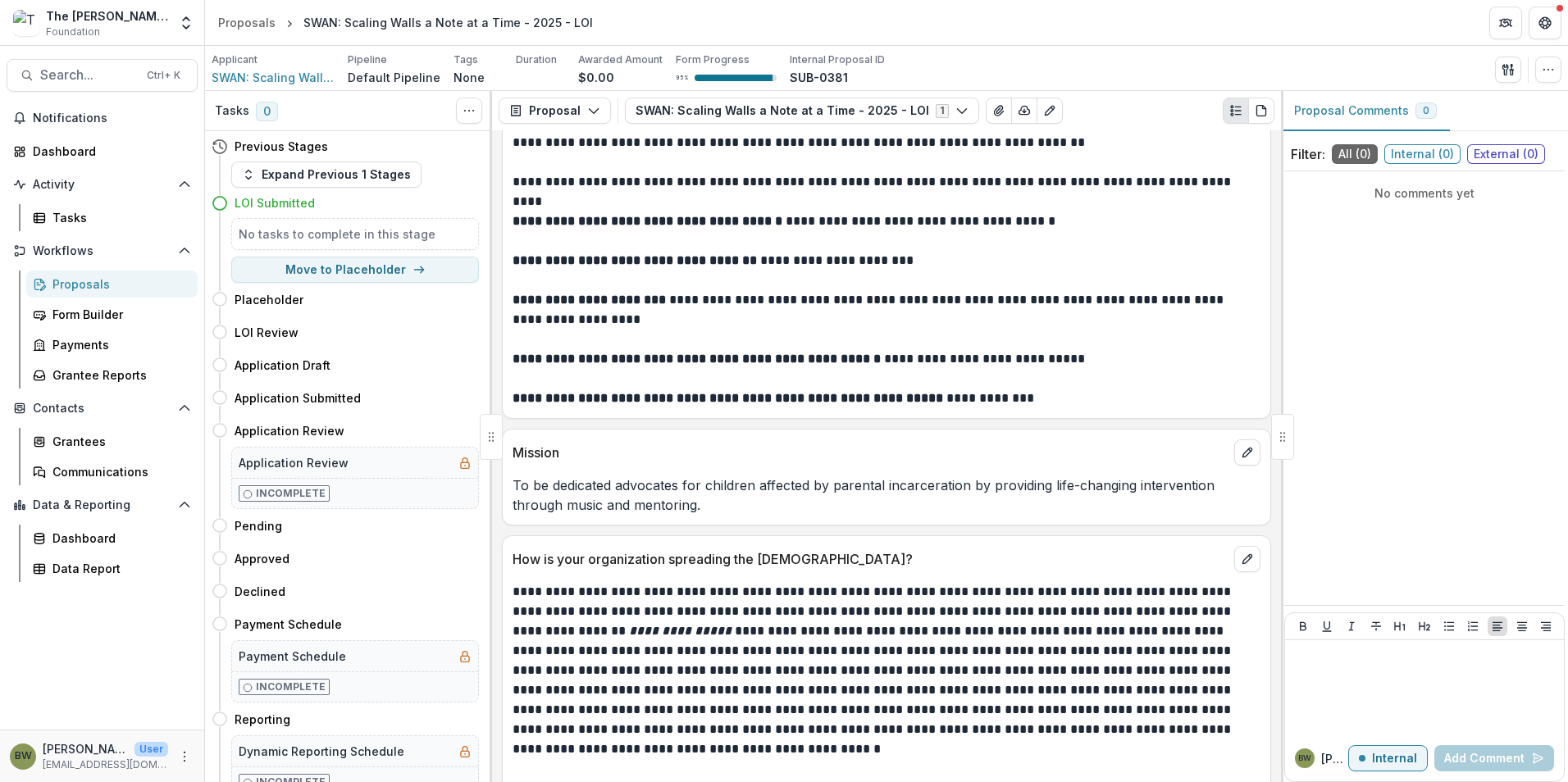
scroll to position [2214, 0]
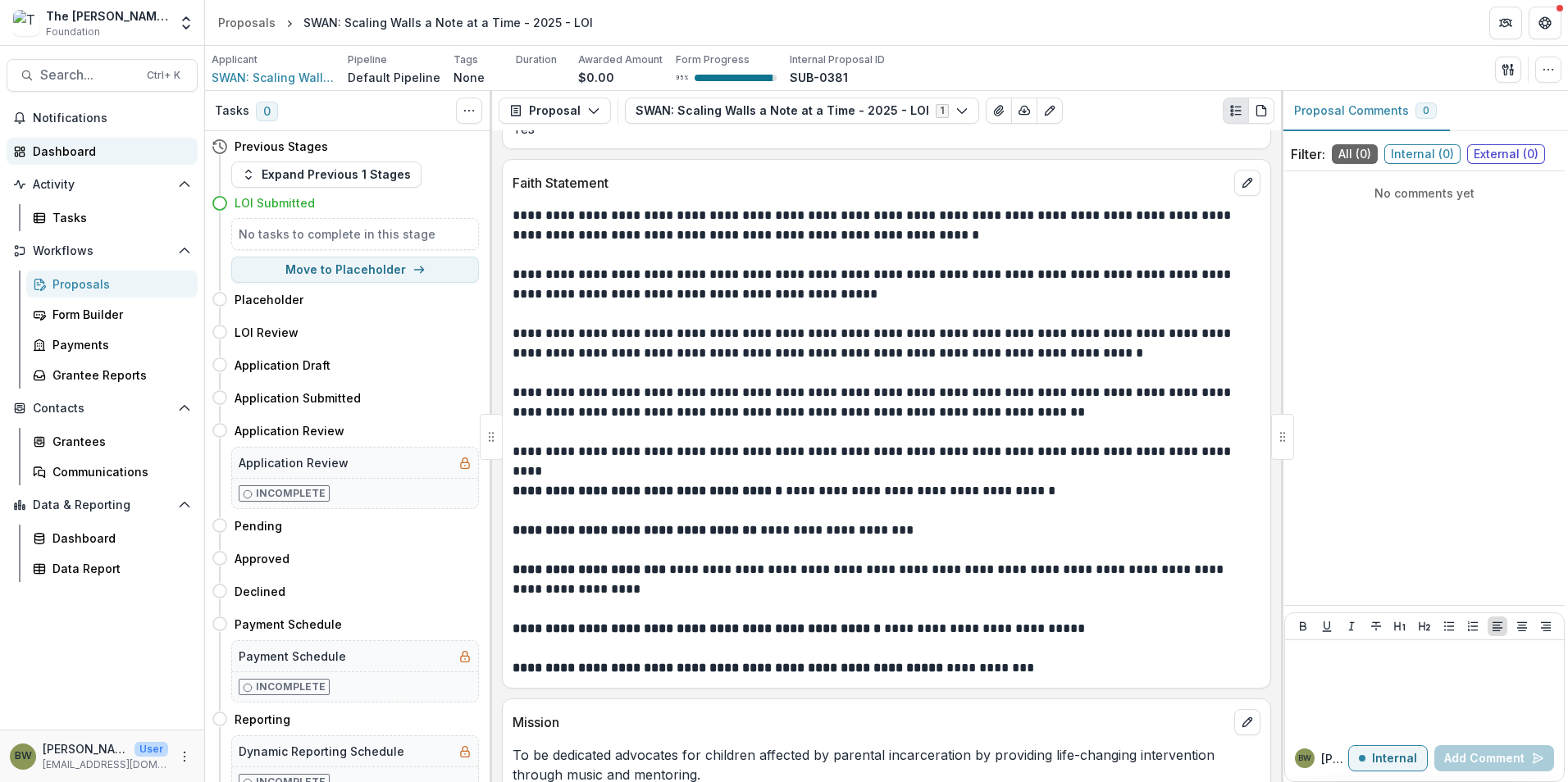
click at [72, 151] on div "Dashboard" at bounding box center [108, 151] width 151 height 17
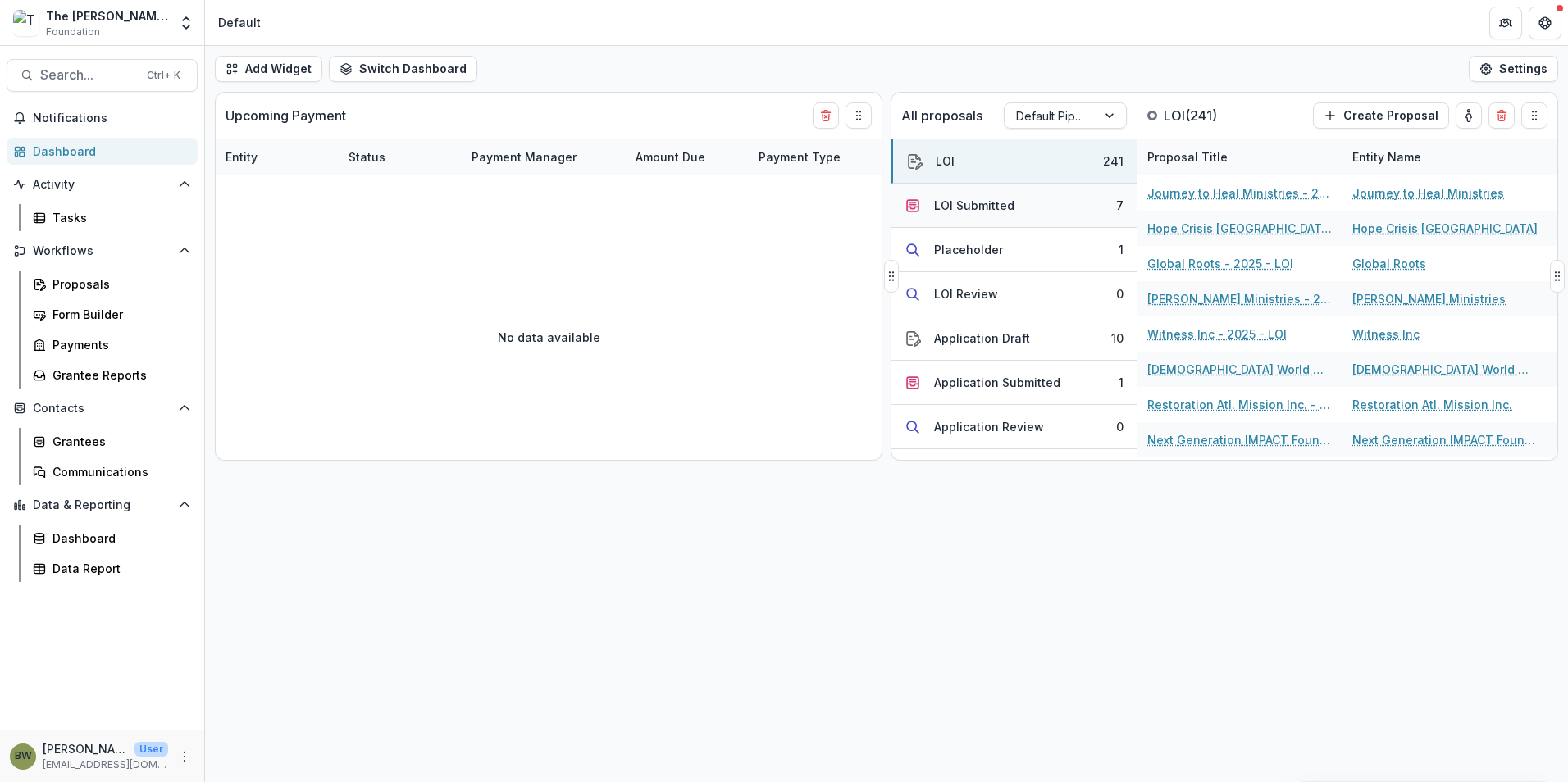
click at [1003, 210] on div "LOI Submitted" at bounding box center [975, 205] width 80 height 17
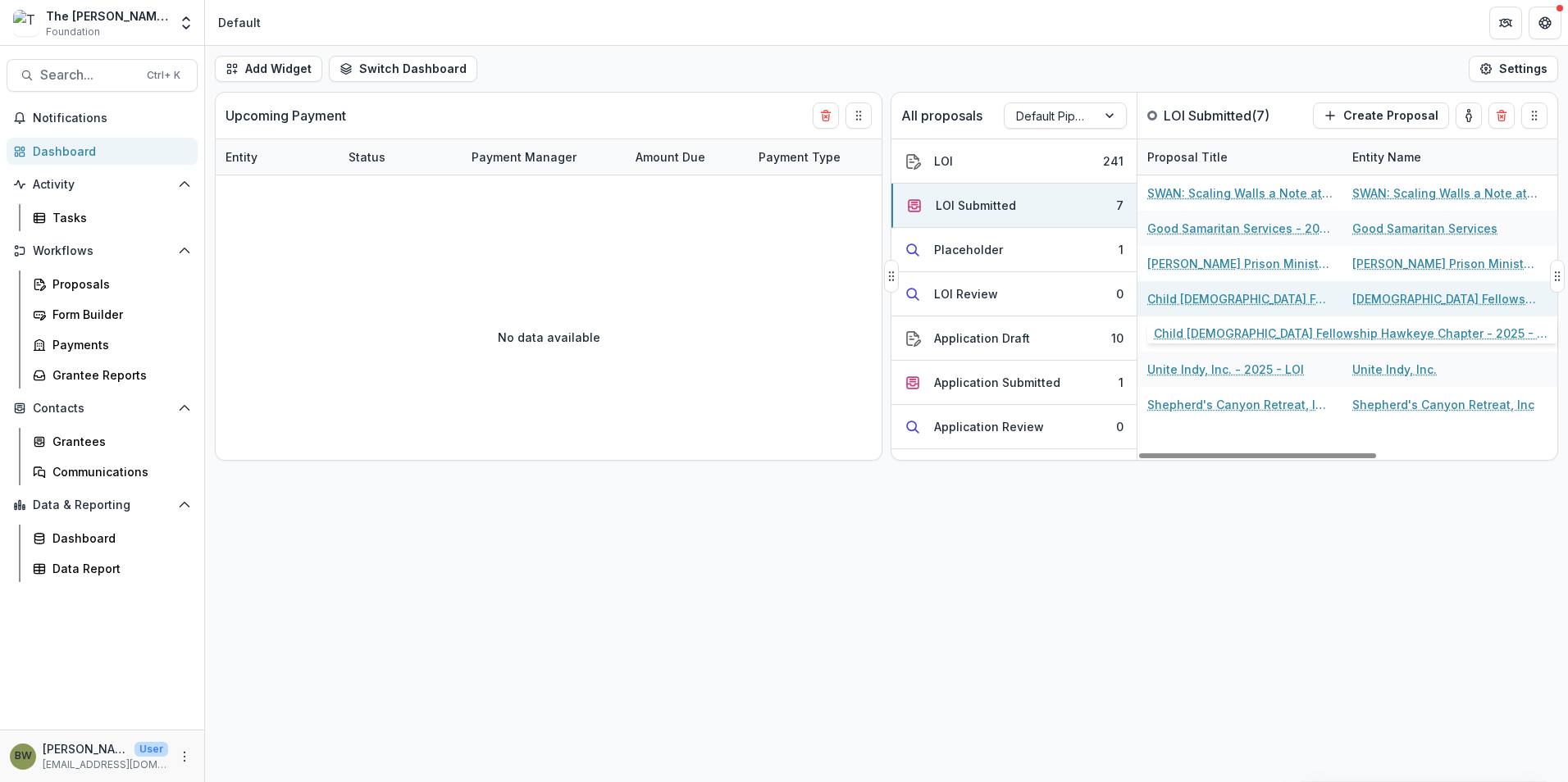
click at [1241, 298] on link "Child Evangelism Fellowship Hawkeye Chapter - 2025 - LOI" at bounding box center [1240, 299] width 186 height 17
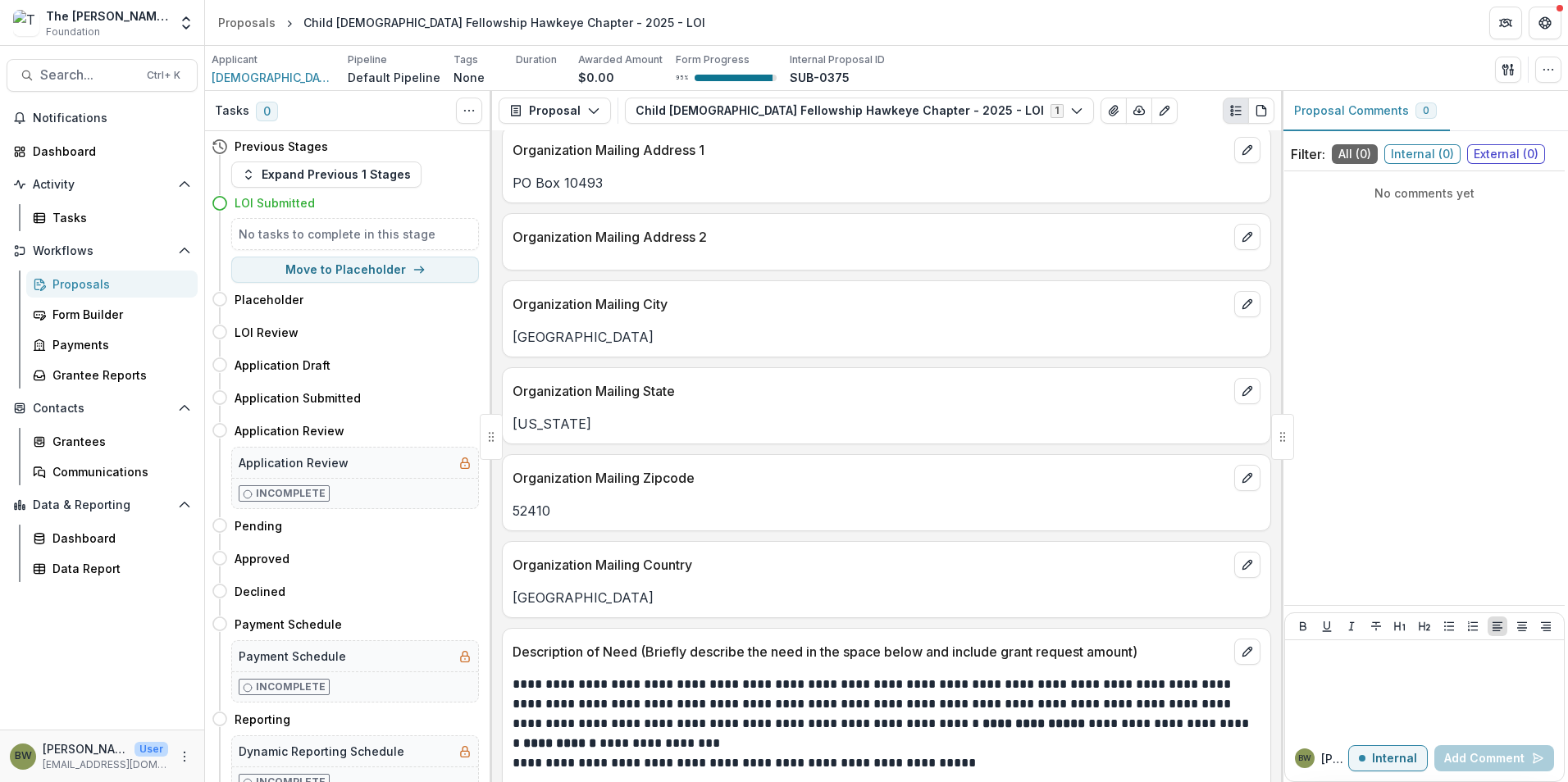
scroll to position [738, 0]
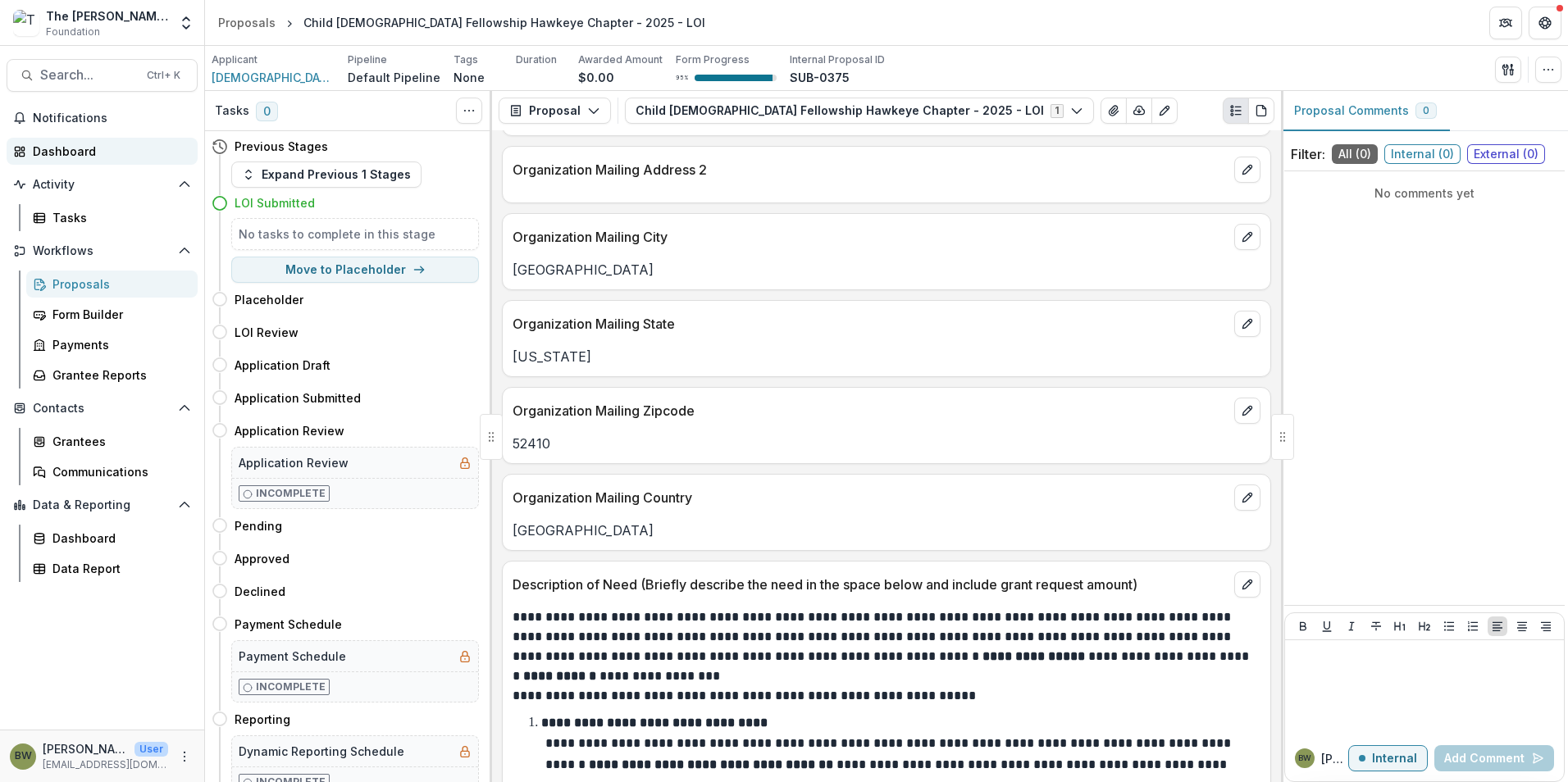
click at [67, 154] on div "Dashboard" at bounding box center [108, 151] width 151 height 17
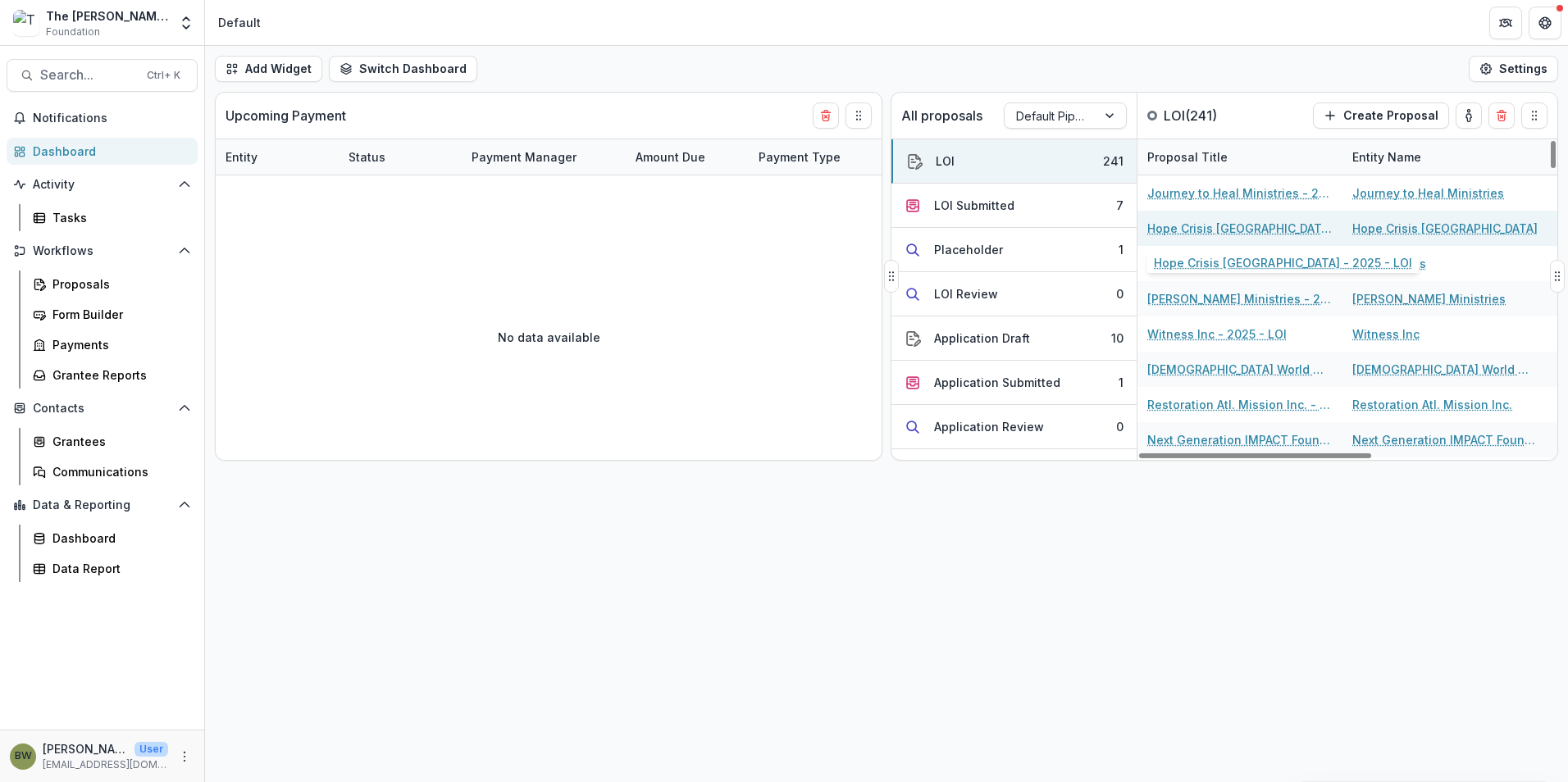
click at [1164, 238] on div "Hope Crisis [GEOGRAPHIC_DATA] - 2025 - LOI" at bounding box center [1240, 228] width 186 height 35
click at [1190, 227] on link "Hope Crisis [GEOGRAPHIC_DATA] - 2025 - LOI" at bounding box center [1240, 228] width 186 height 17
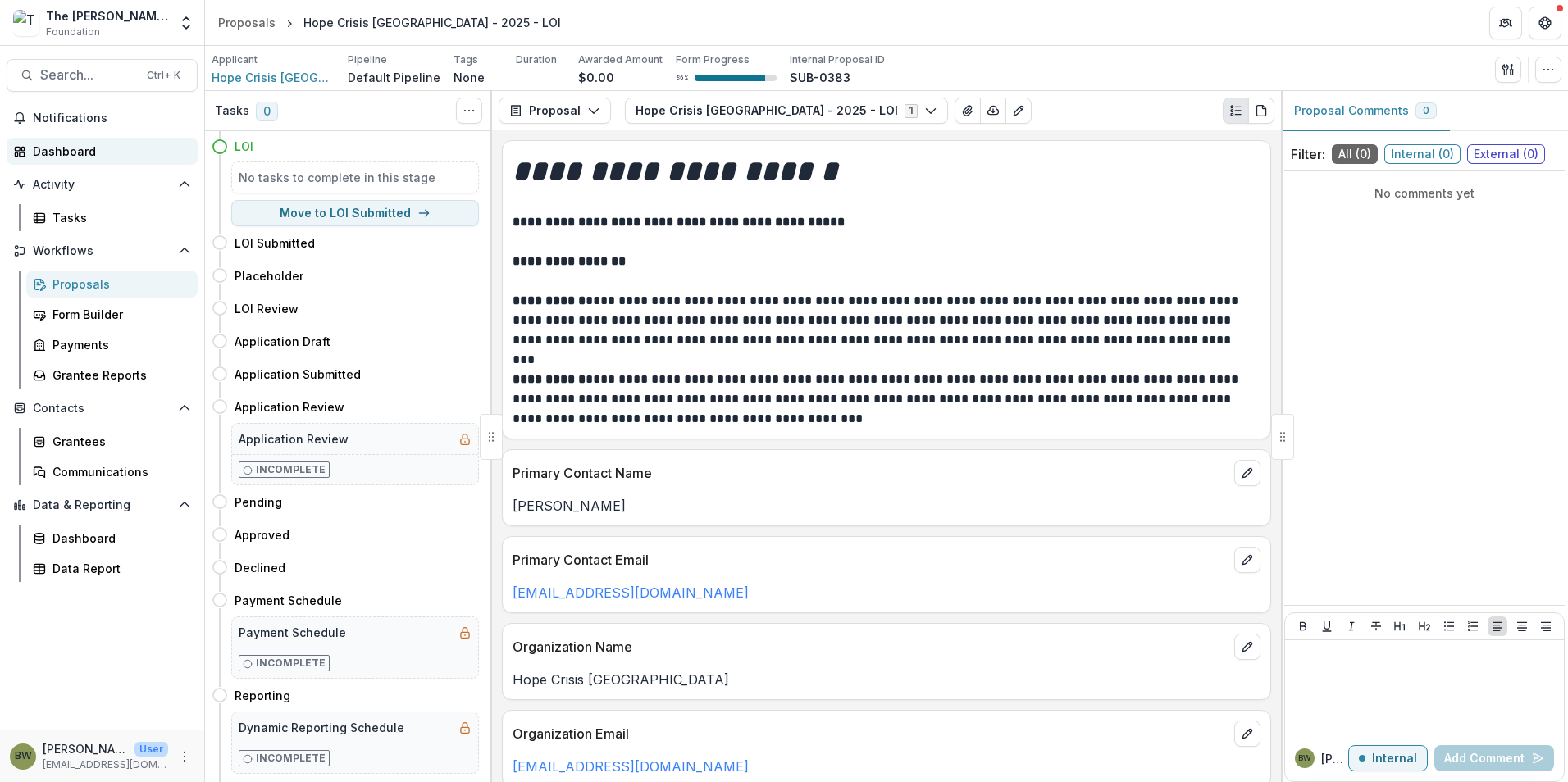
click at [82, 150] on div "Dashboard" at bounding box center [108, 151] width 151 height 17
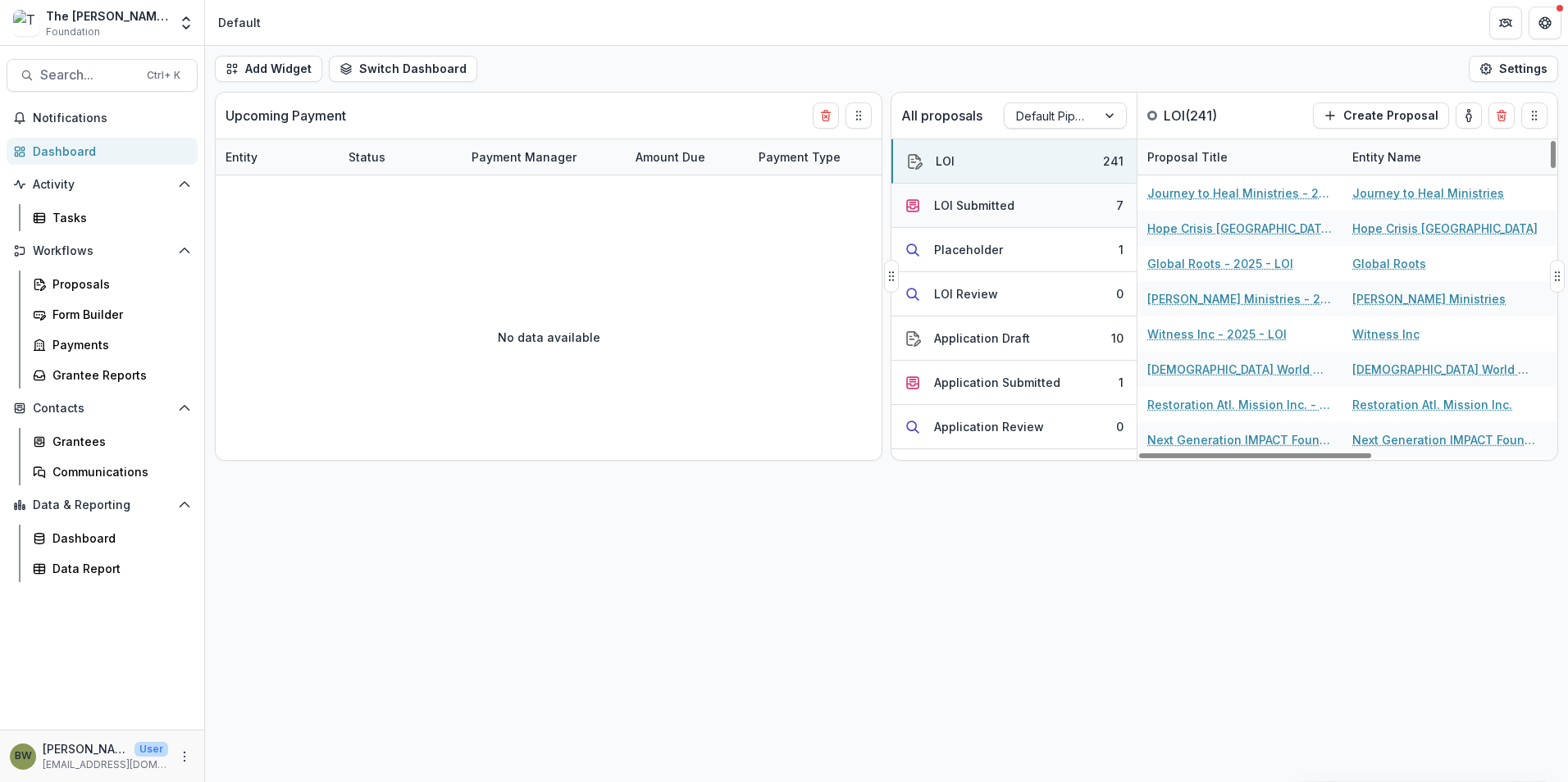
click at [1012, 211] on button "LOI Submitted 7" at bounding box center [1014, 206] width 245 height 44
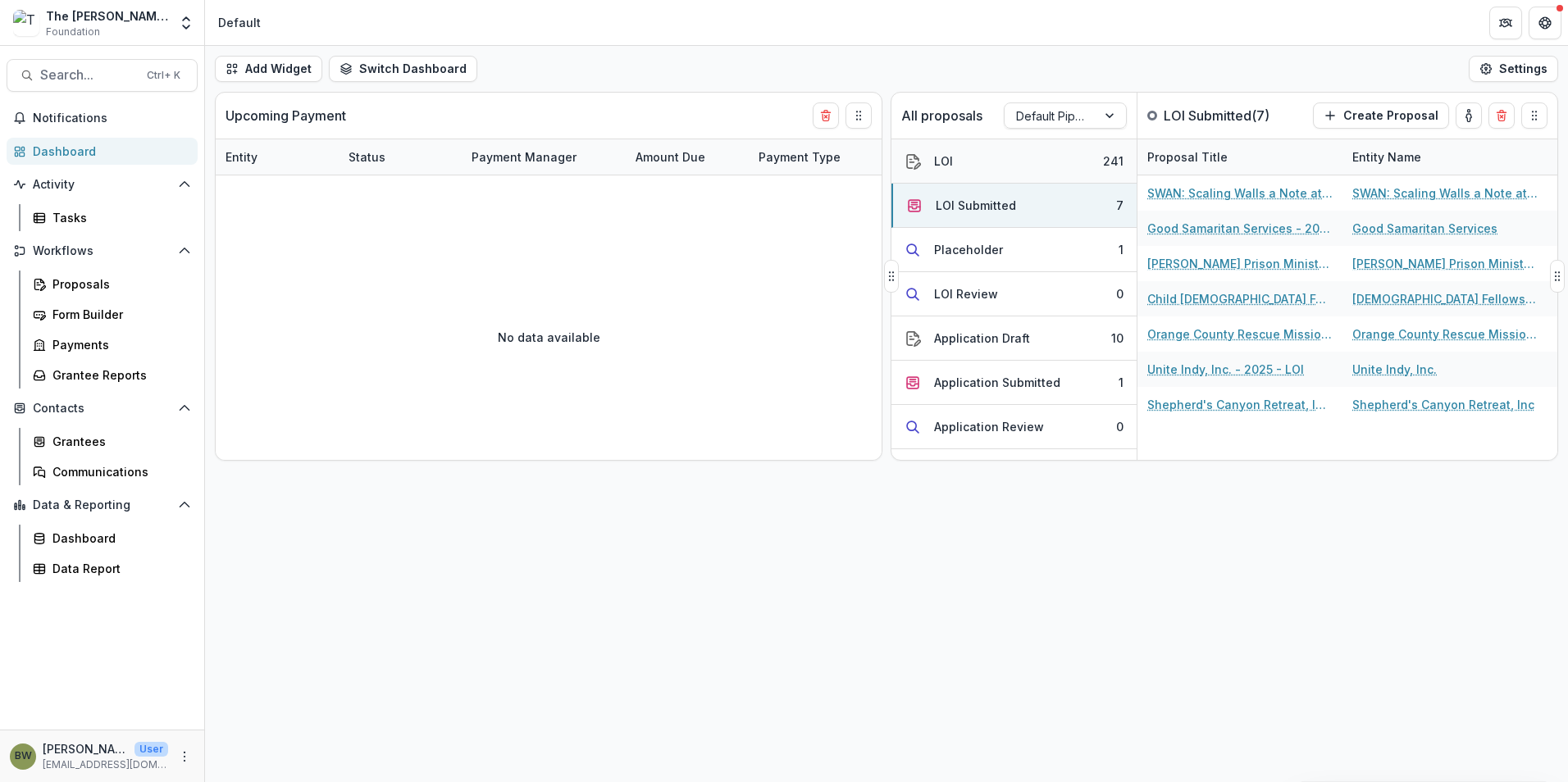
click at [993, 172] on button "LOI 241" at bounding box center [1014, 162] width 245 height 44
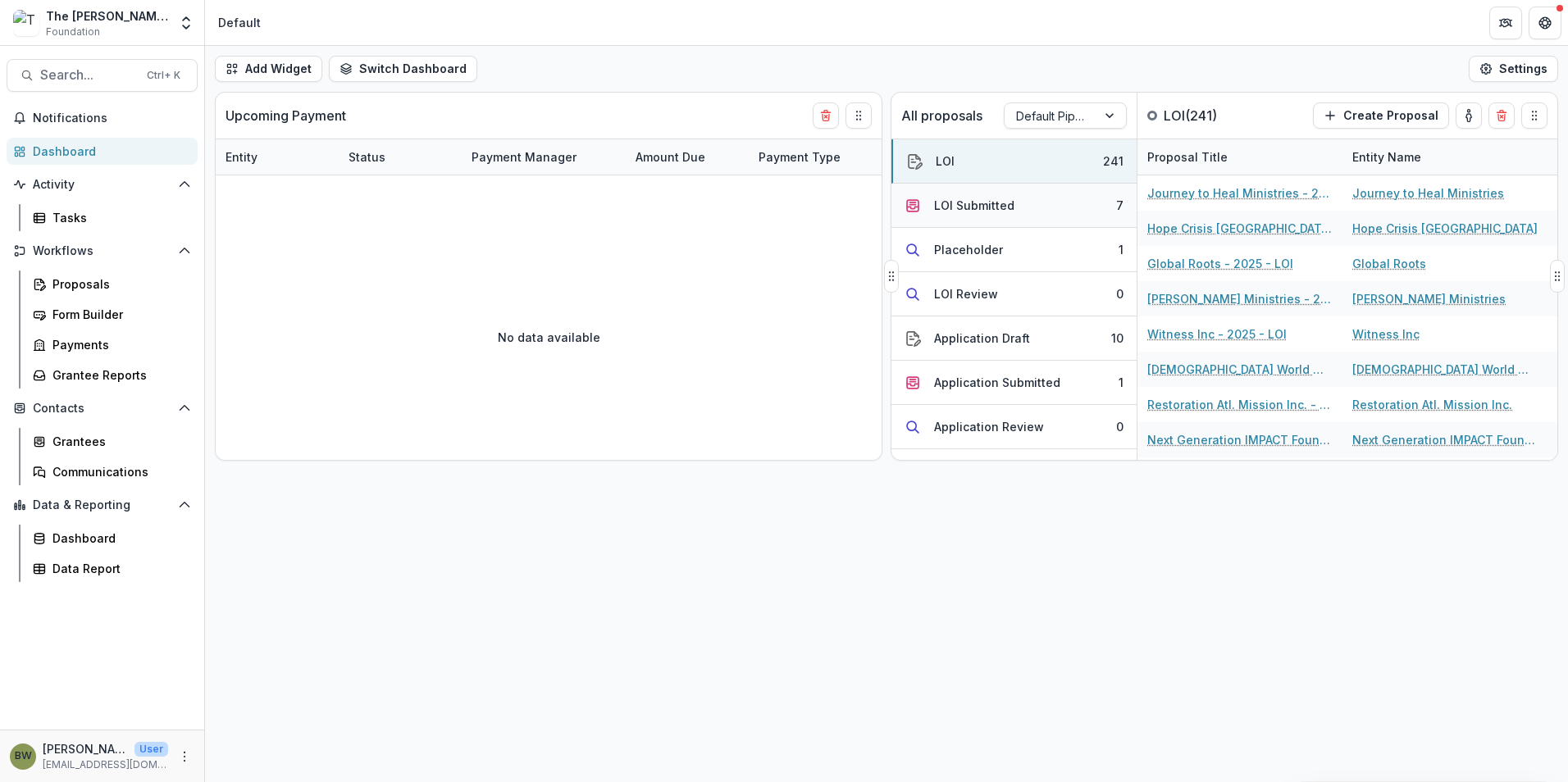
click at [973, 193] on button "LOI Submitted 7" at bounding box center [1014, 206] width 245 height 44
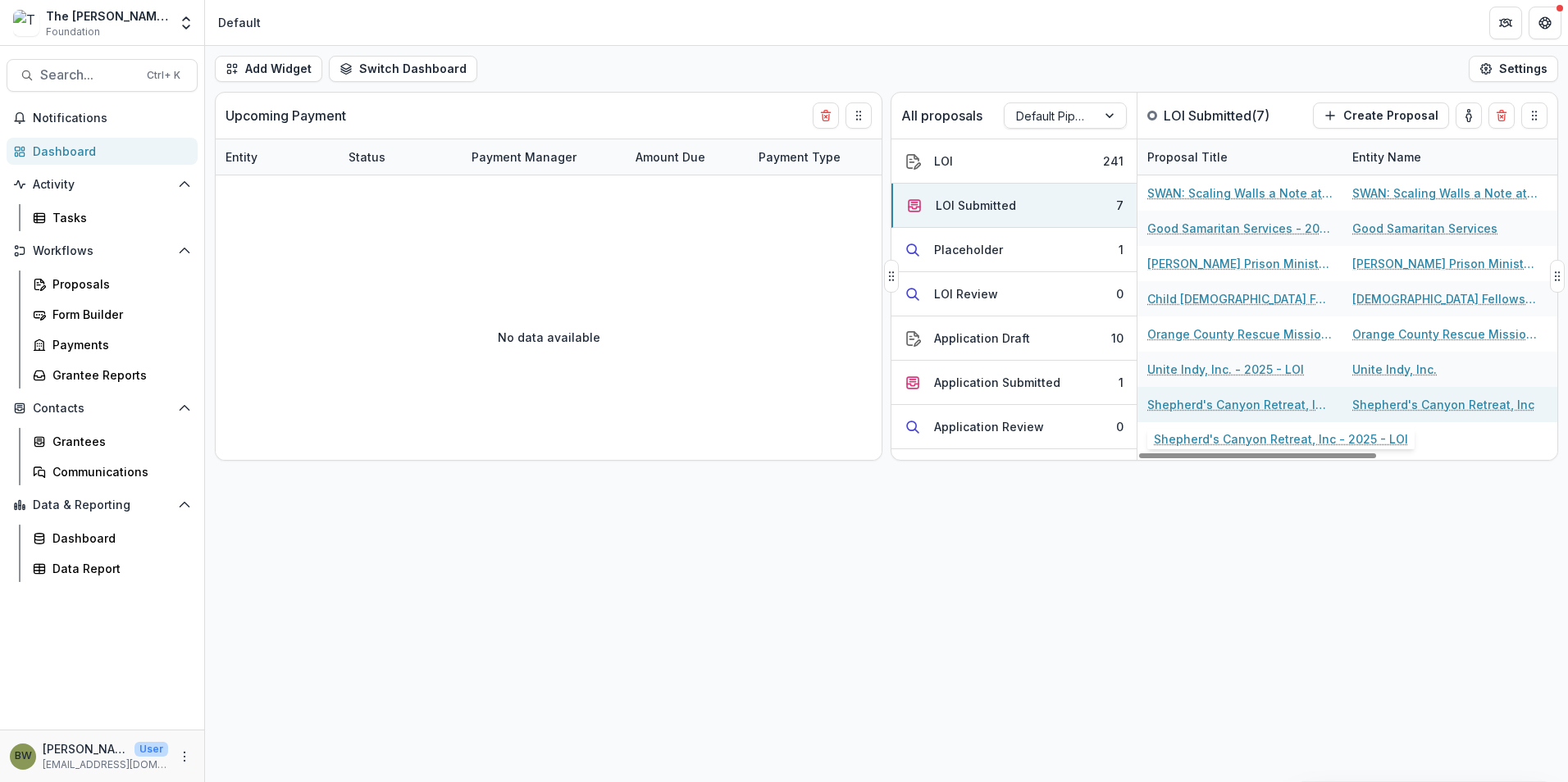
click at [1268, 410] on link "Shepherd's Canyon Retreat, Inc - 2025 - LOI" at bounding box center [1240, 404] width 186 height 17
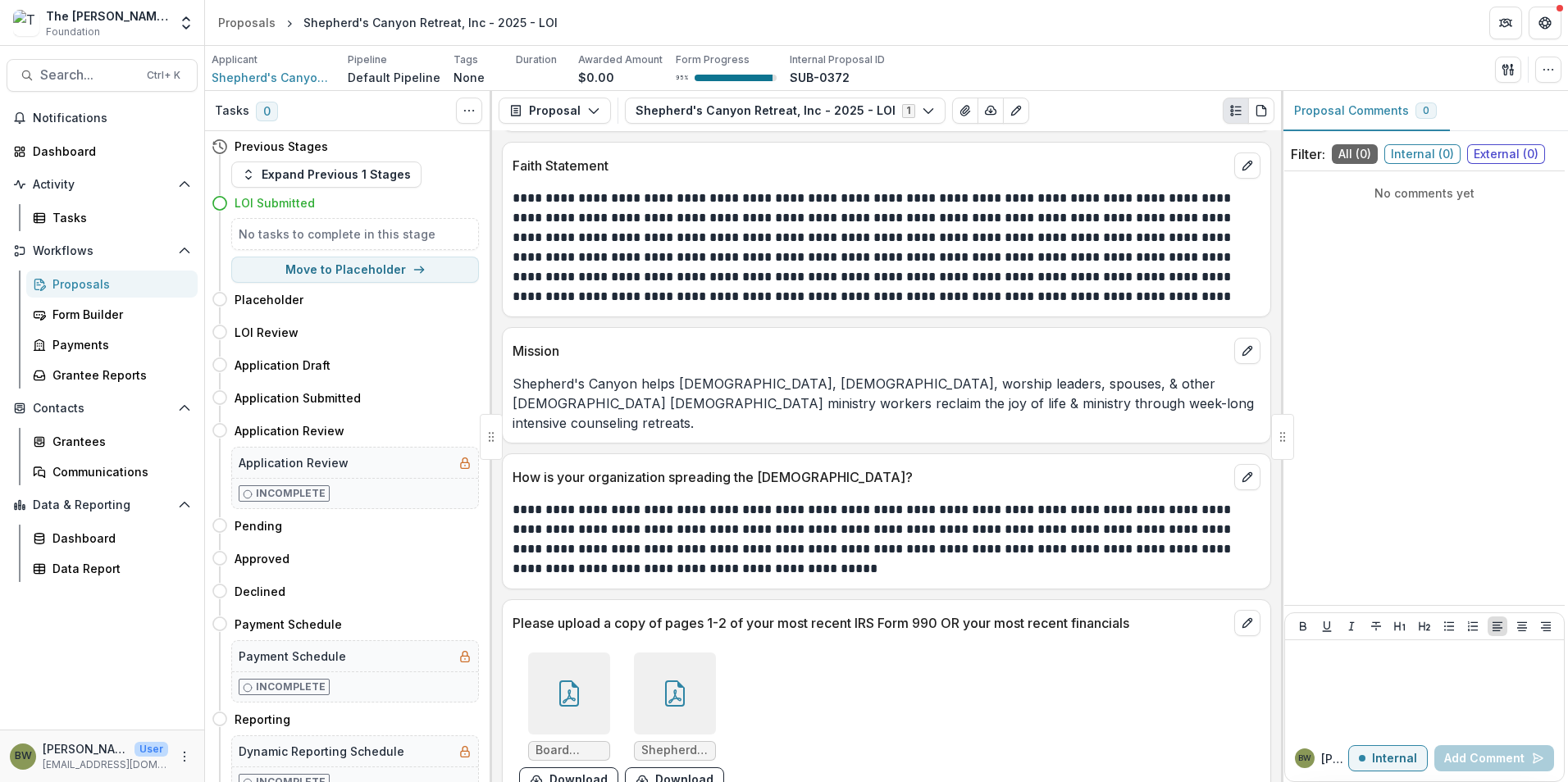
scroll to position [2001, 0]
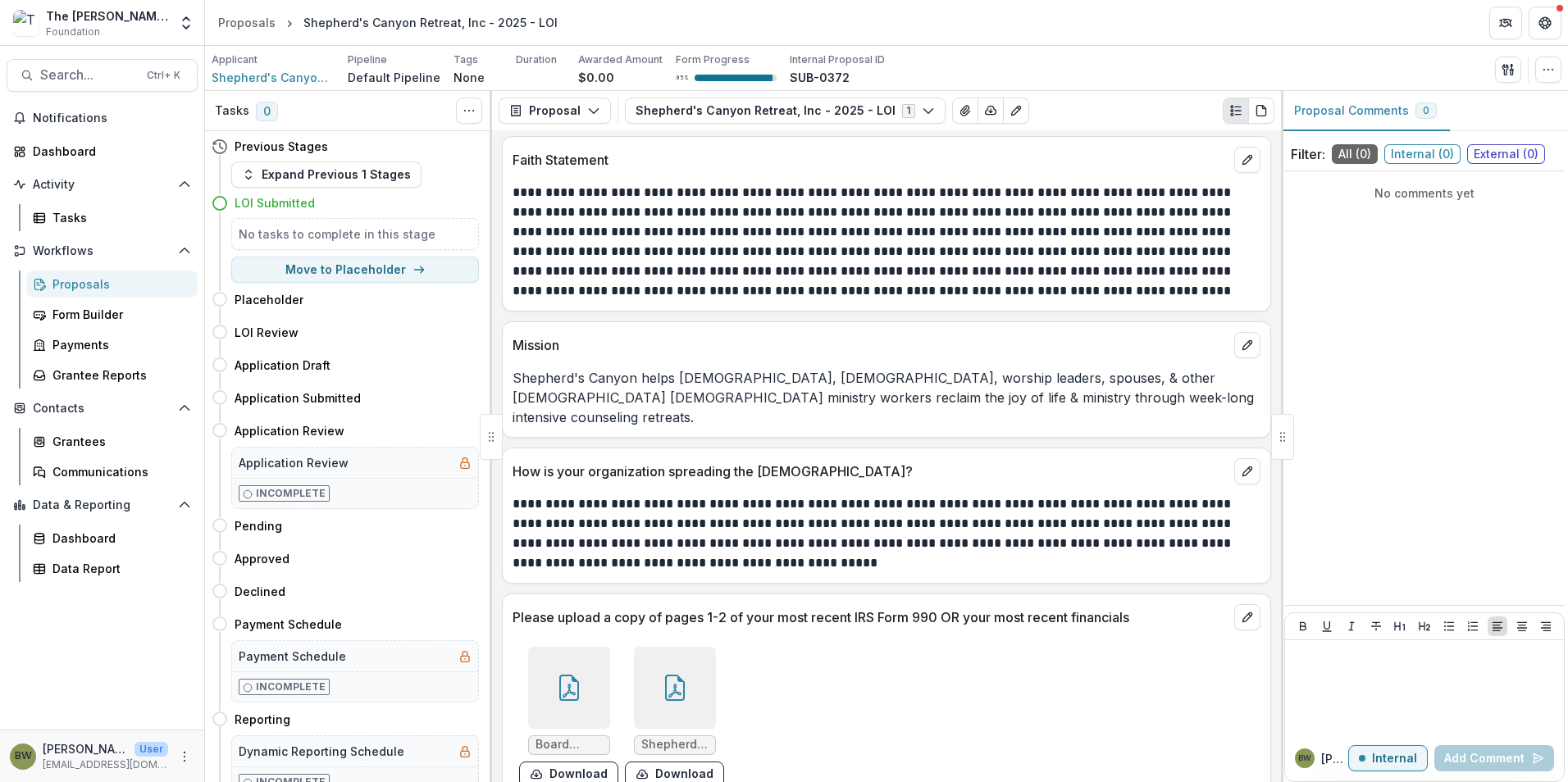
click at [683, 675] on icon at bounding box center [675, 688] width 27 height 26
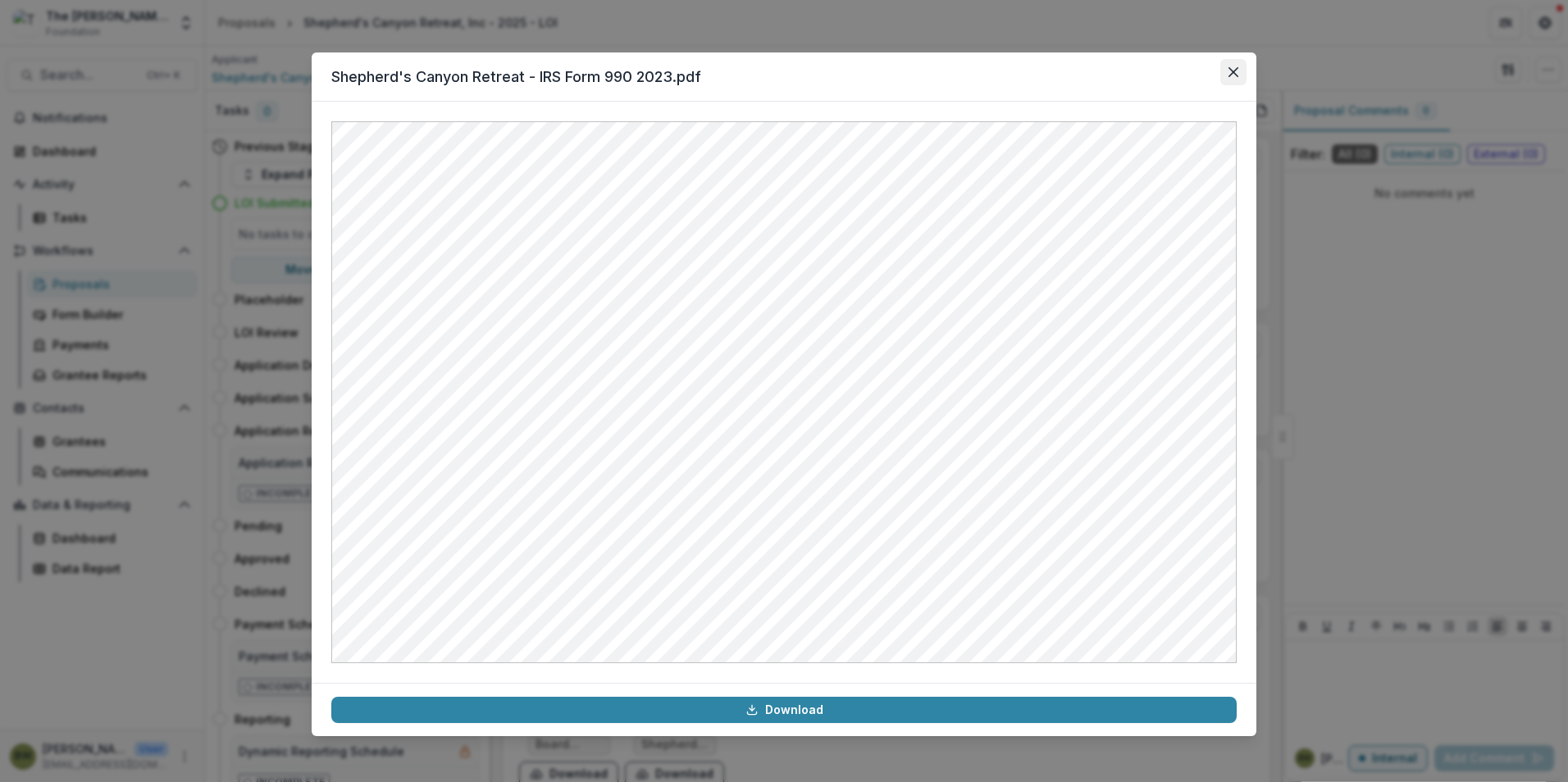
click at [1234, 69] on icon "Close" at bounding box center [1234, 73] width 10 height 10
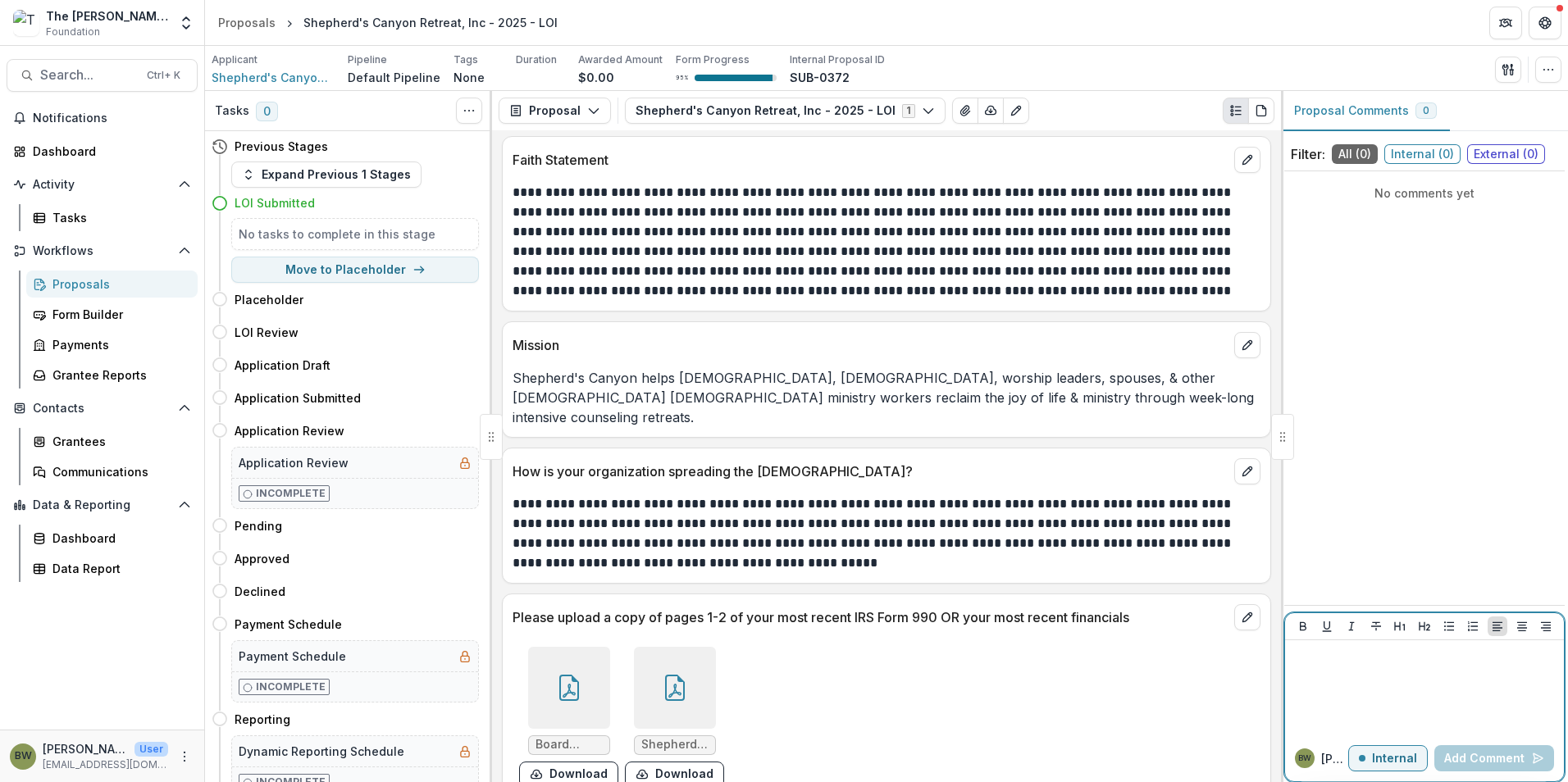
click at [1386, 752] on p "Internal" at bounding box center [1394, 759] width 45 height 14
click at [1381, 760] on p "External" at bounding box center [1394, 759] width 48 height 14
click at [1391, 759] on p "Internal" at bounding box center [1394, 759] width 45 height 14
click at [1395, 761] on p "External" at bounding box center [1394, 759] width 48 height 14
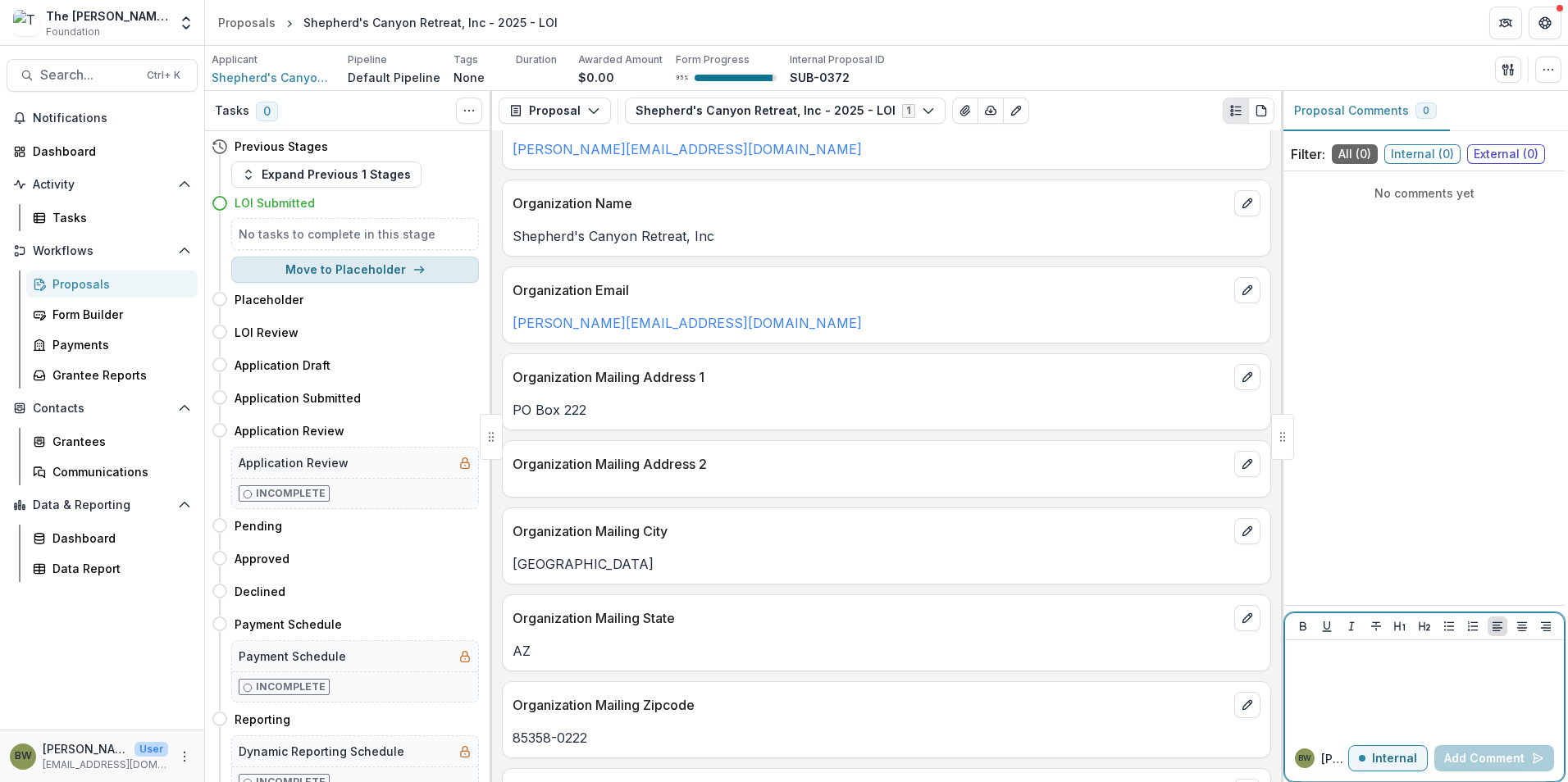
scroll to position [443, 0]
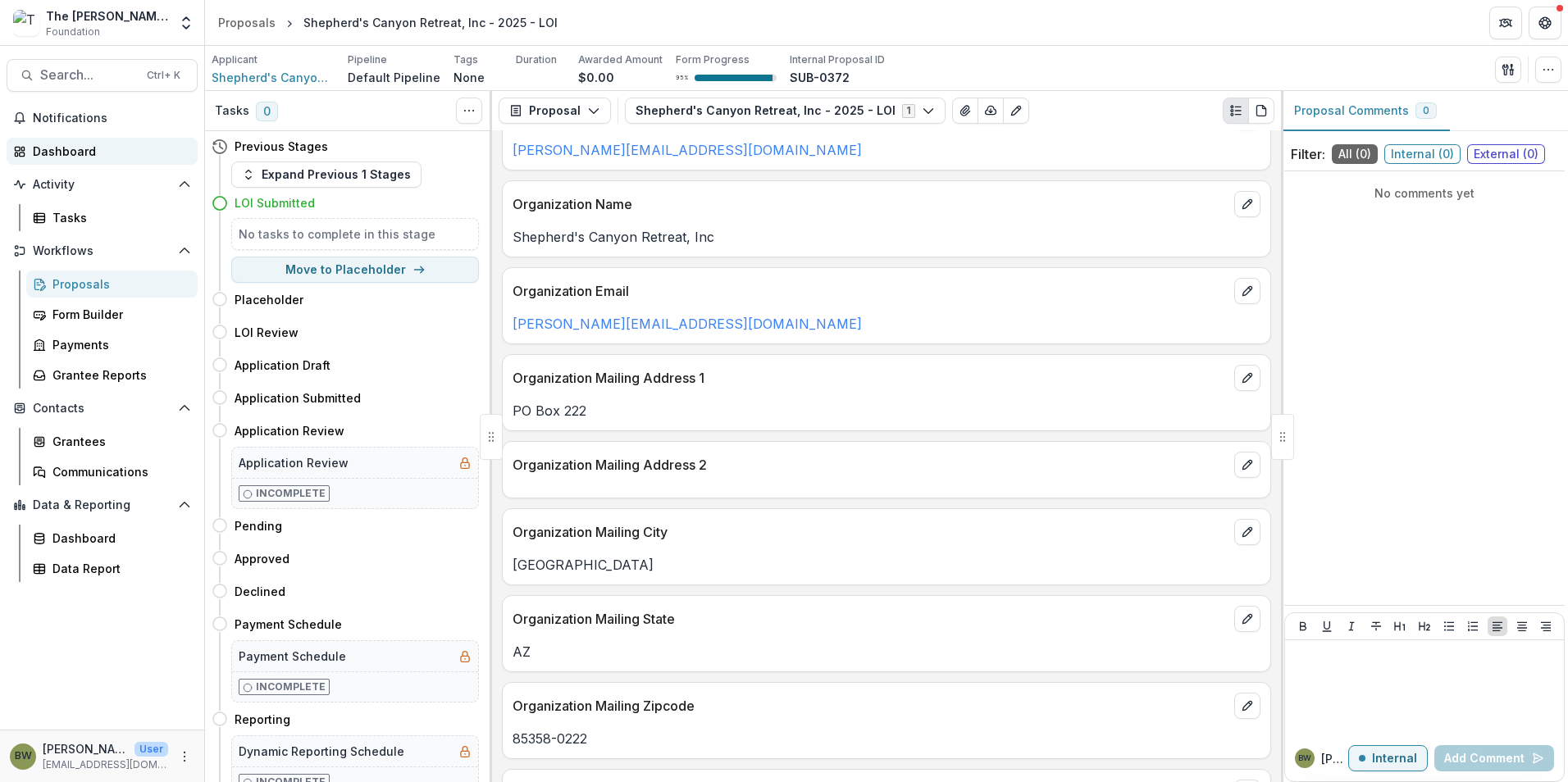
click at [82, 144] on div "Dashboard" at bounding box center [108, 151] width 151 height 17
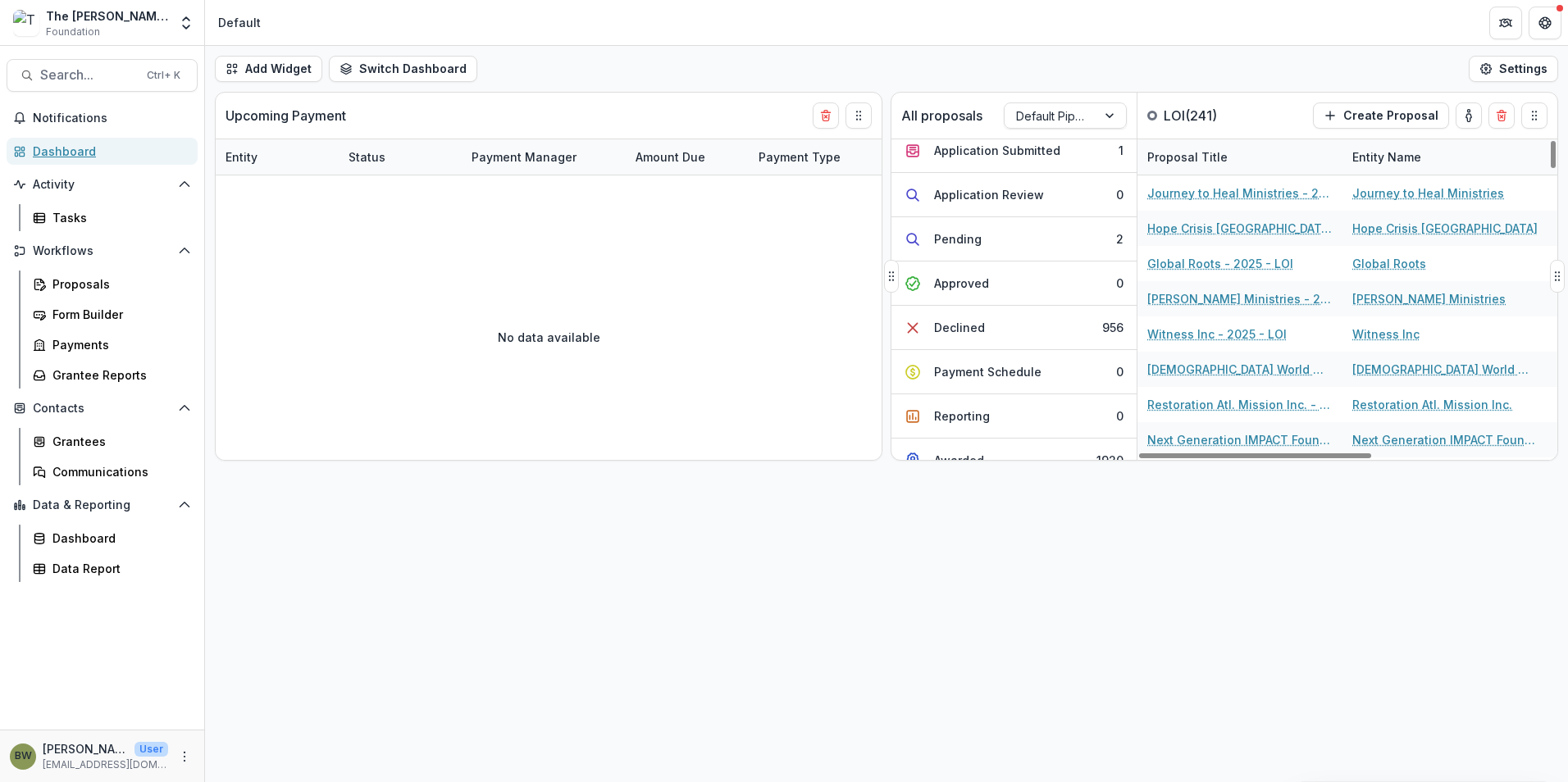
scroll to position [254, 0]
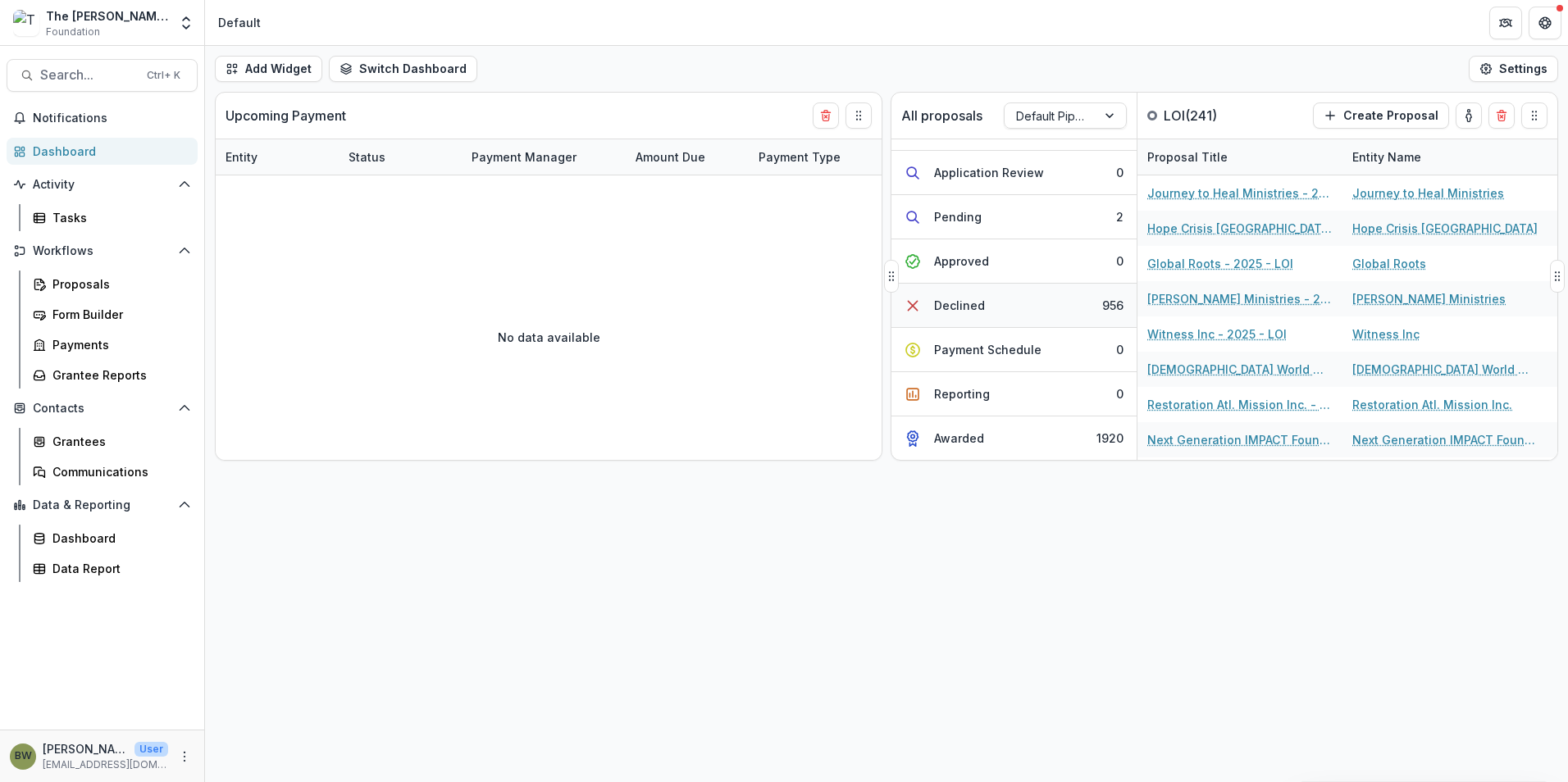
click at [994, 309] on button "Declined 956" at bounding box center [1014, 306] width 245 height 44
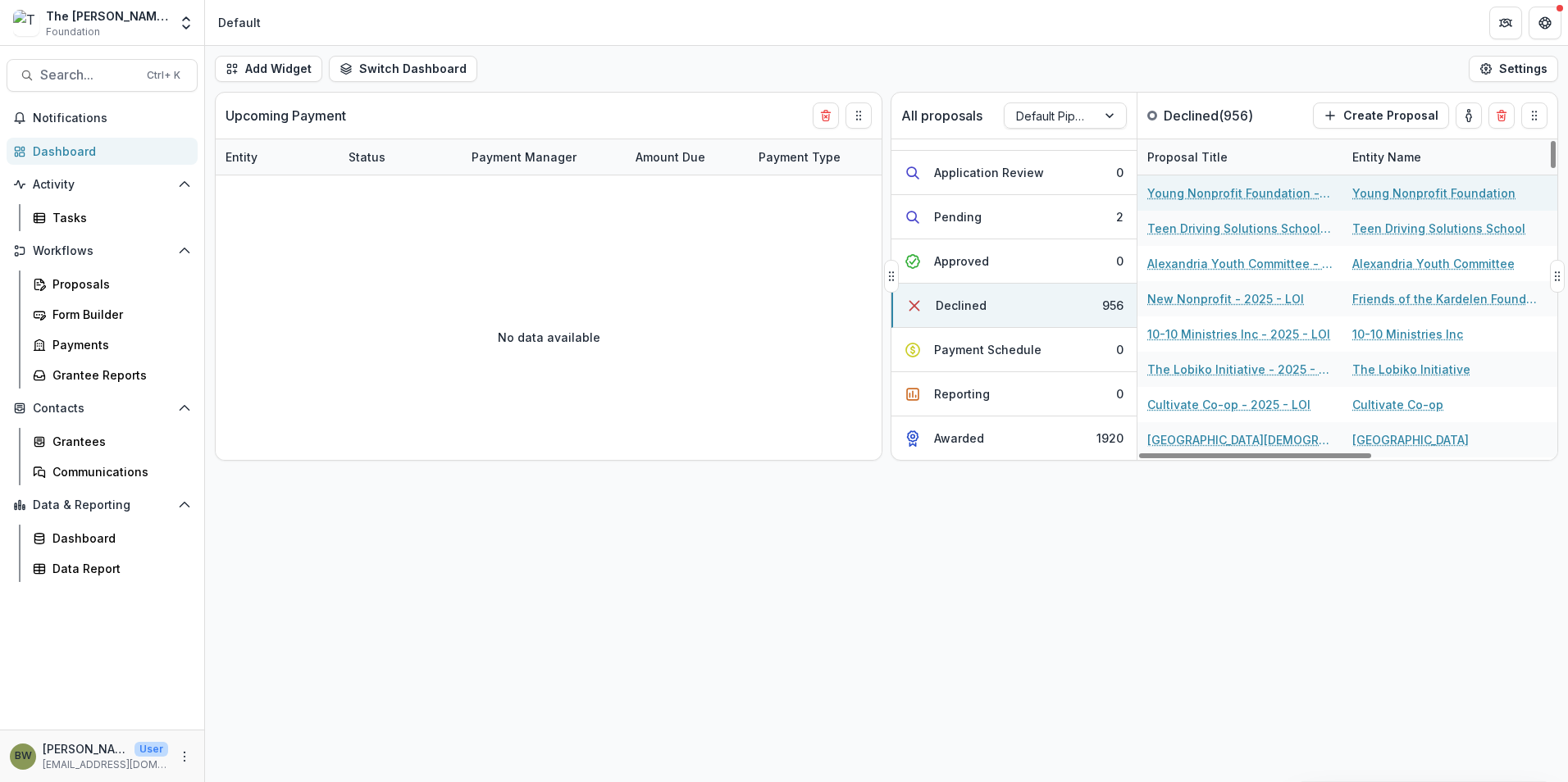
click at [1287, 199] on link "Young Nonprofit Foundation - 2025 - LOI" at bounding box center [1240, 193] width 186 height 17
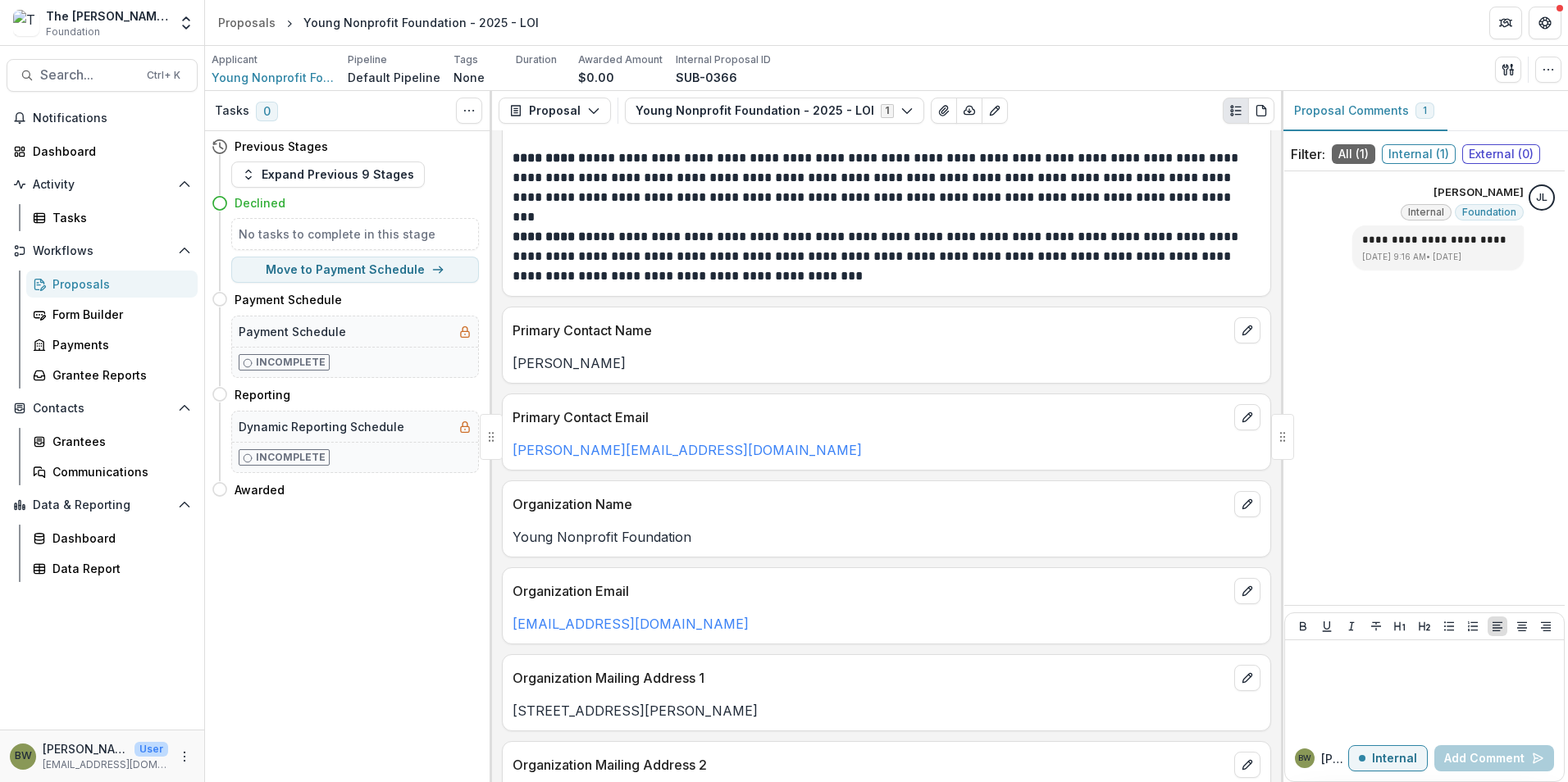
scroll to position [246, 0]
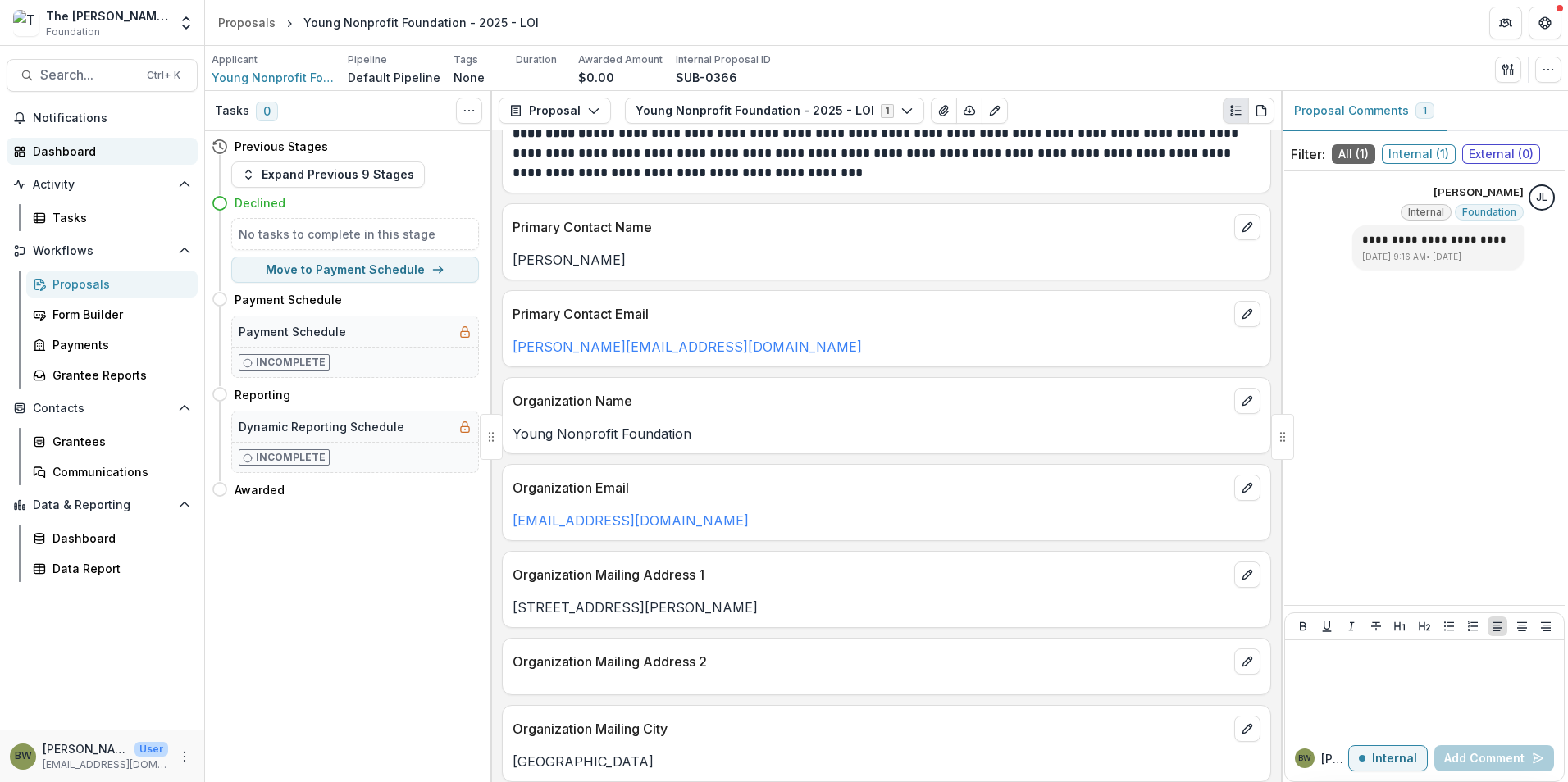
click at [57, 144] on div "Dashboard" at bounding box center [108, 151] width 151 height 17
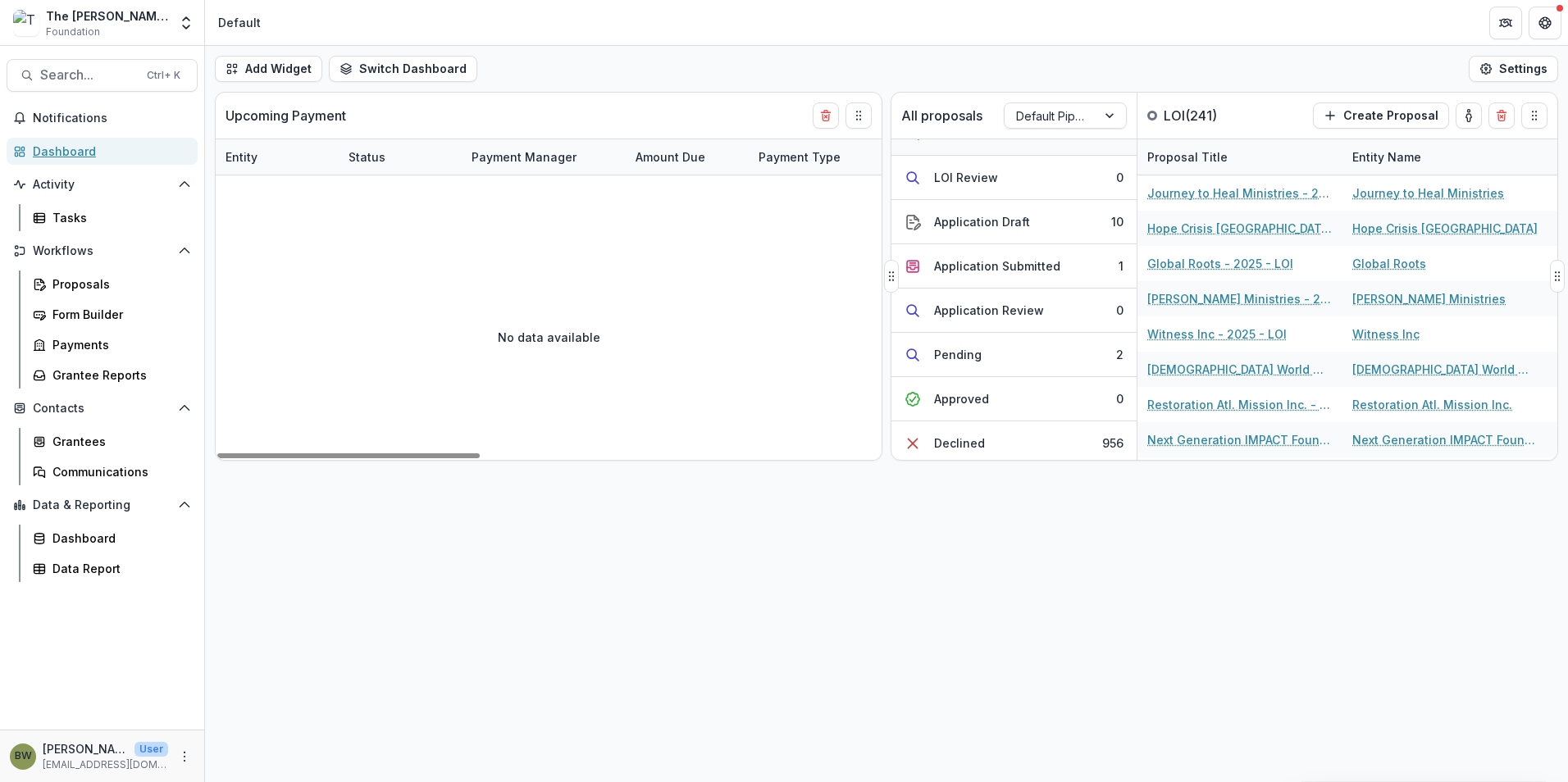
scroll to position [164, 0]
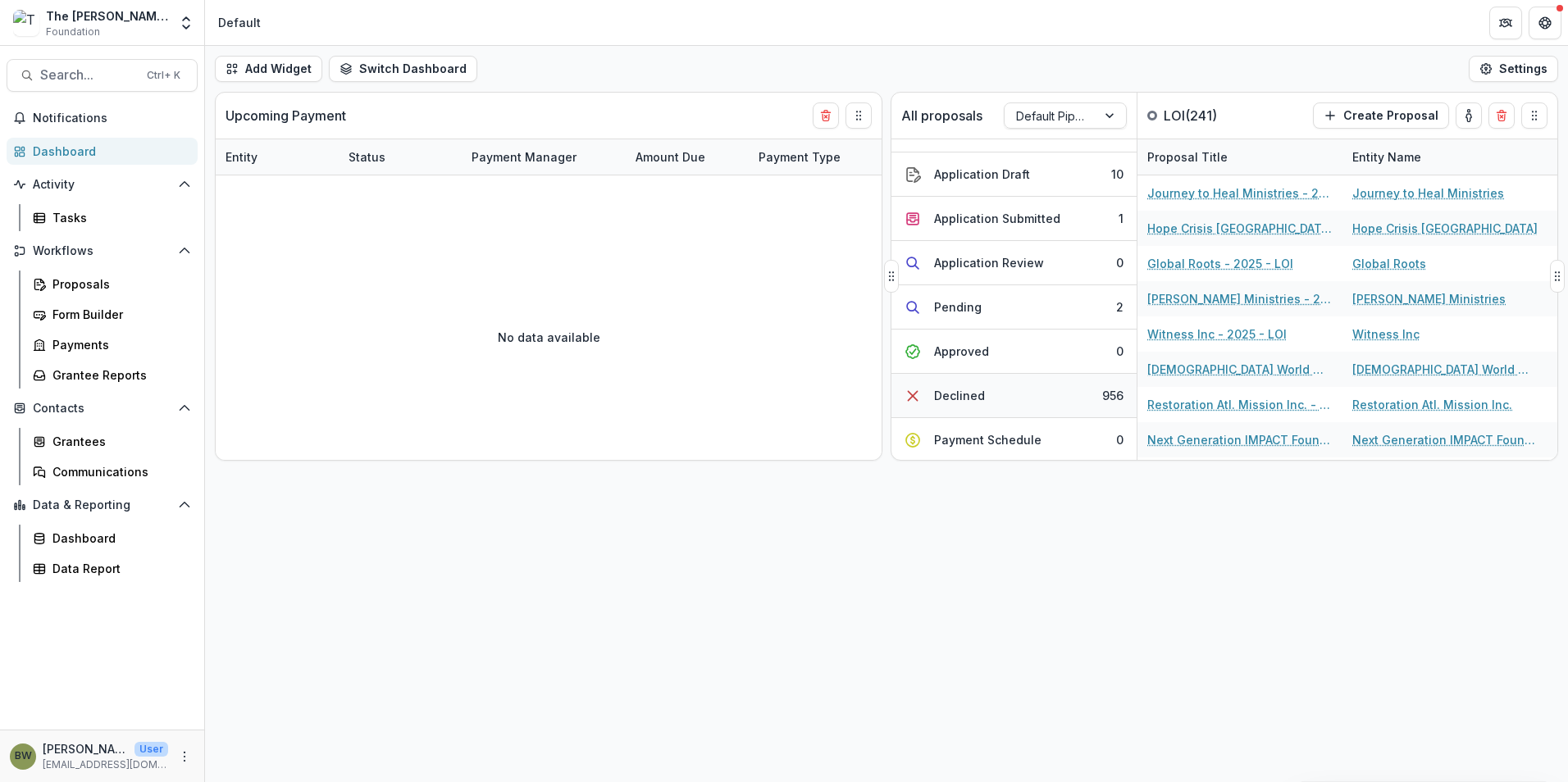
click at [940, 398] on div "Declined" at bounding box center [959, 396] width 50 height 17
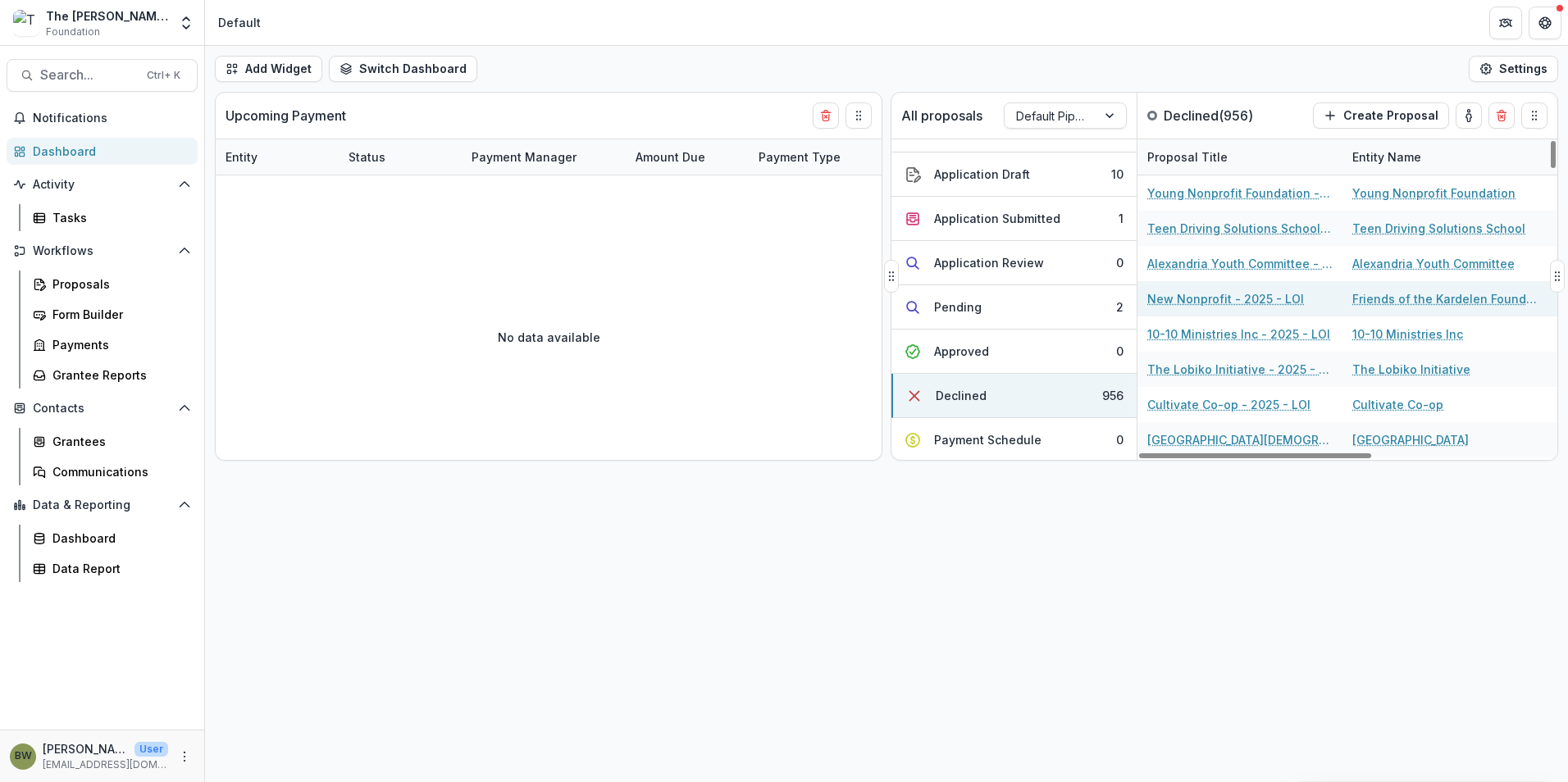
click at [1213, 299] on link "New Nonprofit - 2025 - LOI" at bounding box center [1225, 299] width 156 height 17
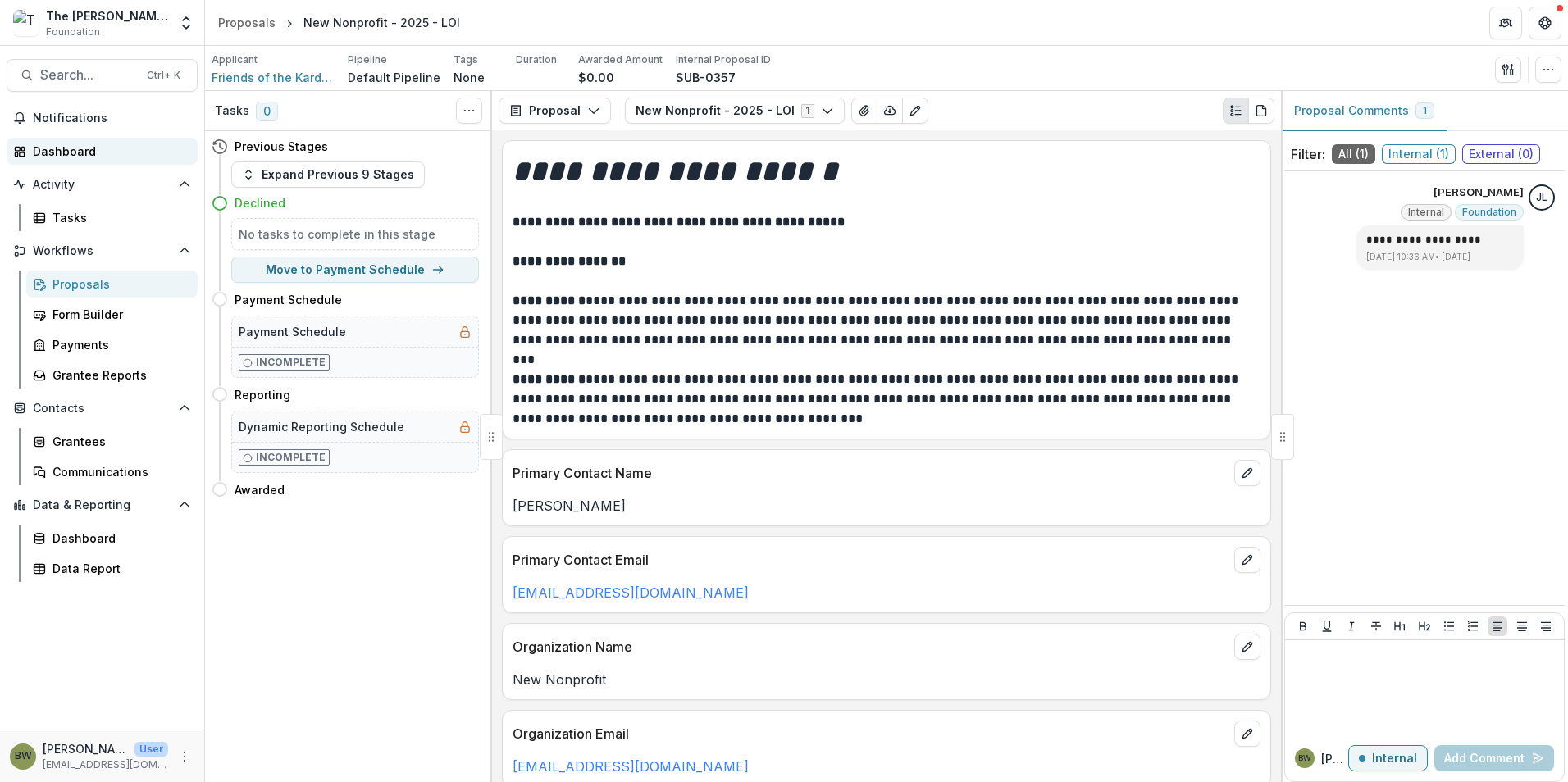
click at [74, 151] on div "Dashboard" at bounding box center [108, 151] width 151 height 17
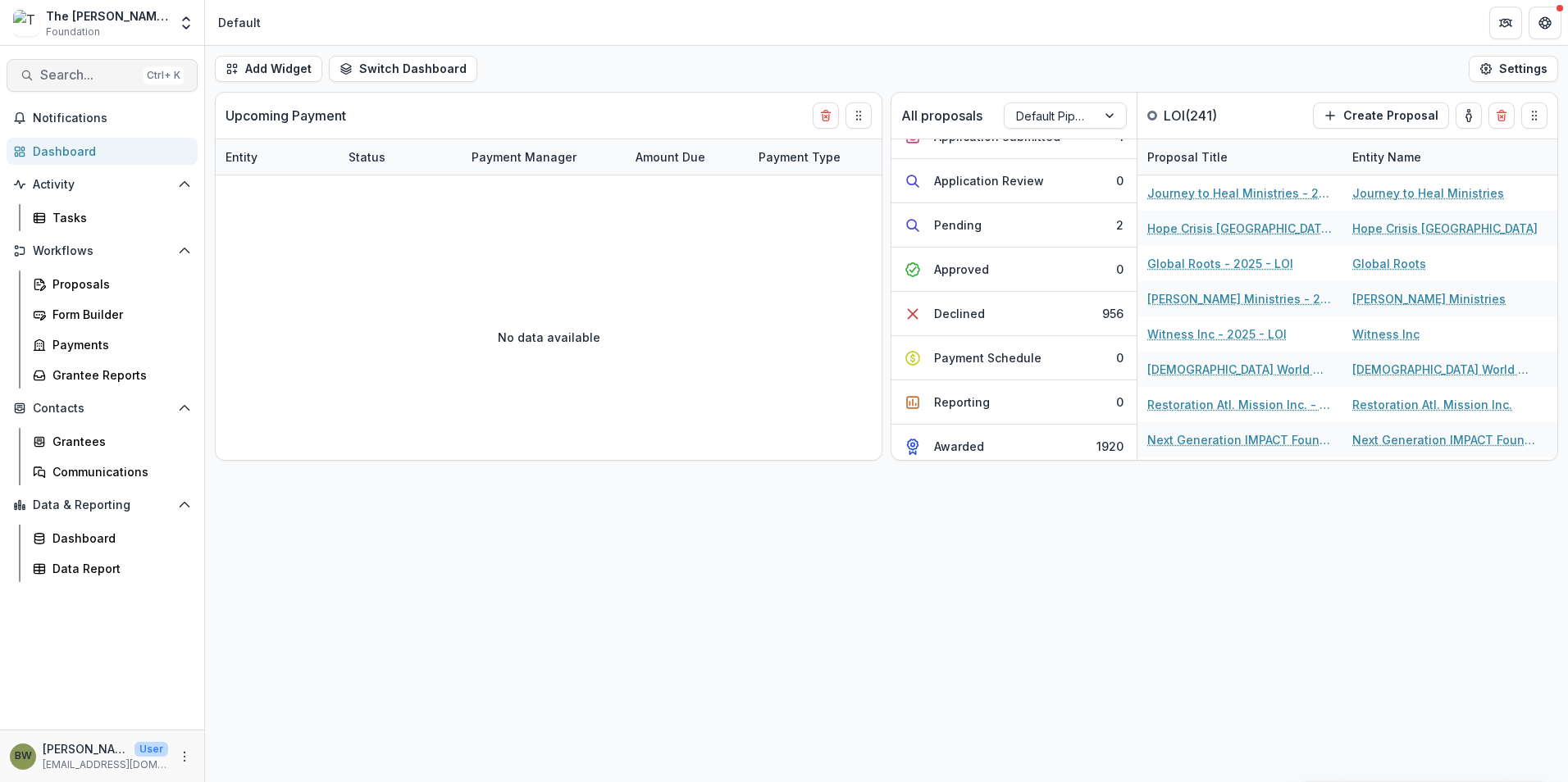
click at [108, 81] on span "Search..." at bounding box center [88, 75] width 97 height 15
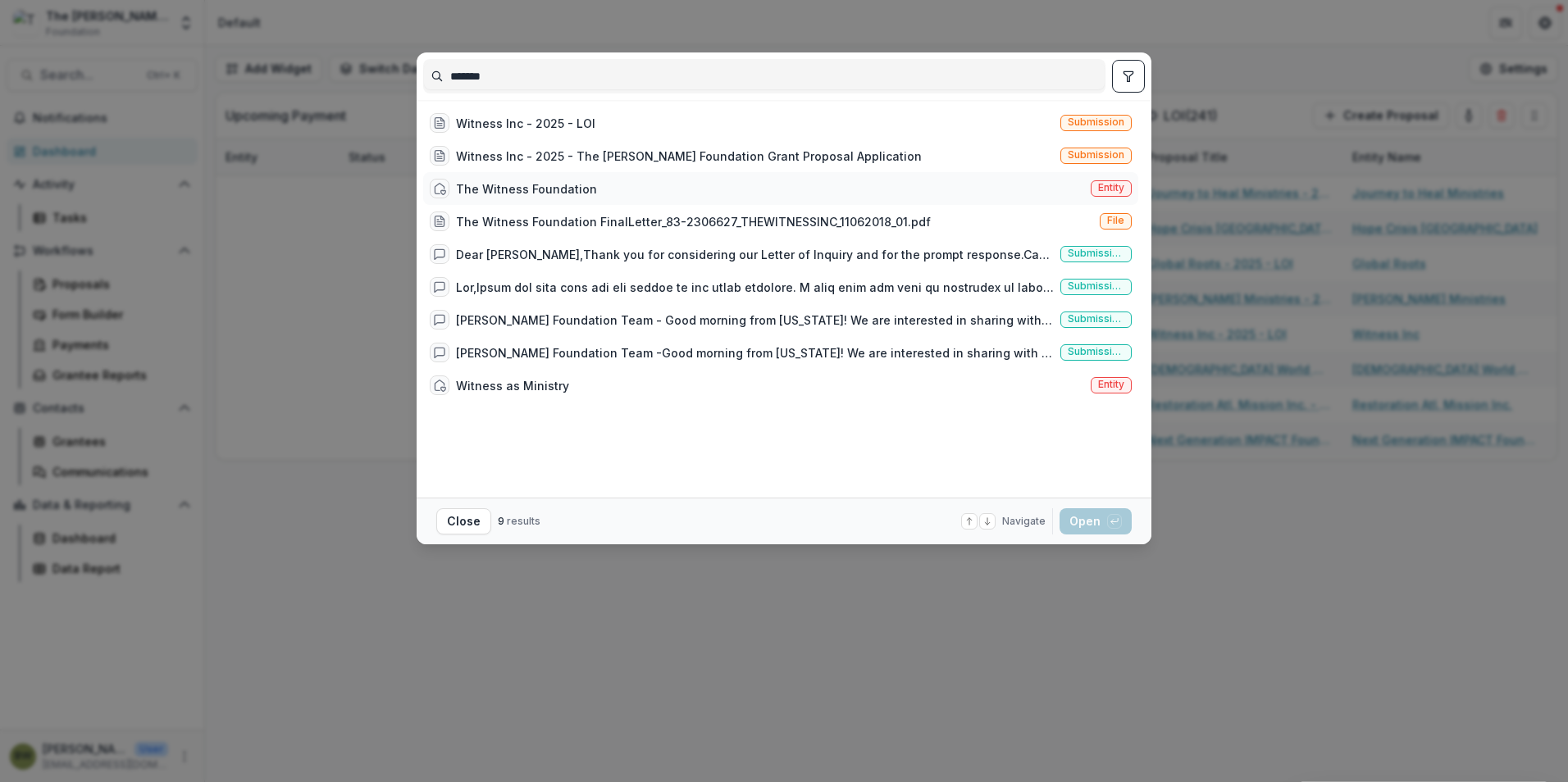
type input "*******"
click at [1103, 188] on span "Entity" at bounding box center [1111, 187] width 27 height 11
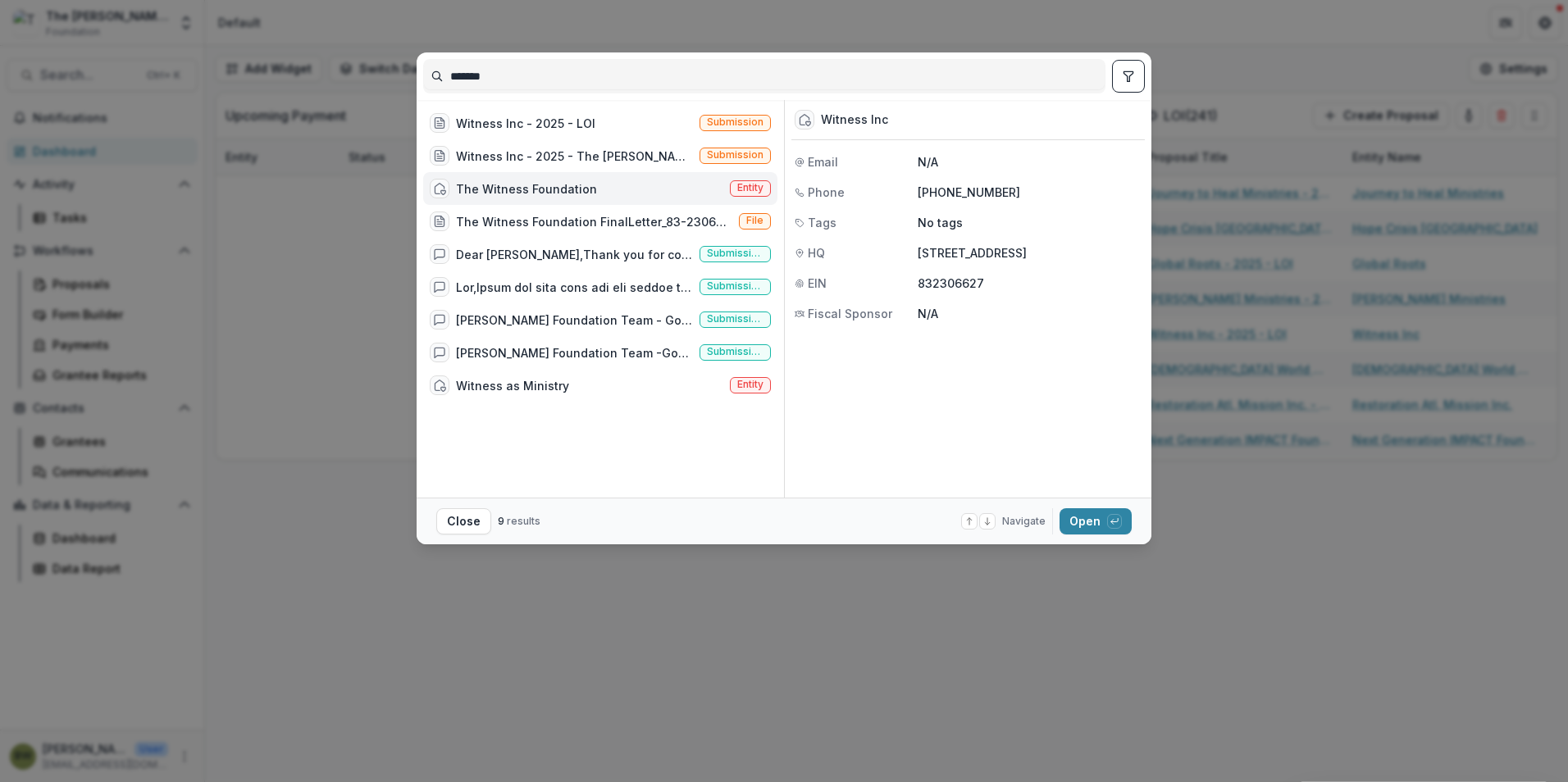
click at [744, 183] on span "Entity" at bounding box center [750, 187] width 27 height 11
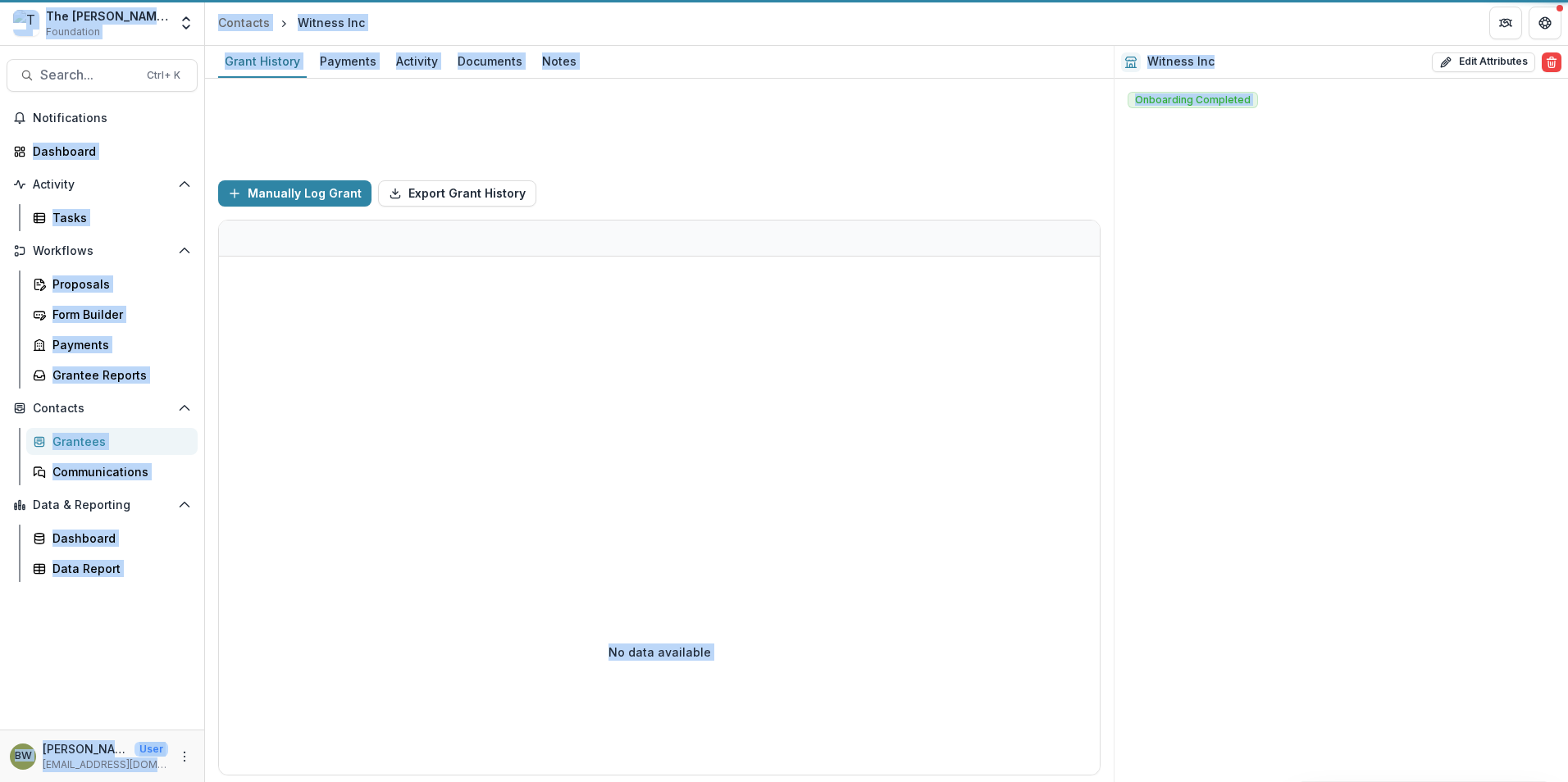
click at [744, 183] on div "Manually Log Grant Export Grant History" at bounding box center [659, 193] width 882 height 52
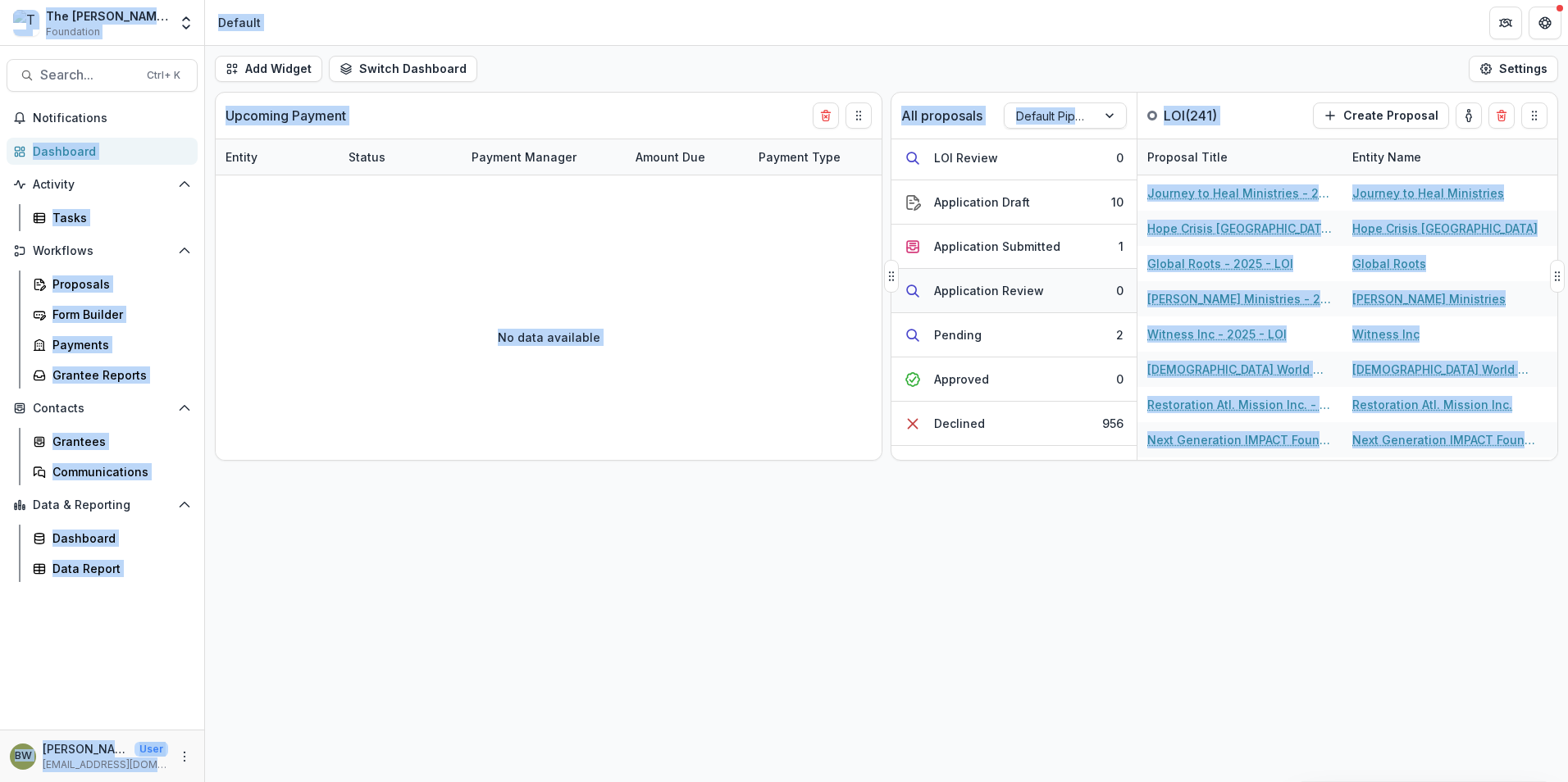
scroll to position [246, 0]
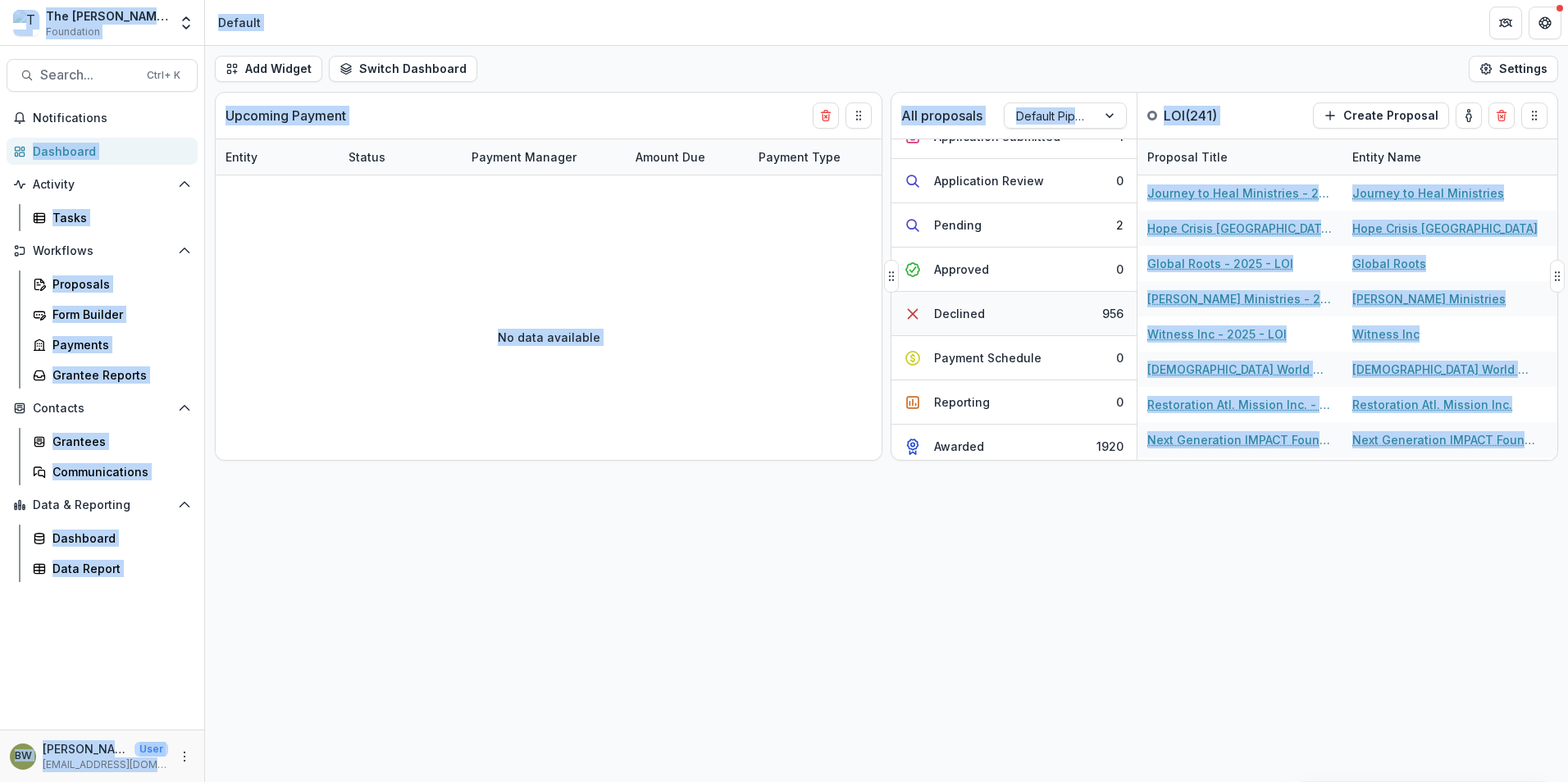
click at [976, 315] on div "Declined" at bounding box center [959, 314] width 50 height 17
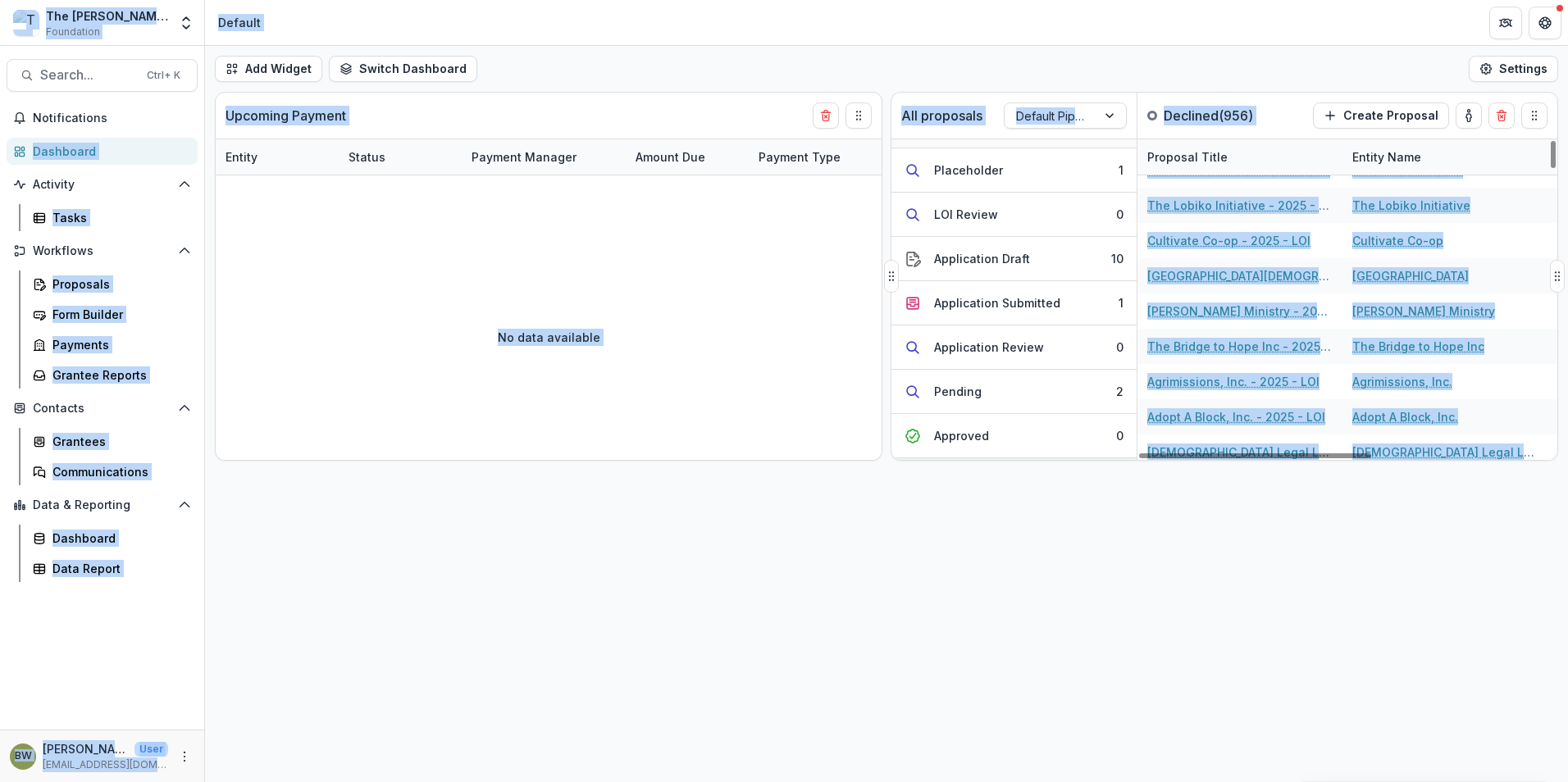
scroll to position [0, 0]
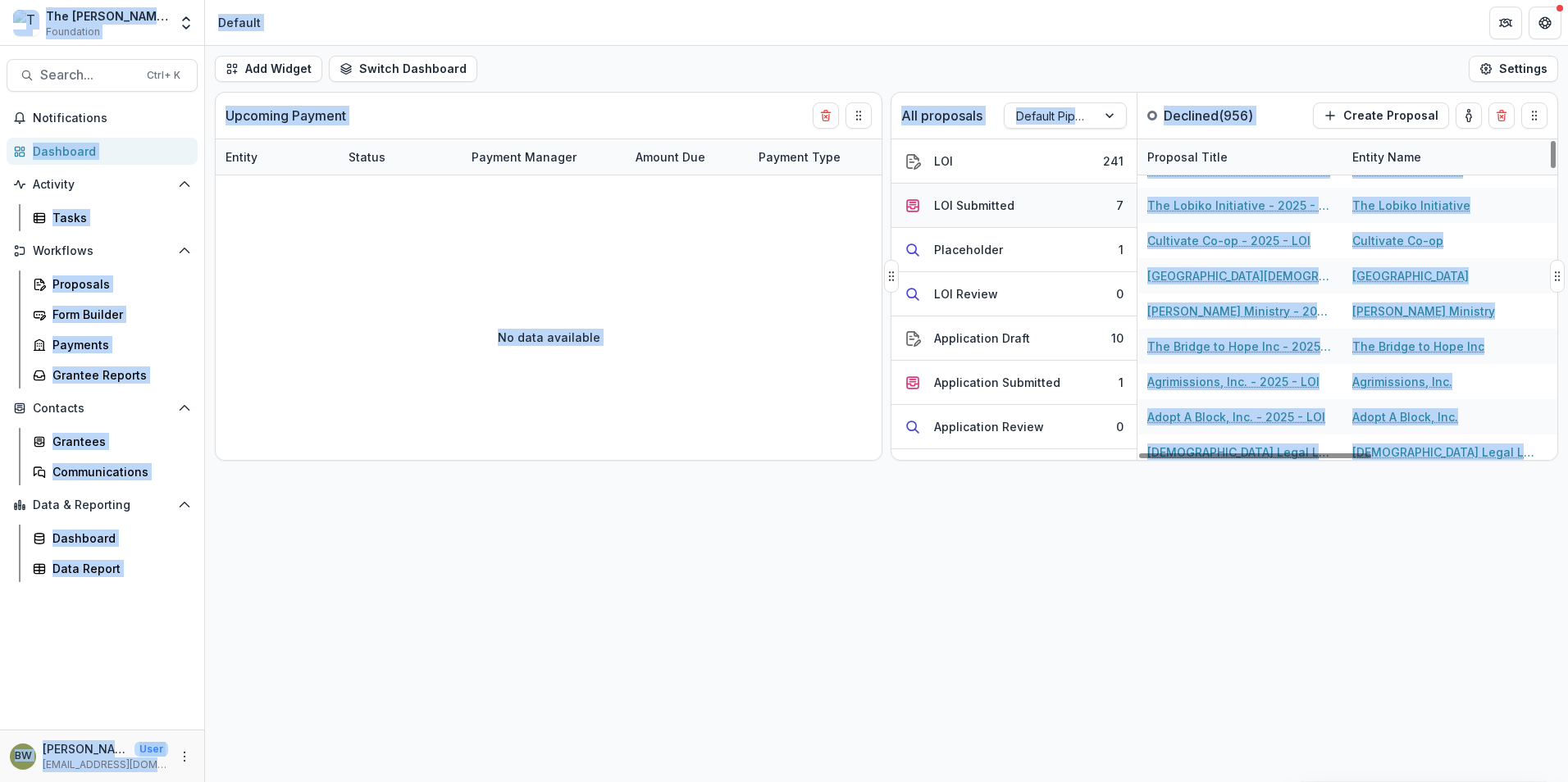
click at [973, 211] on div "LOI Submitted" at bounding box center [975, 205] width 80 height 17
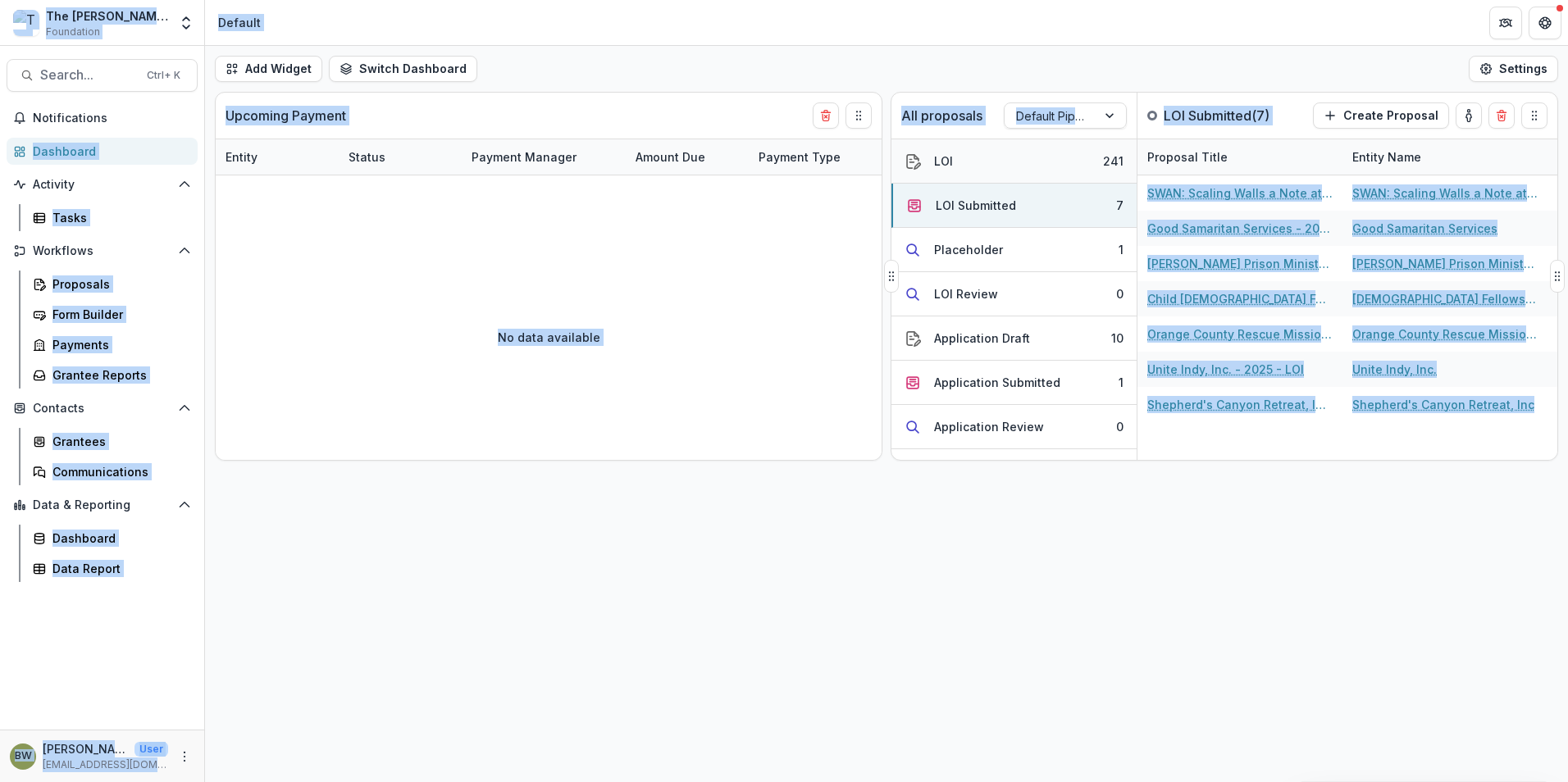
click at [1002, 167] on button "LOI 241" at bounding box center [1014, 162] width 245 height 44
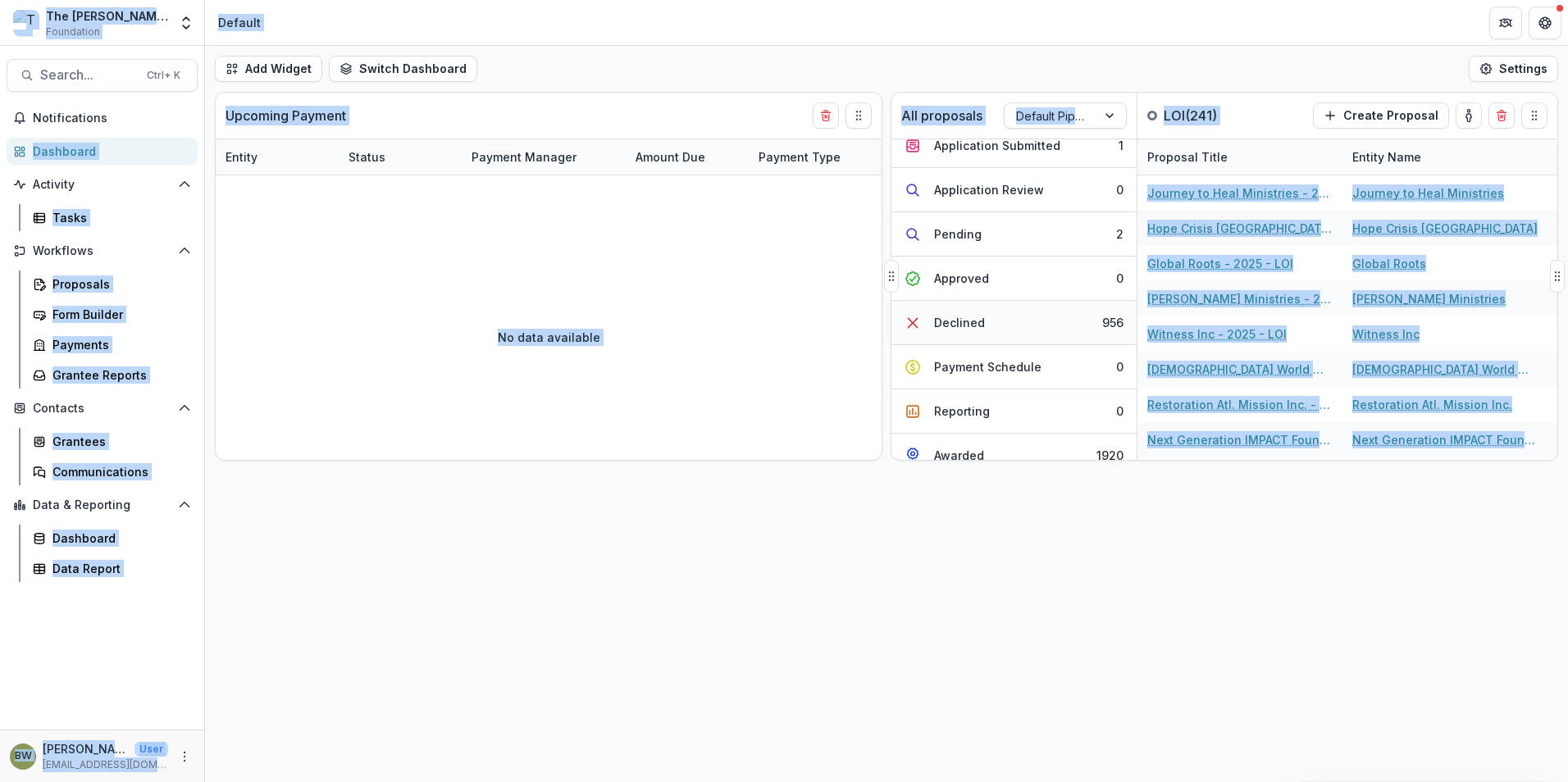
scroll to position [246, 0]
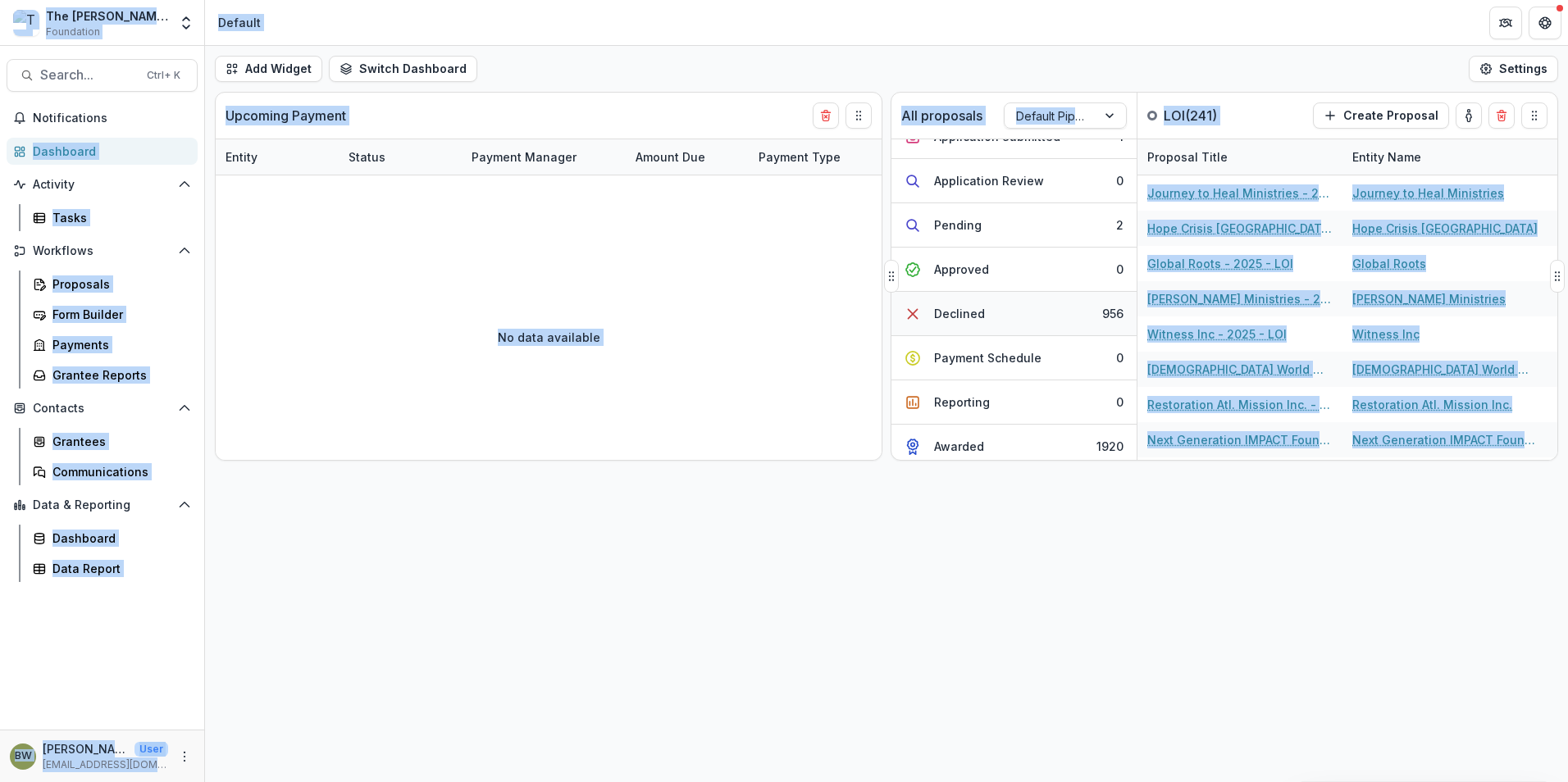
click at [972, 317] on div "Declined" at bounding box center [959, 314] width 50 height 17
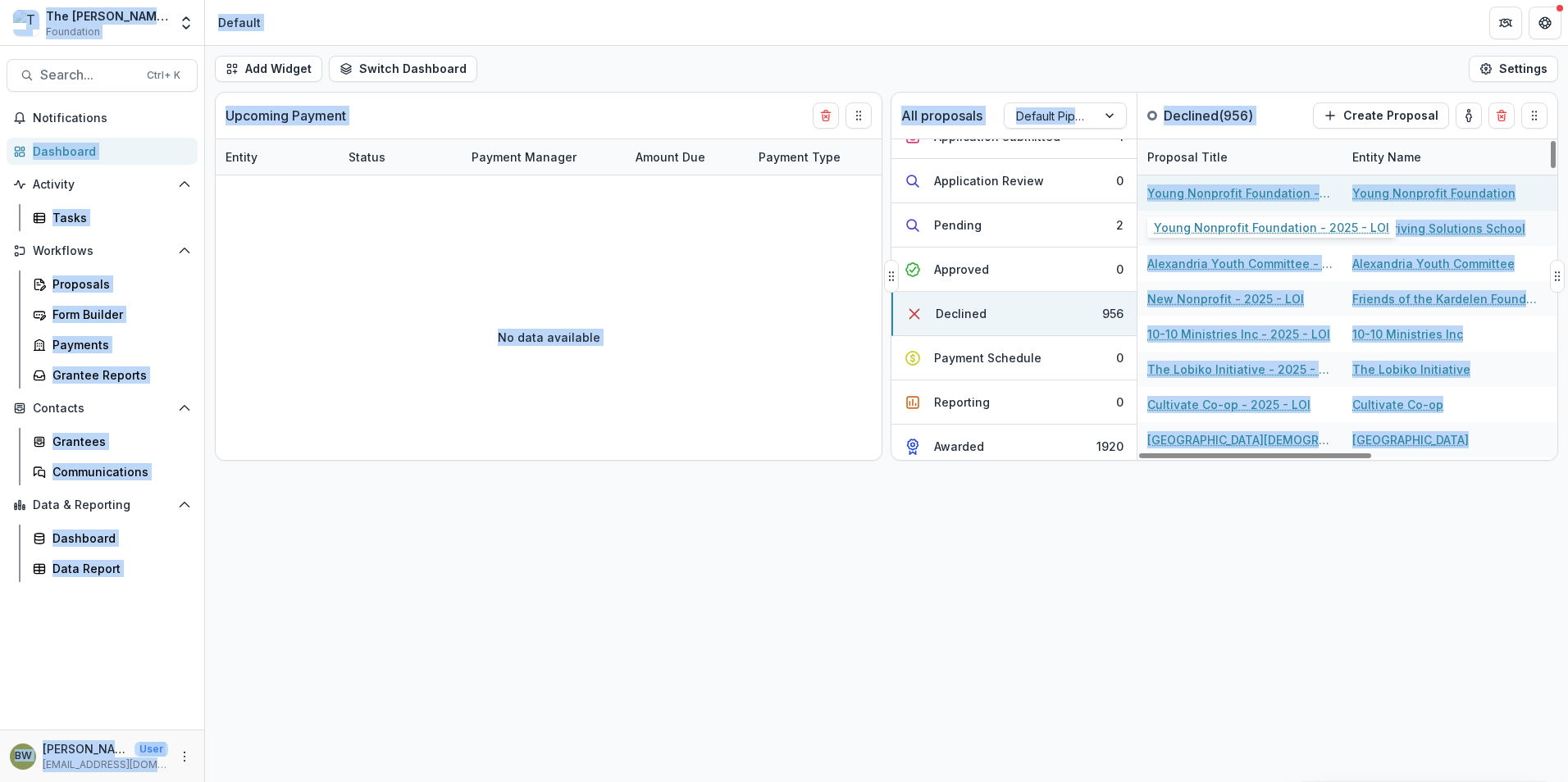
click at [1205, 186] on link "Young Nonprofit Foundation - 2025 - LOI" at bounding box center [1240, 193] width 186 height 17
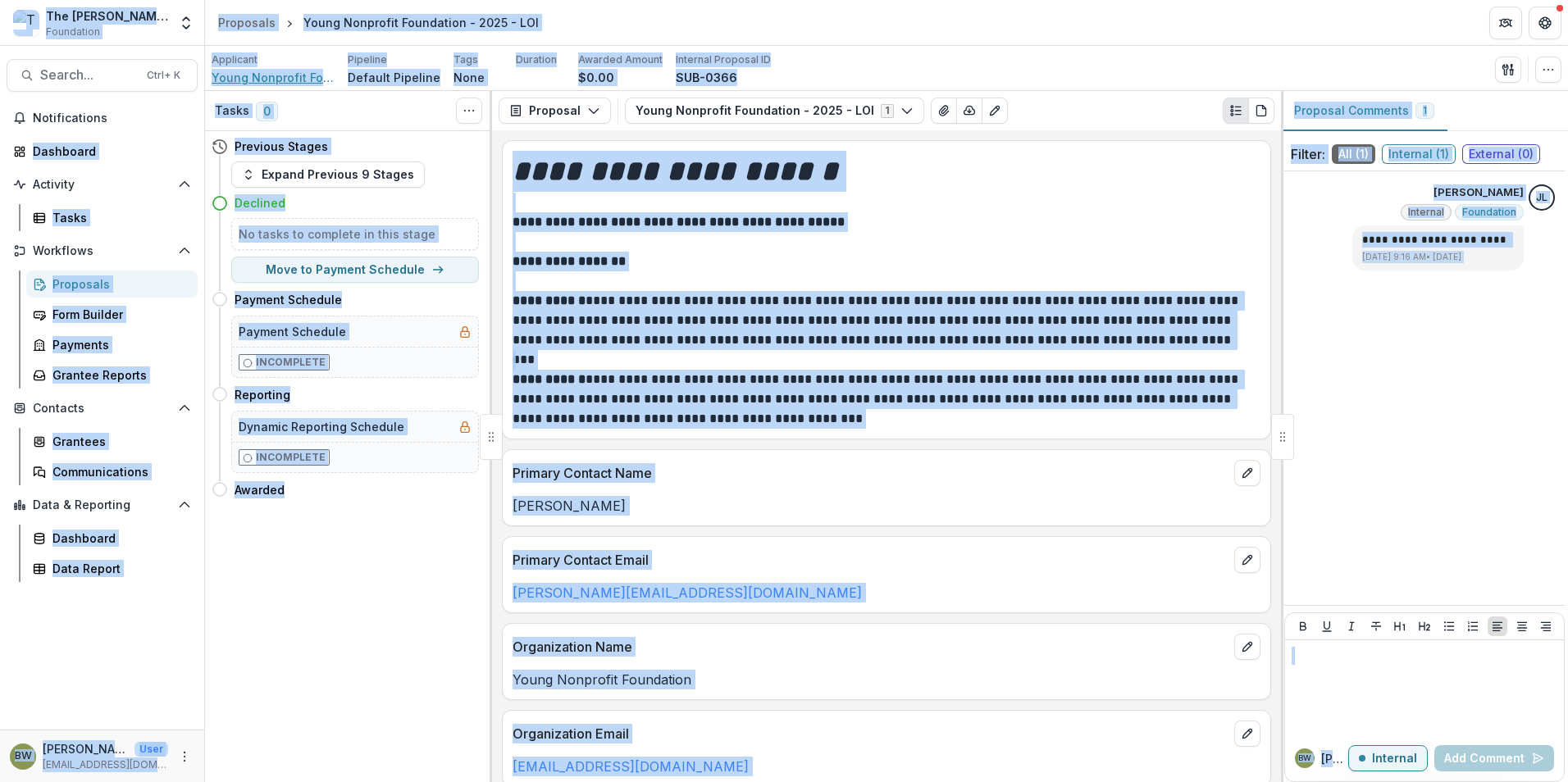
click at [274, 78] on span "Young Nonprofit Foundation" at bounding box center [274, 78] width 123 height 17
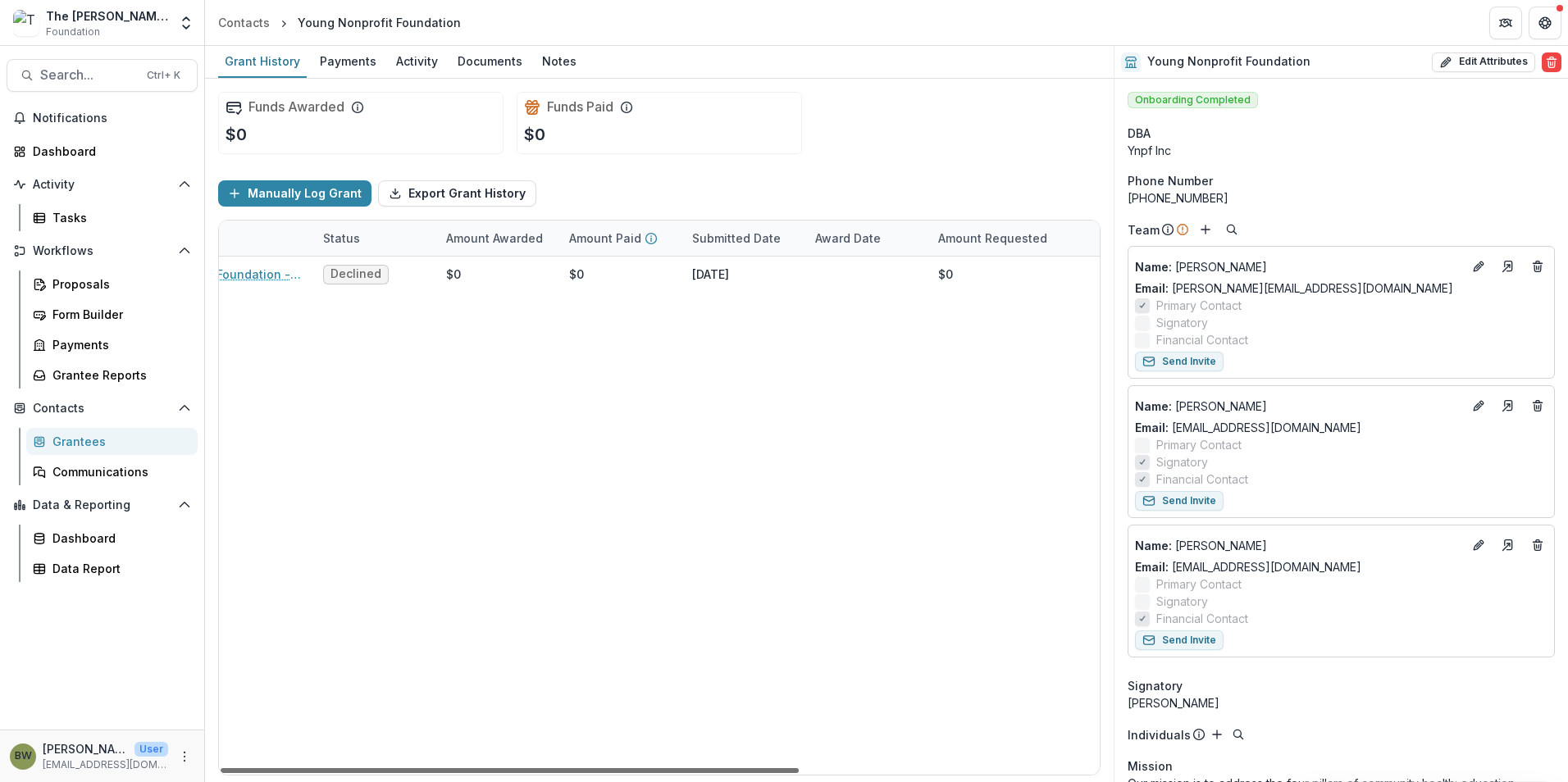
scroll to position [0, 456]
drag, startPoint x: 648, startPoint y: 773, endPoint x: 1156, endPoint y: 759, distance: 508.2
click at [799, 768] on div at bounding box center [510, 771] width 578 height 5
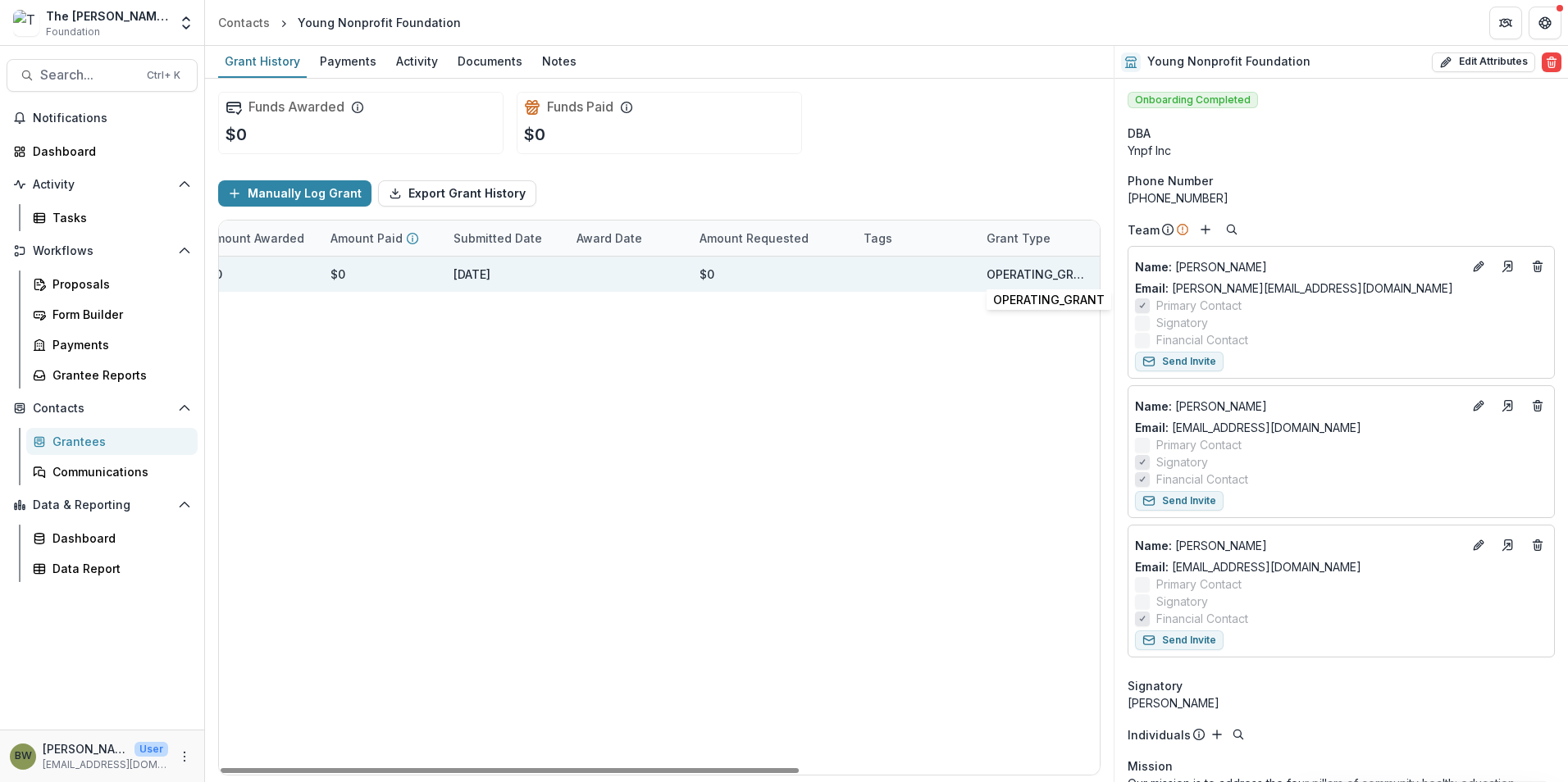
click at [1051, 274] on div "OPERATING_GRANT" at bounding box center [1038, 274] width 103 height 17
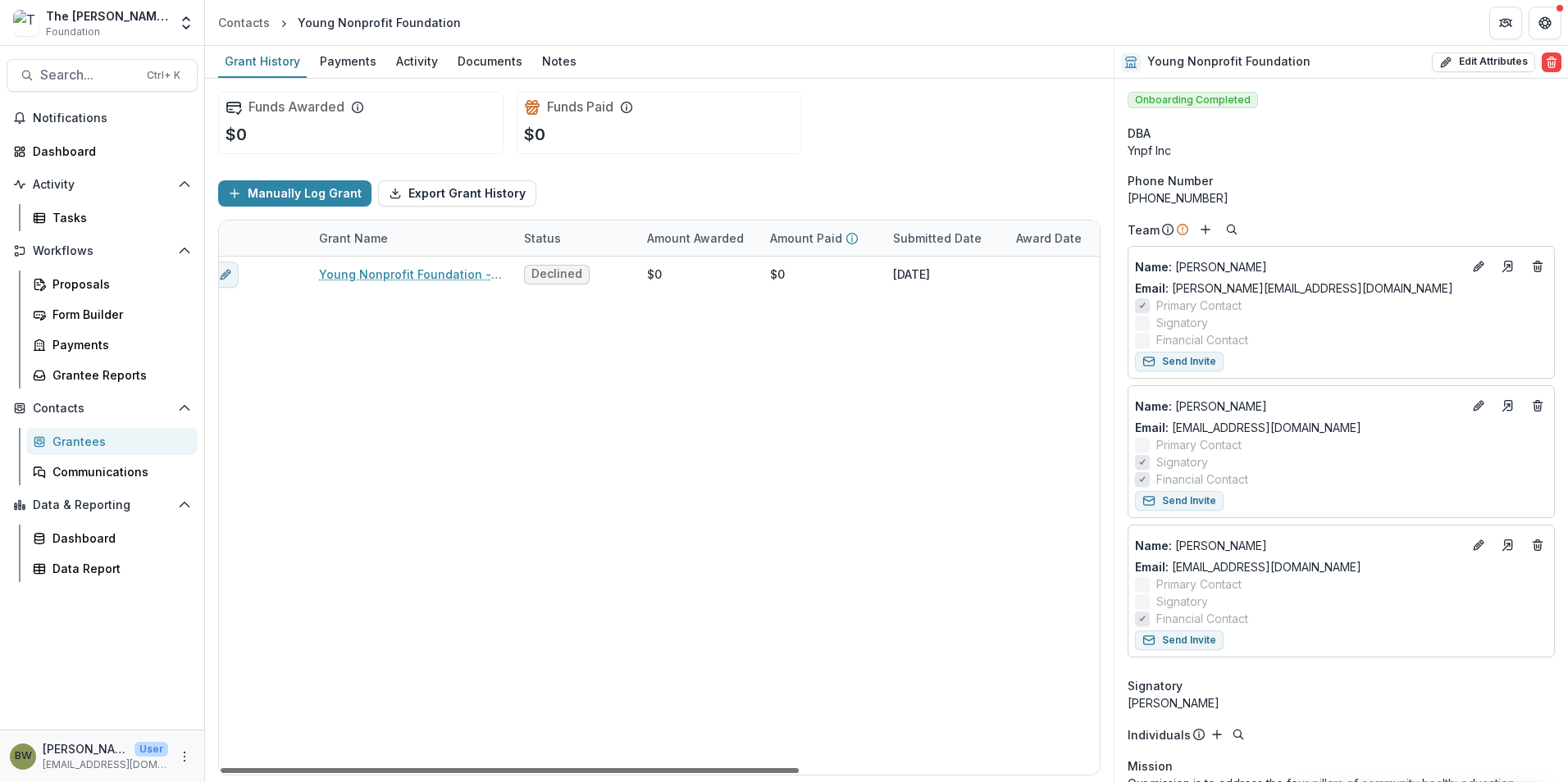
scroll to position [0, 0]
drag, startPoint x: 730, startPoint y: 774, endPoint x: 398, endPoint y: 756, distance: 332.5
click at [398, 768] on div at bounding box center [510, 771] width 578 height 5
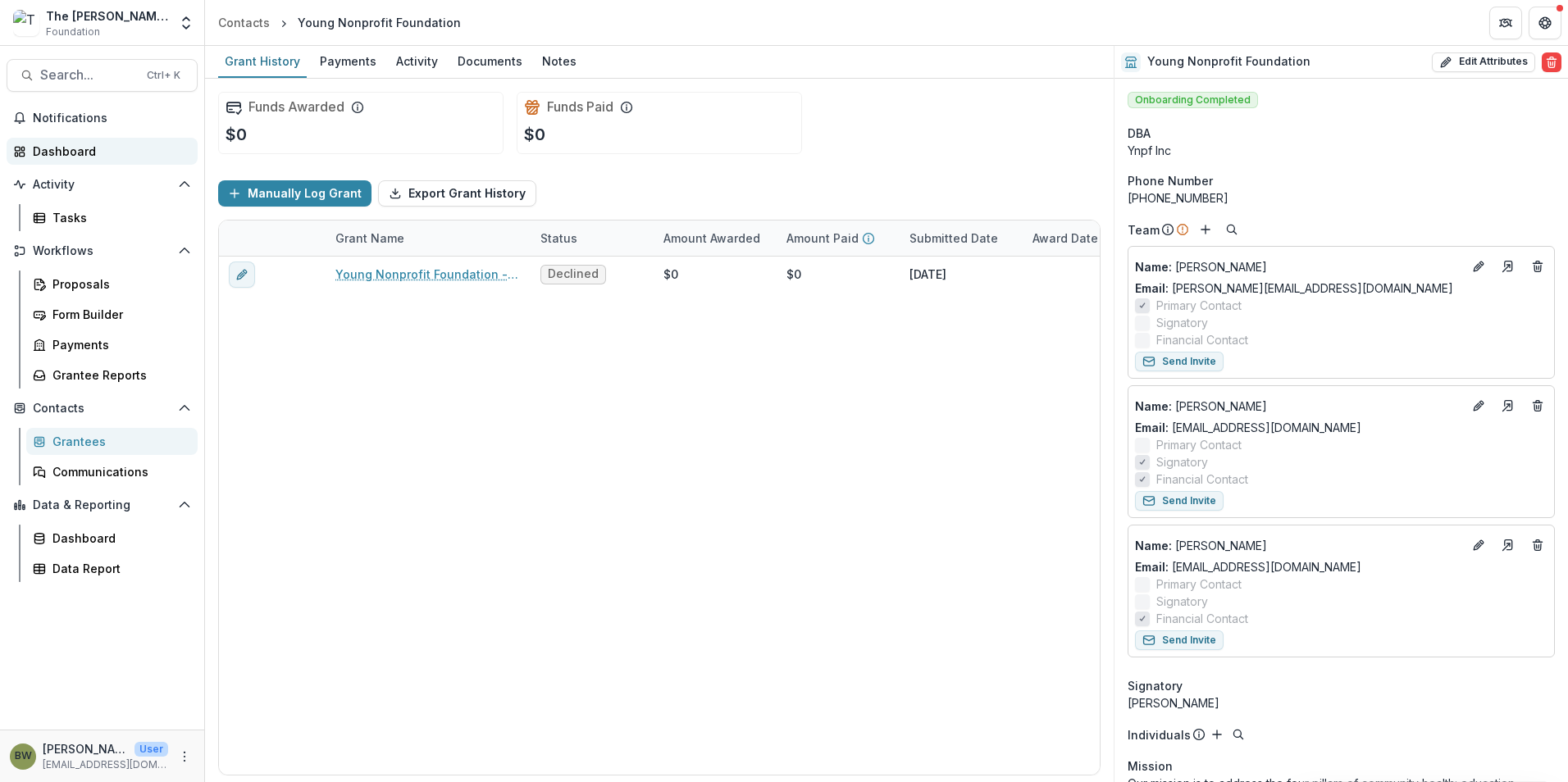
click at [69, 148] on div "Dashboard" at bounding box center [108, 151] width 151 height 17
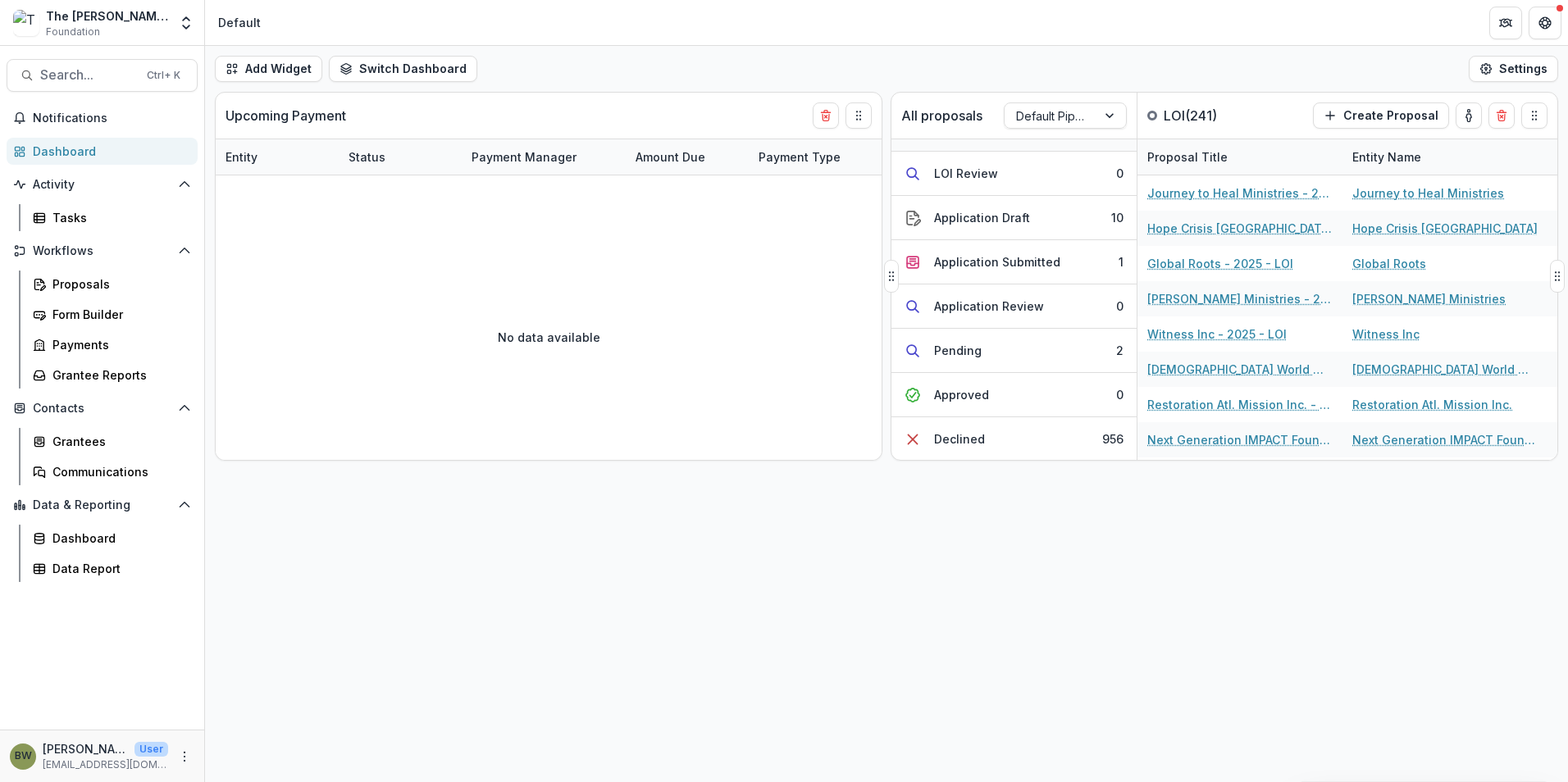
scroll to position [164, 0]
click at [958, 306] on div "Pending" at bounding box center [958, 307] width 48 height 17
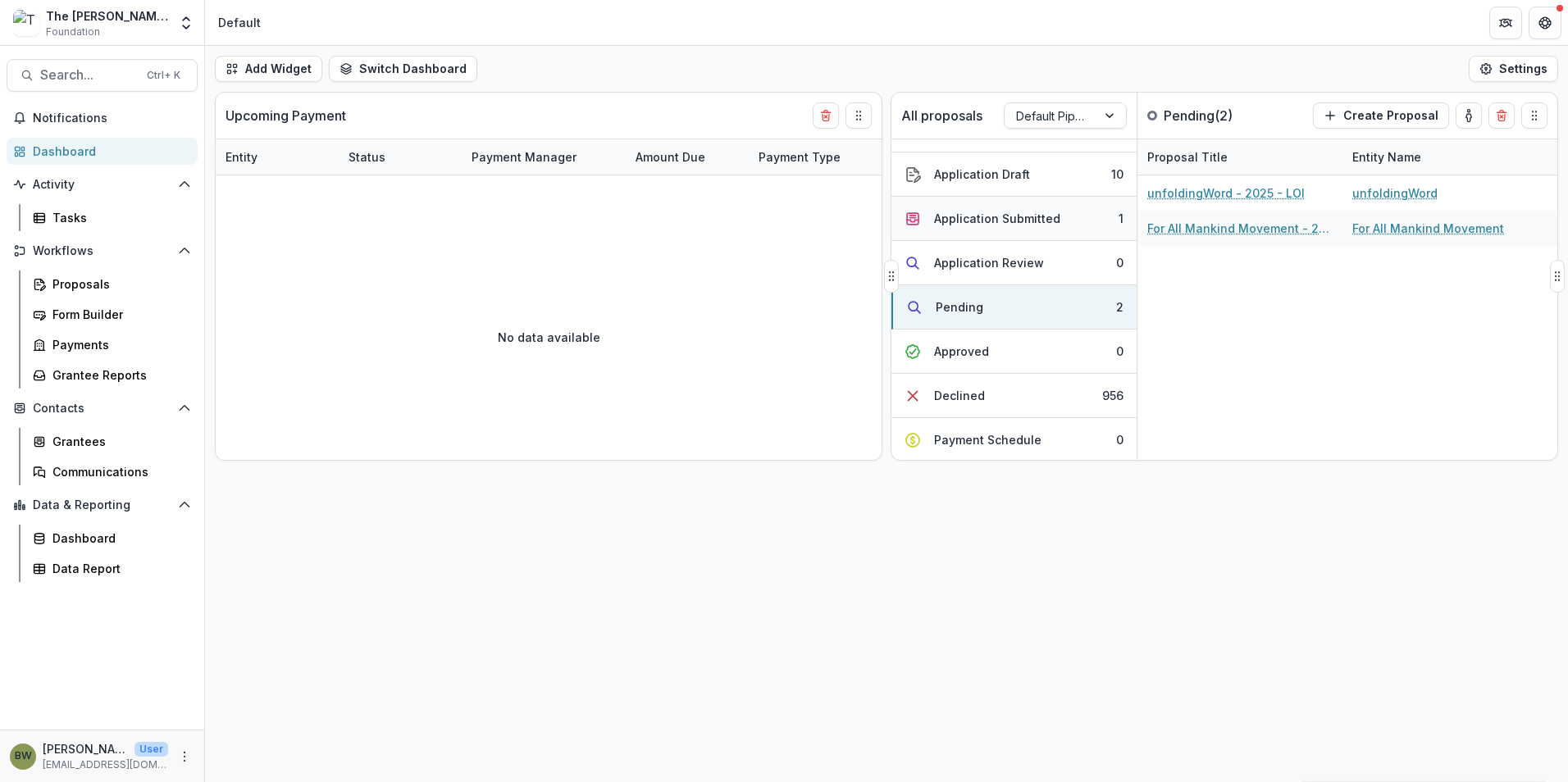
click at [1004, 219] on div "Application Submitted" at bounding box center [998, 219] width 127 height 17
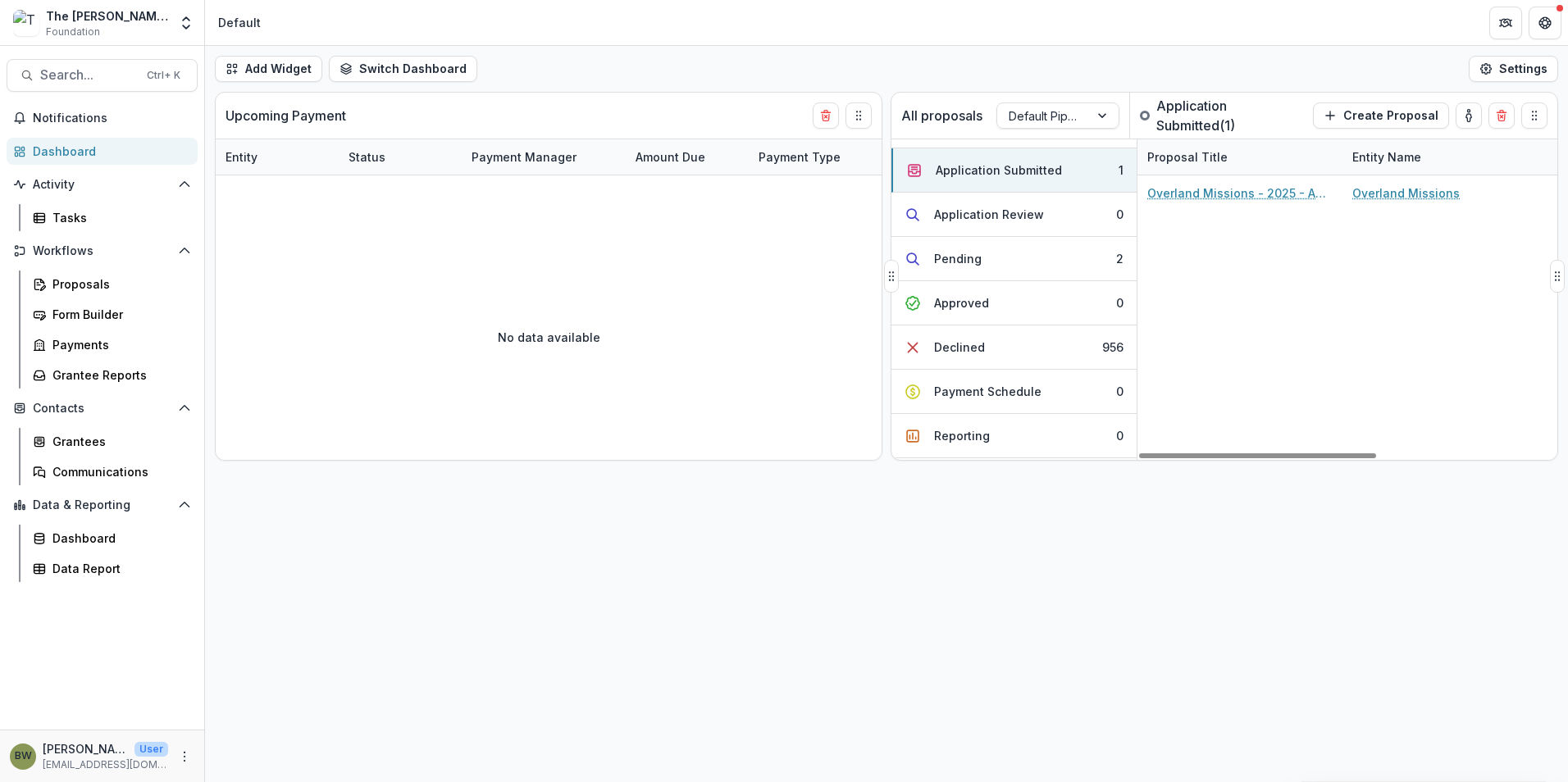
scroll to position [254, 0]
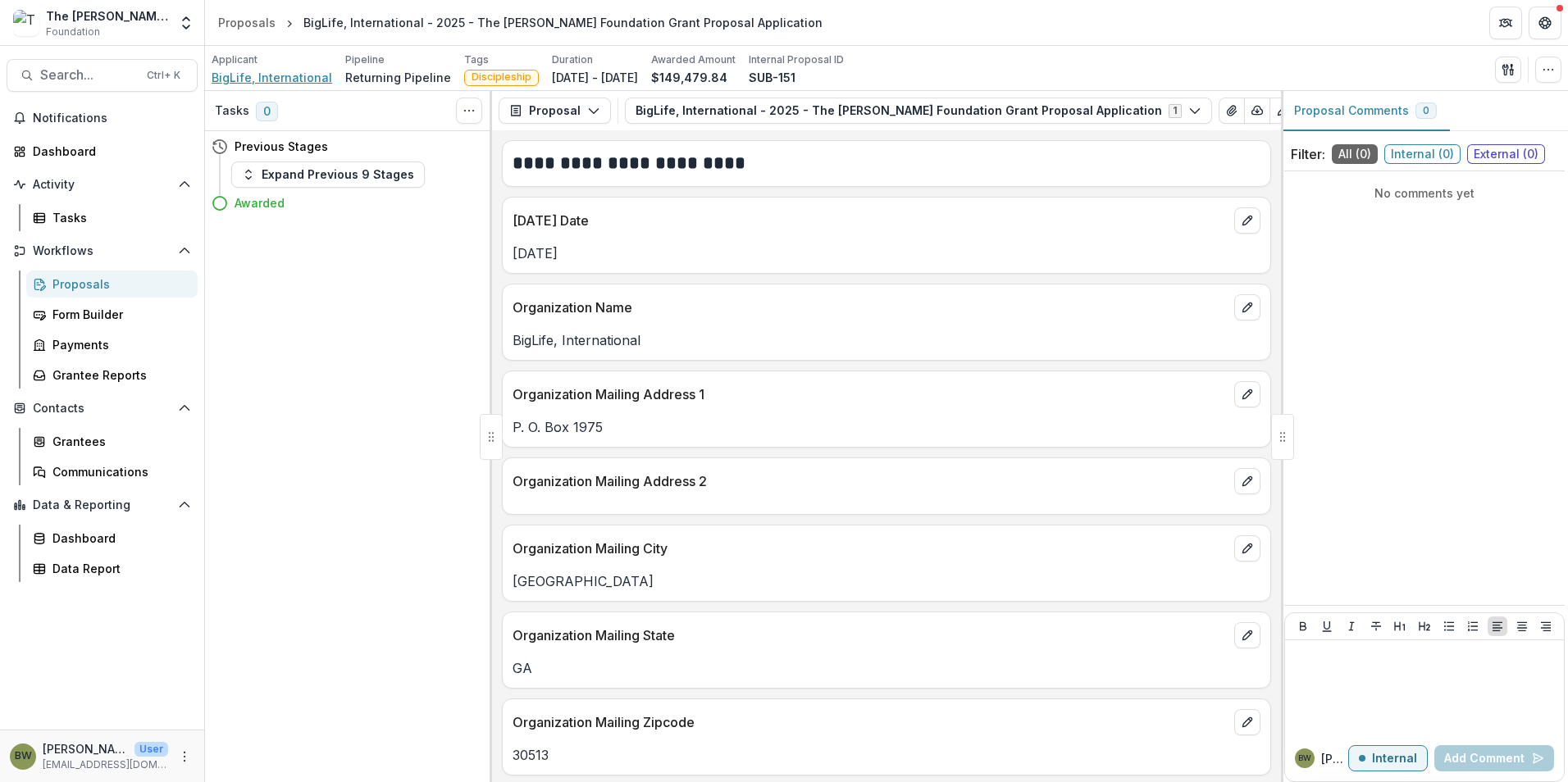
click at [240, 78] on span "BigLife, International" at bounding box center [272, 78] width 121 height 17
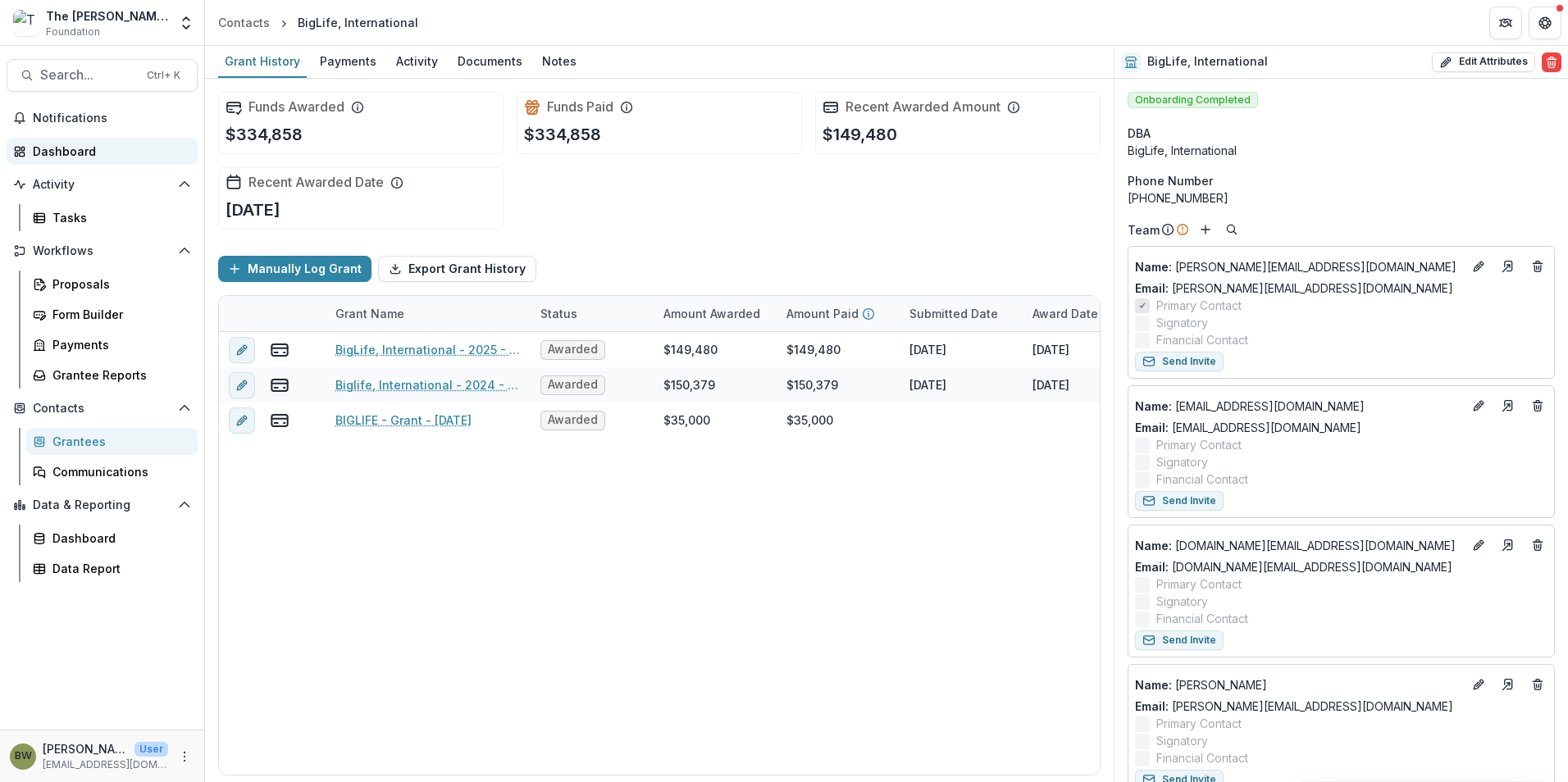
click at [90, 145] on div "Dashboard" at bounding box center [108, 151] width 151 height 17
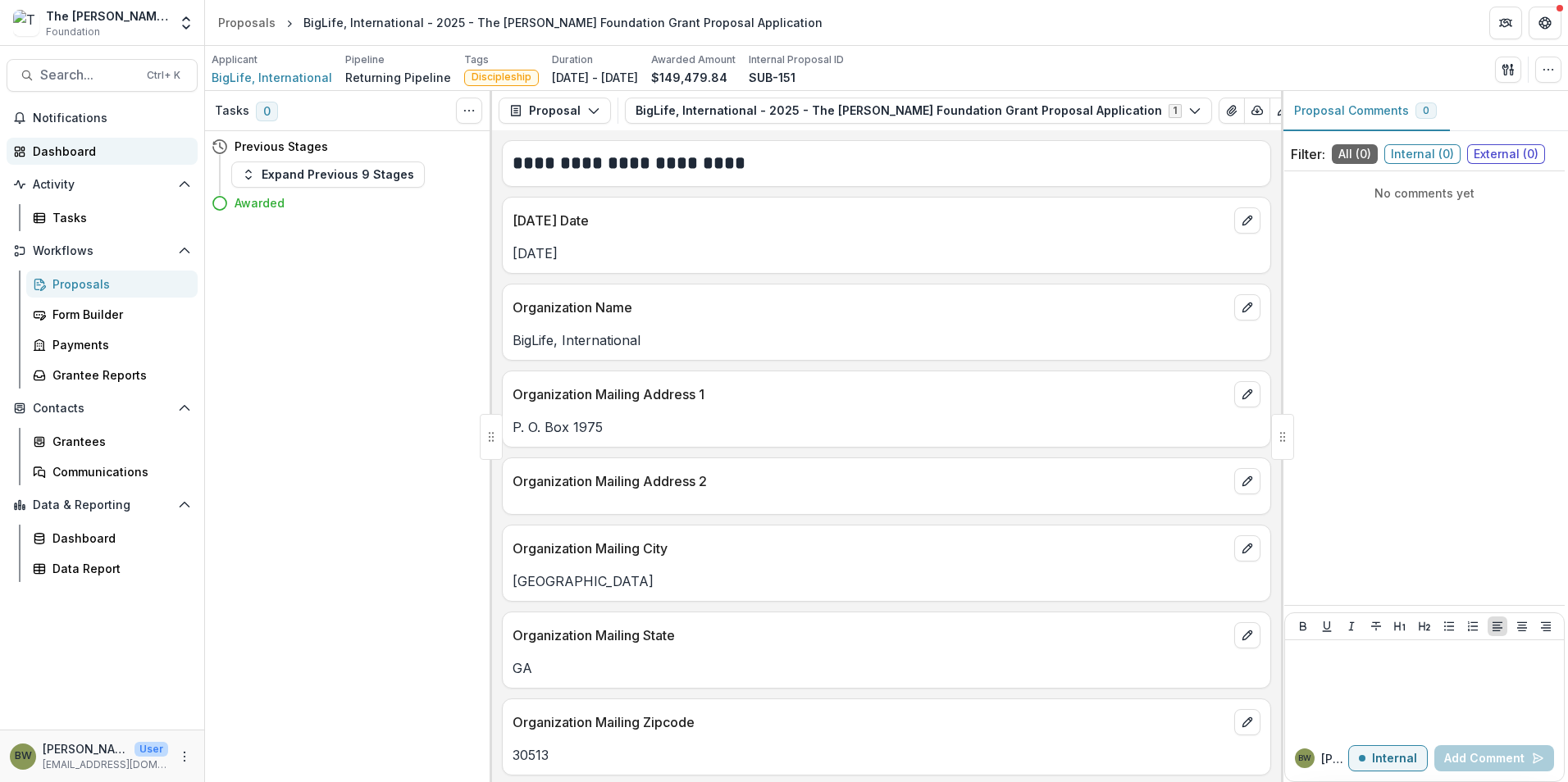
click at [74, 146] on div "Dashboard" at bounding box center [108, 151] width 151 height 17
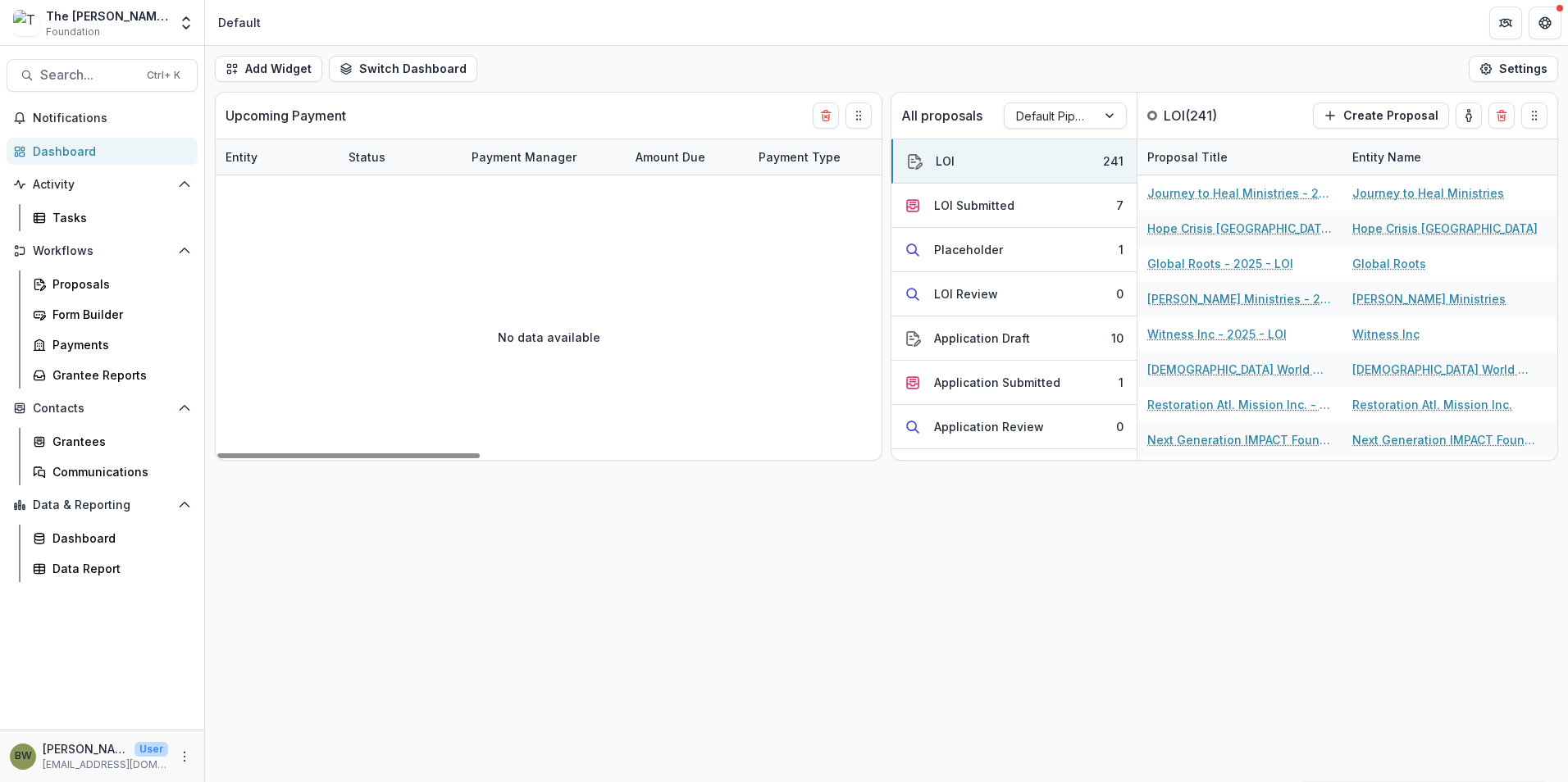
drag, startPoint x: 1054, startPoint y: 707, endPoint x: 1080, endPoint y: 483, distance: 225.5
click at [1054, 701] on div "Add Widget Switch Dashboard Default New Dashboard Settings Upcoming Payment Ent…" at bounding box center [887, 414] width 1363 height 736
click at [1138, 258] on div "Global Roots - 2025 - LOI" at bounding box center [1241, 263] width 205 height 35
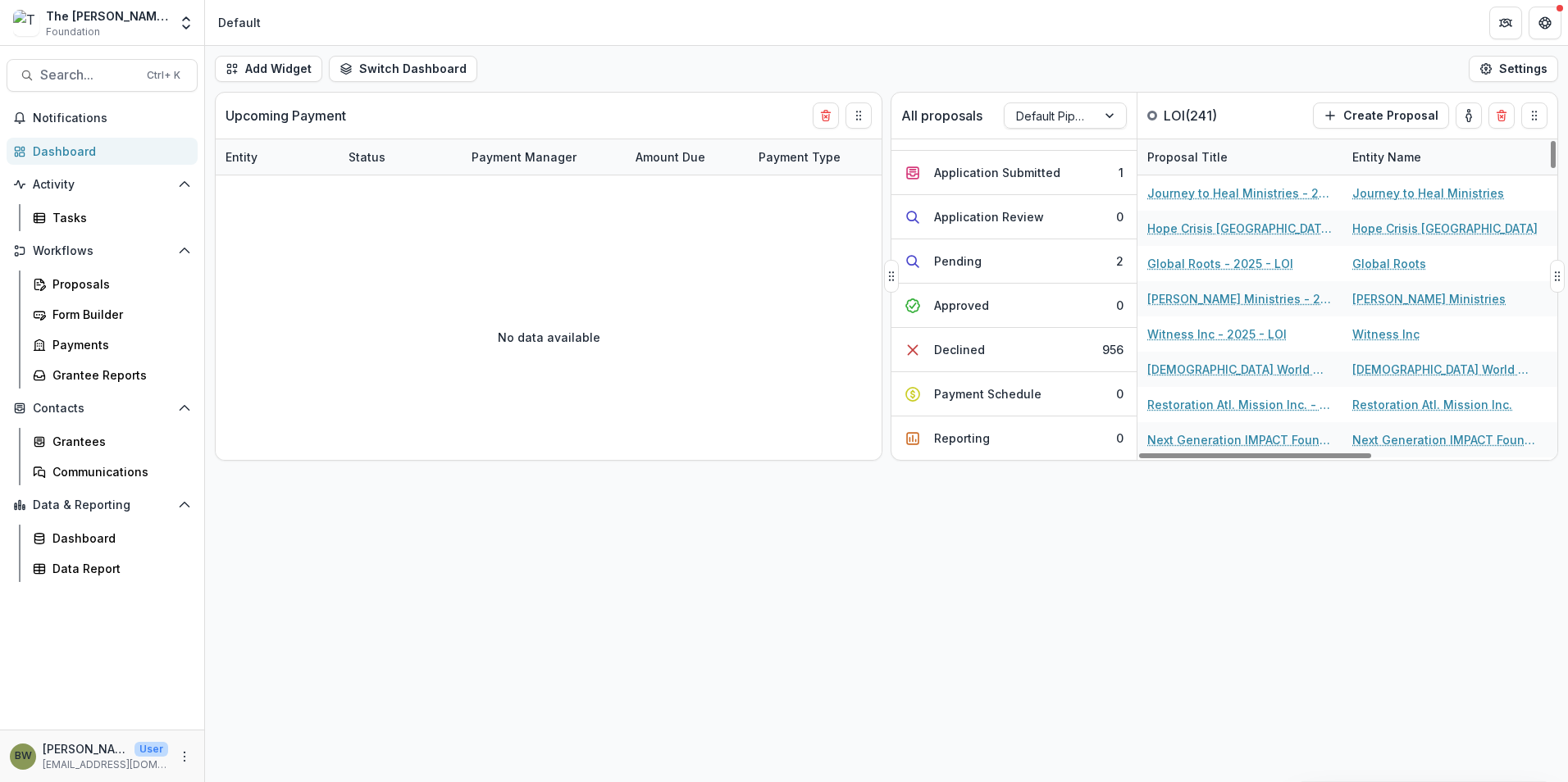
scroll to position [254, 0]
click at [1021, 439] on button "Awarded 1920" at bounding box center [1014, 438] width 245 height 44
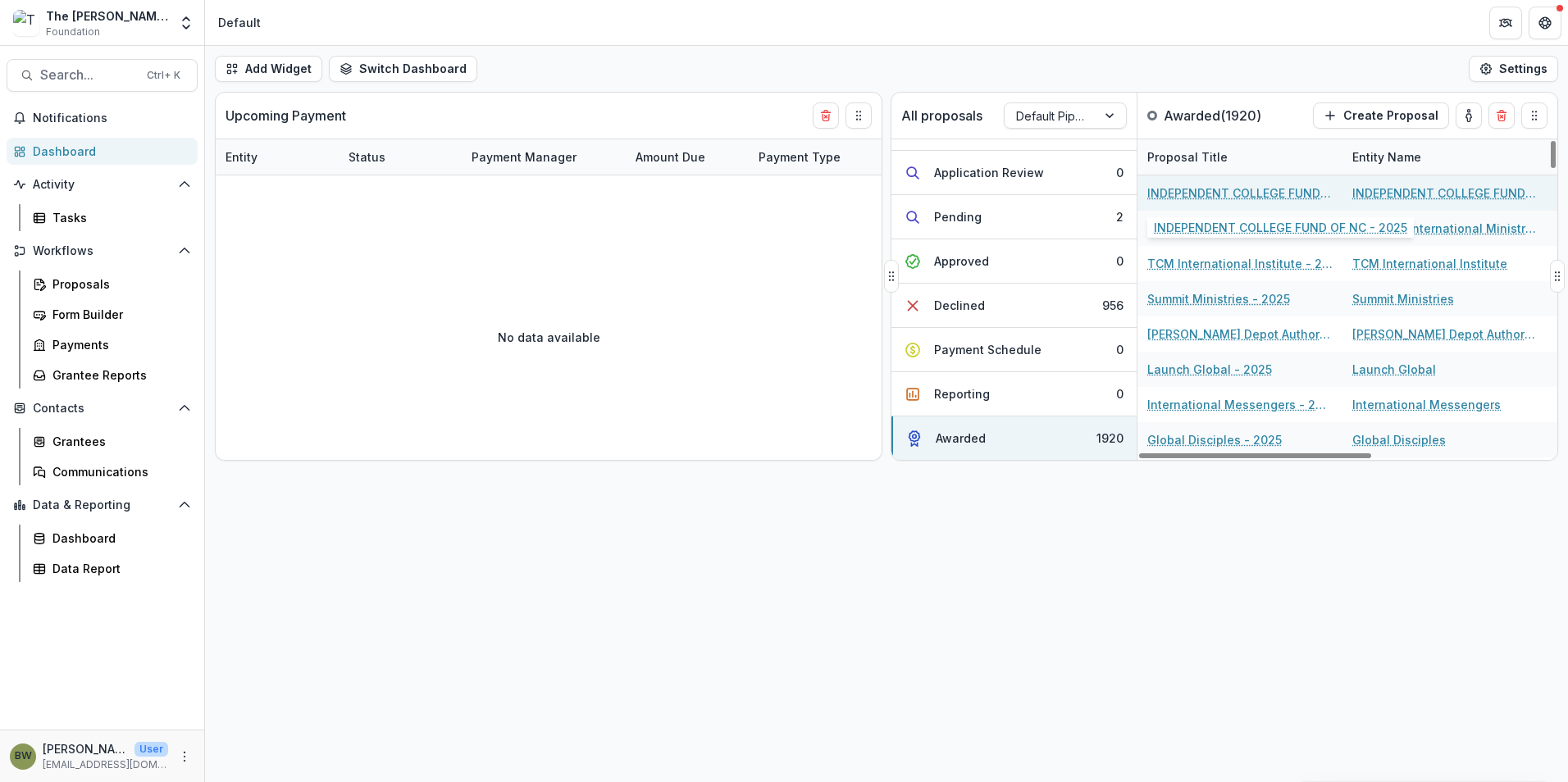
click at [1222, 192] on link "INDEPENDENT COLLEGE FUND OF NC - 2025" at bounding box center [1240, 193] width 186 height 17
